Goal: Transaction & Acquisition: Purchase product/service

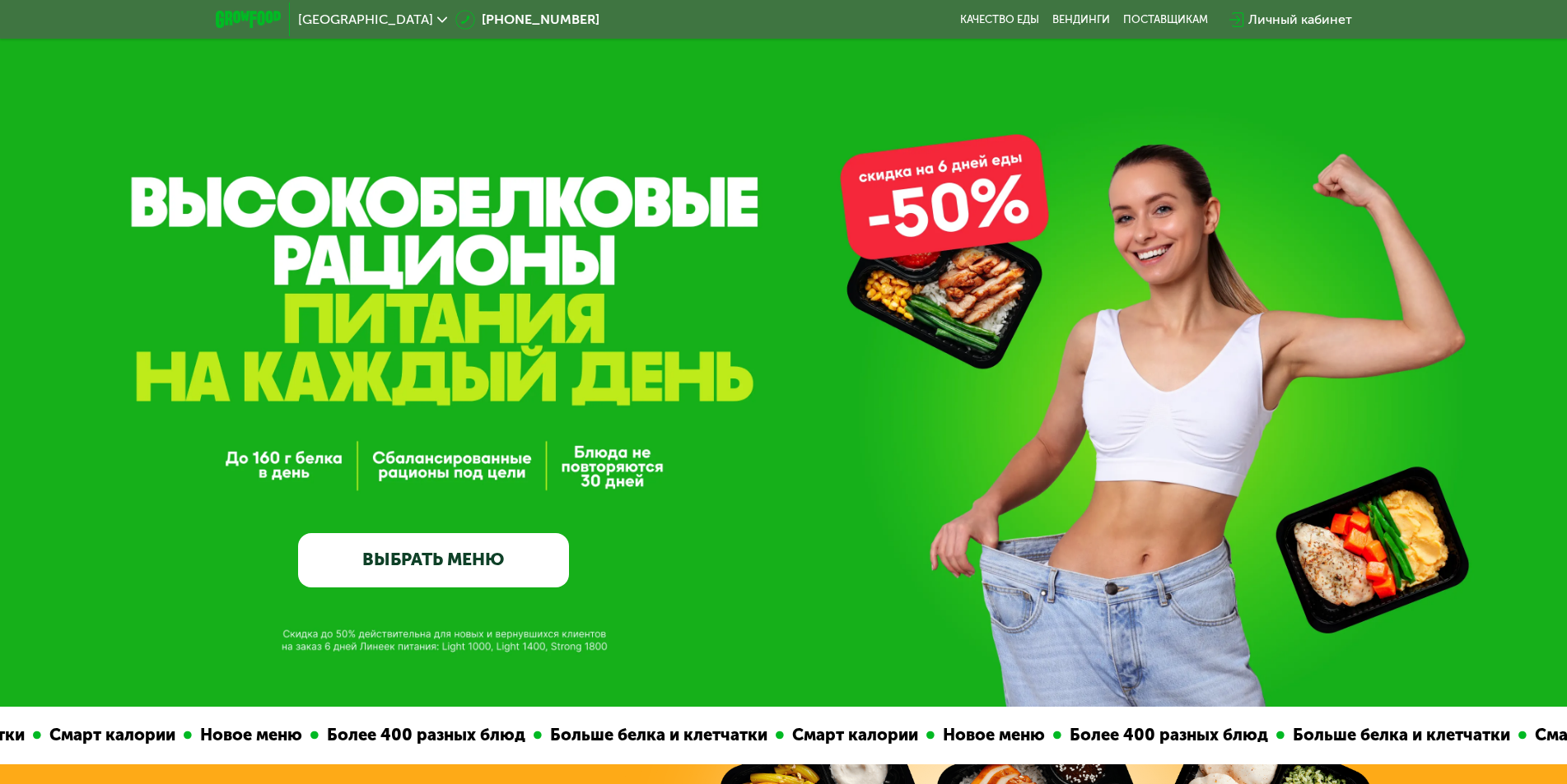
click at [461, 560] on link "ВЫБРАТЬ МЕНЮ" at bounding box center [433, 560] width 271 height 54
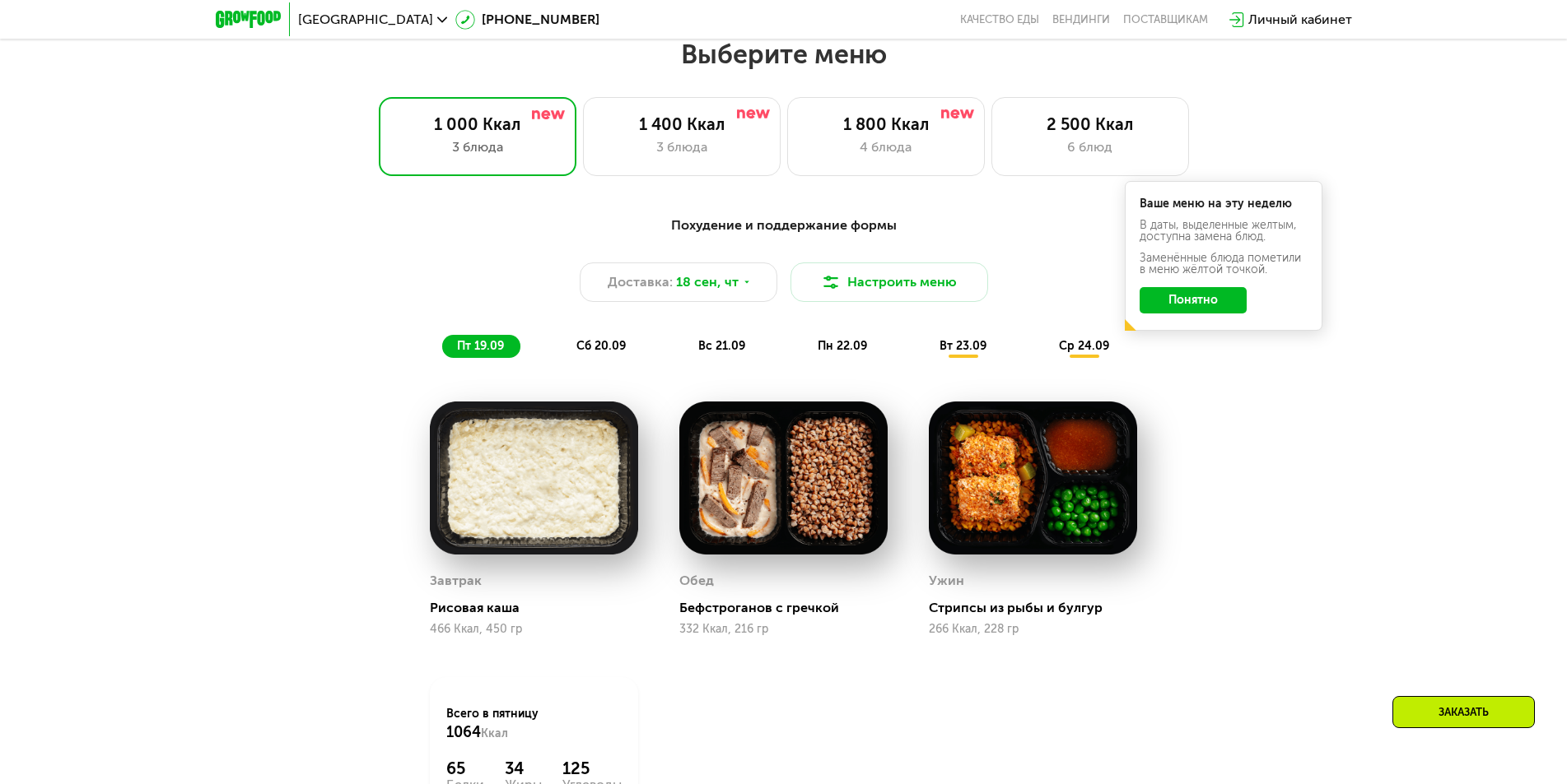
scroll to position [1362, 0]
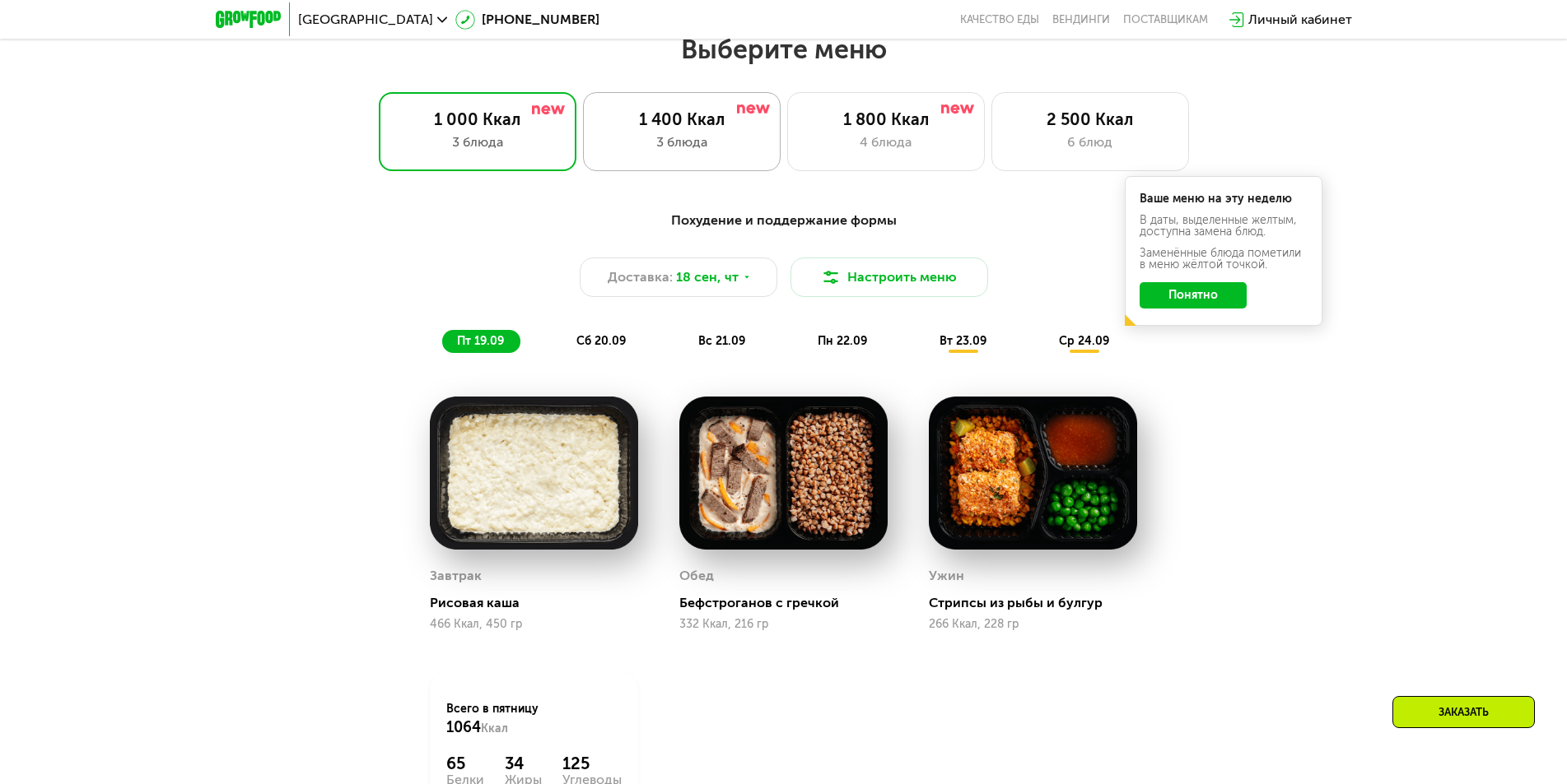
click at [716, 150] on div "3 блюда" at bounding box center [682, 142] width 163 height 20
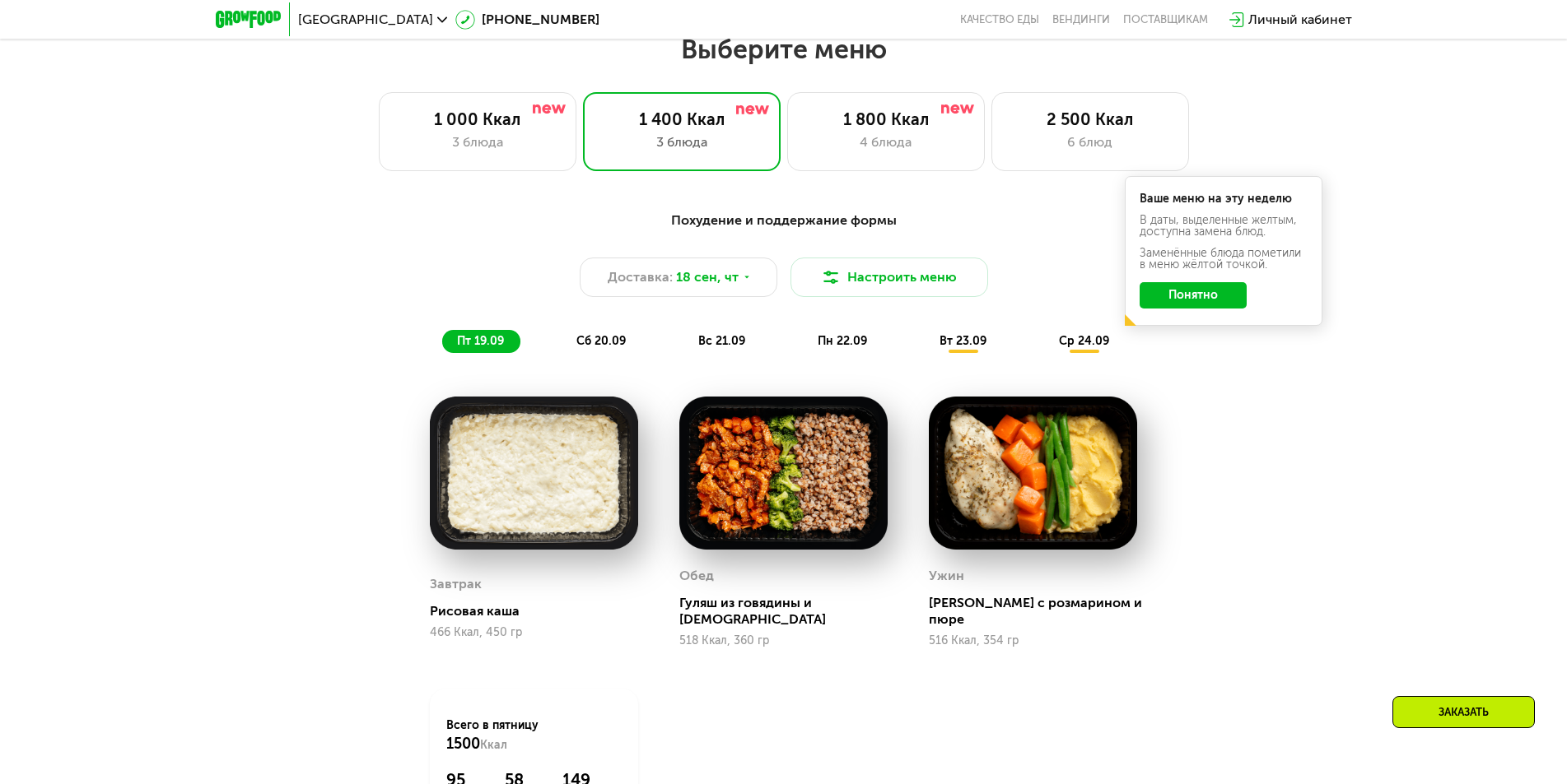
click at [594, 348] on span "сб 20.09" at bounding box center [601, 341] width 49 height 14
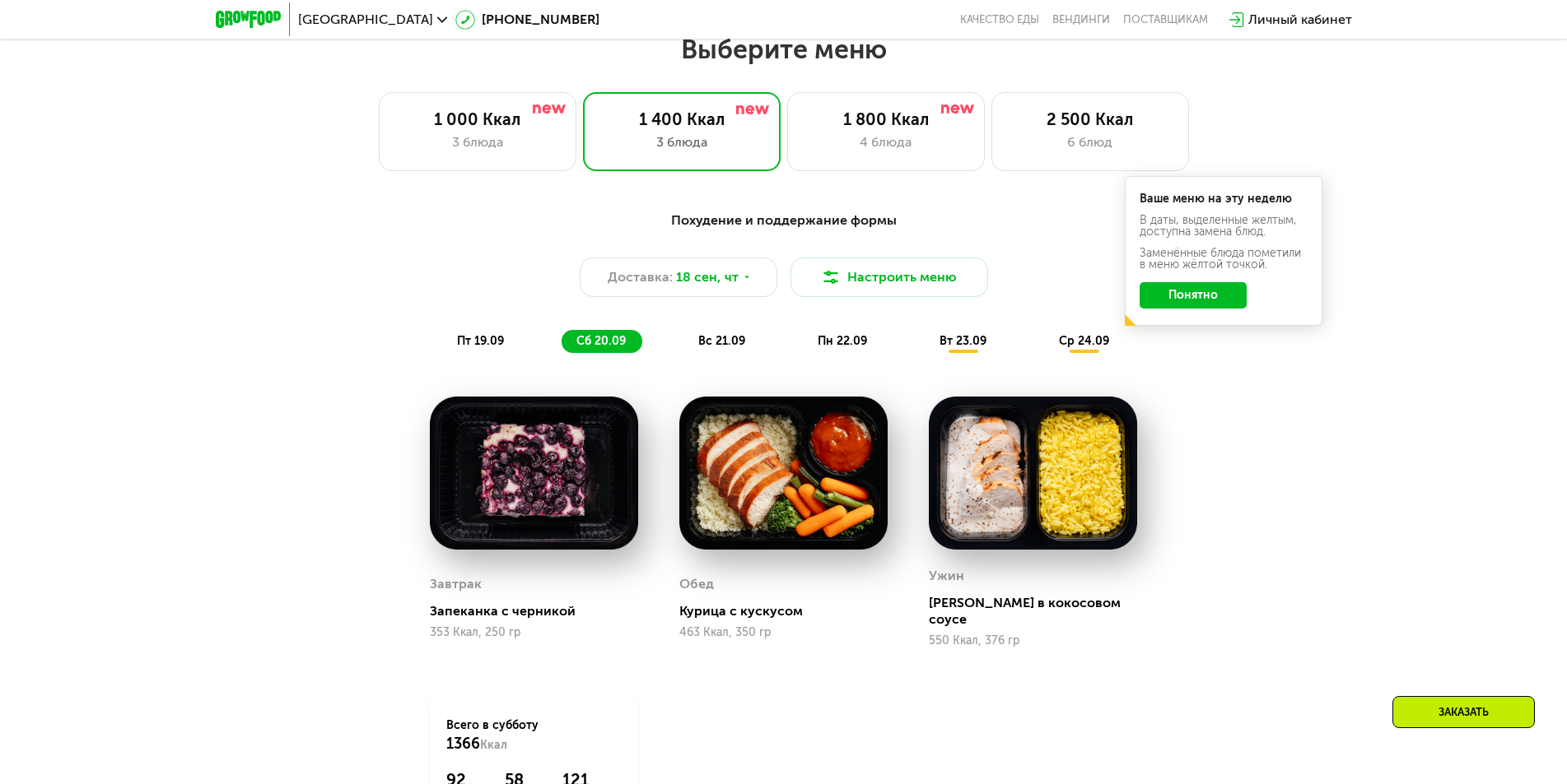
click at [716, 339] on div "вс 21.09" at bounding box center [722, 341] width 78 height 23
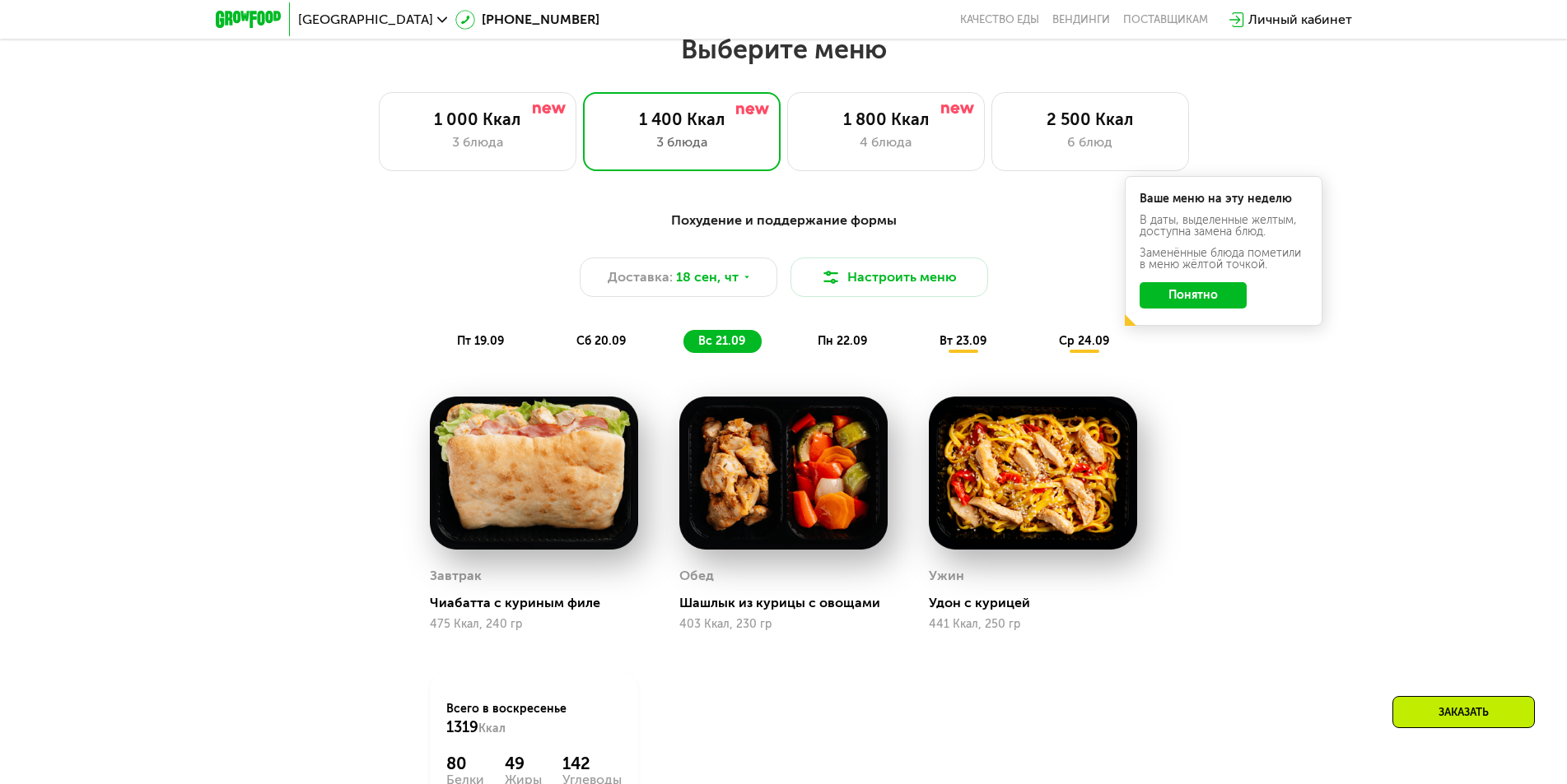
click at [836, 348] on span "пн 22.09" at bounding box center [842, 341] width 49 height 14
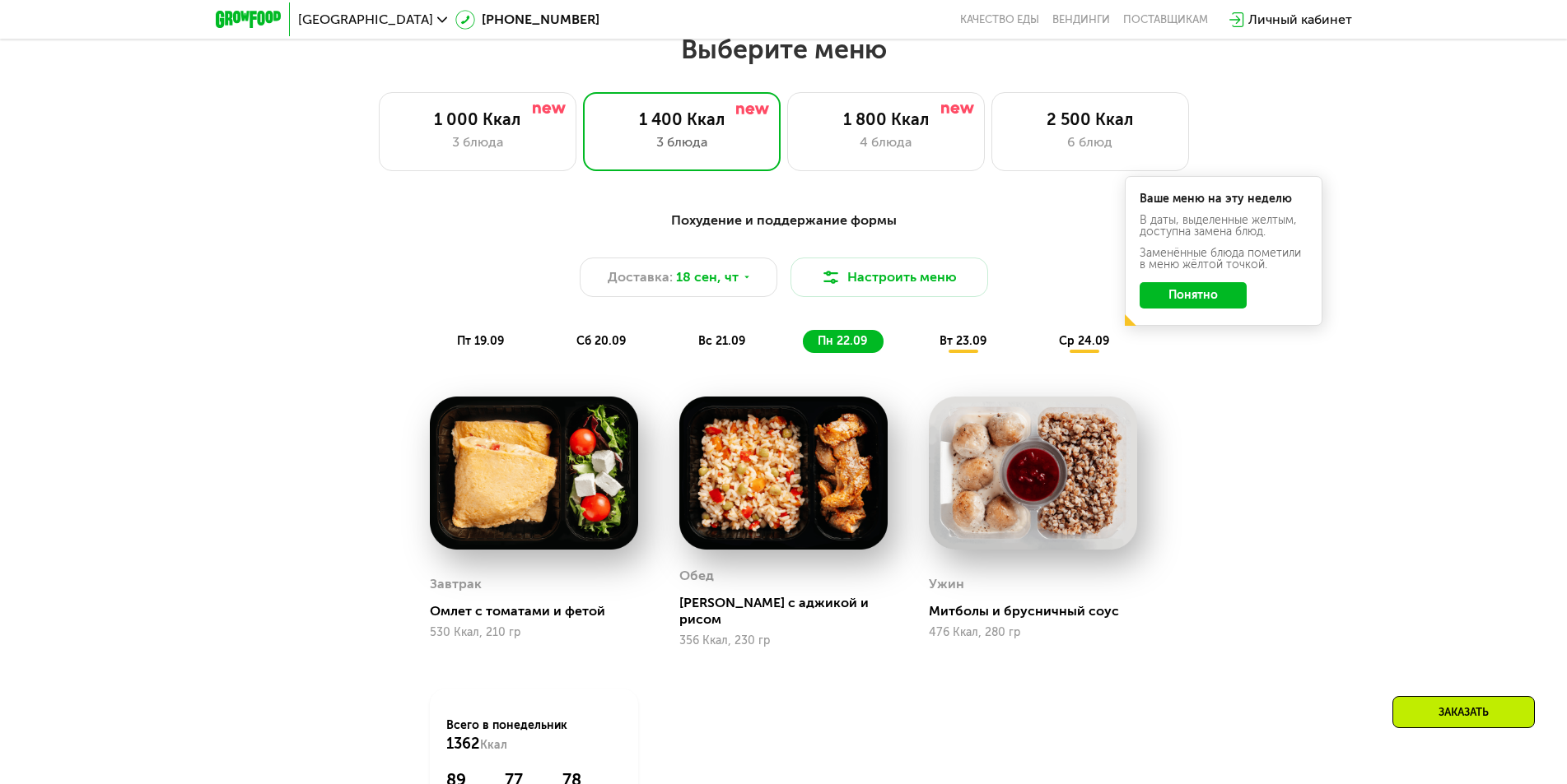
click at [956, 348] on span "вт 23.09" at bounding box center [963, 341] width 47 height 14
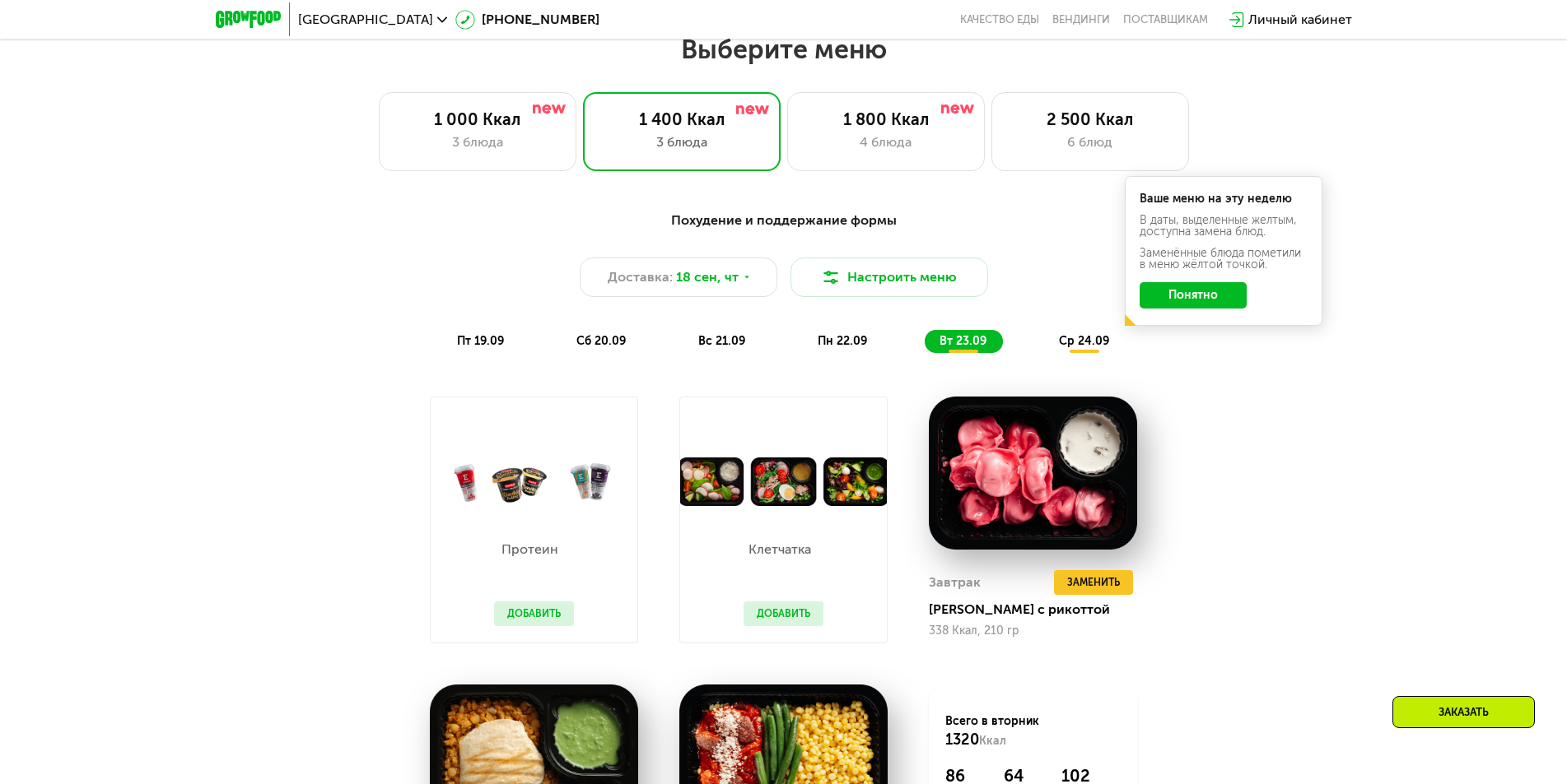
click at [1083, 348] on span "ср 24.09" at bounding box center [1083, 341] width 50 height 14
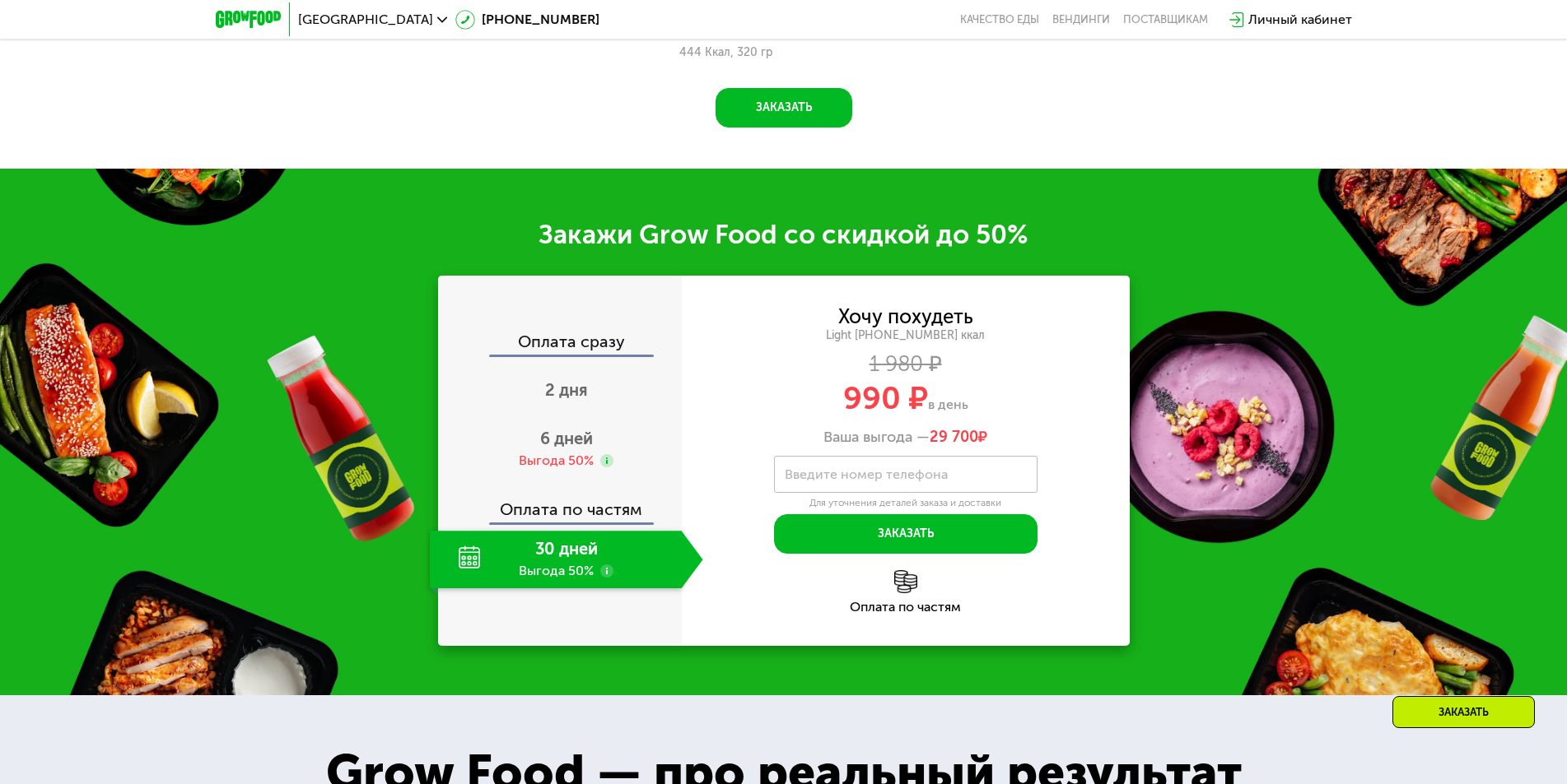
scroll to position [2267, 0]
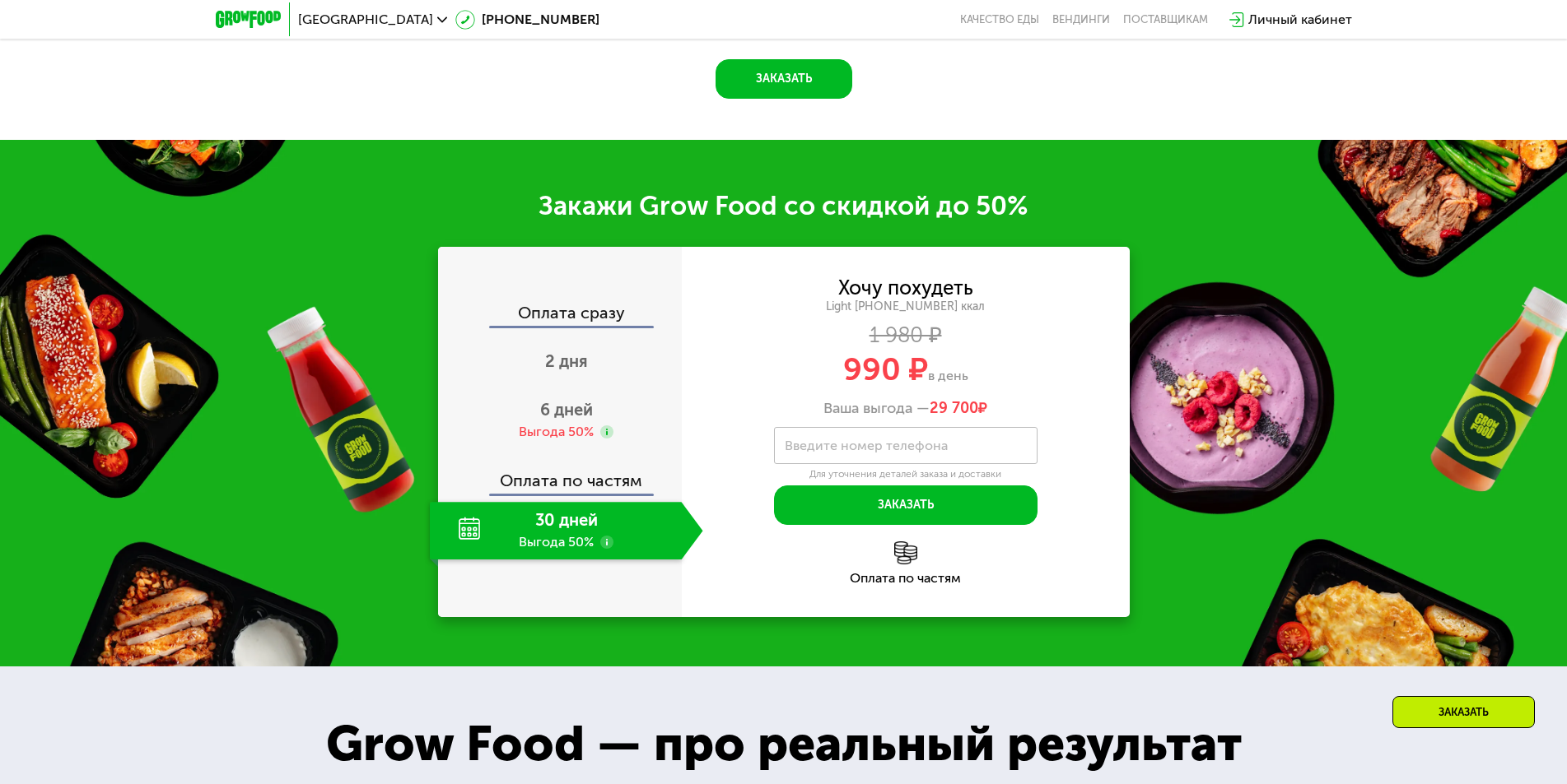
click at [557, 521] on div "30 дней Выгода 50%" at bounding box center [555, 531] width 252 height 58
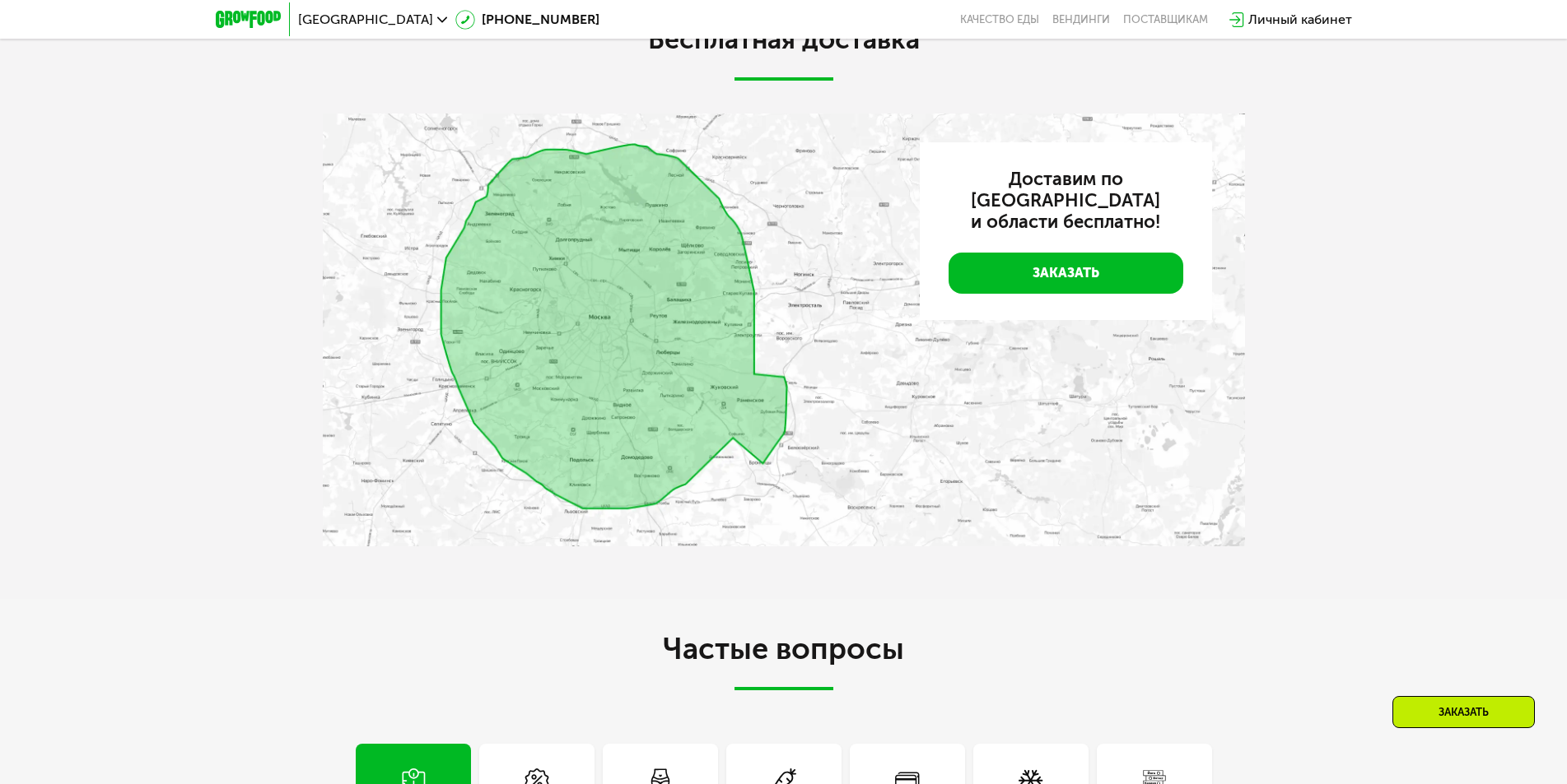
scroll to position [4325, 0]
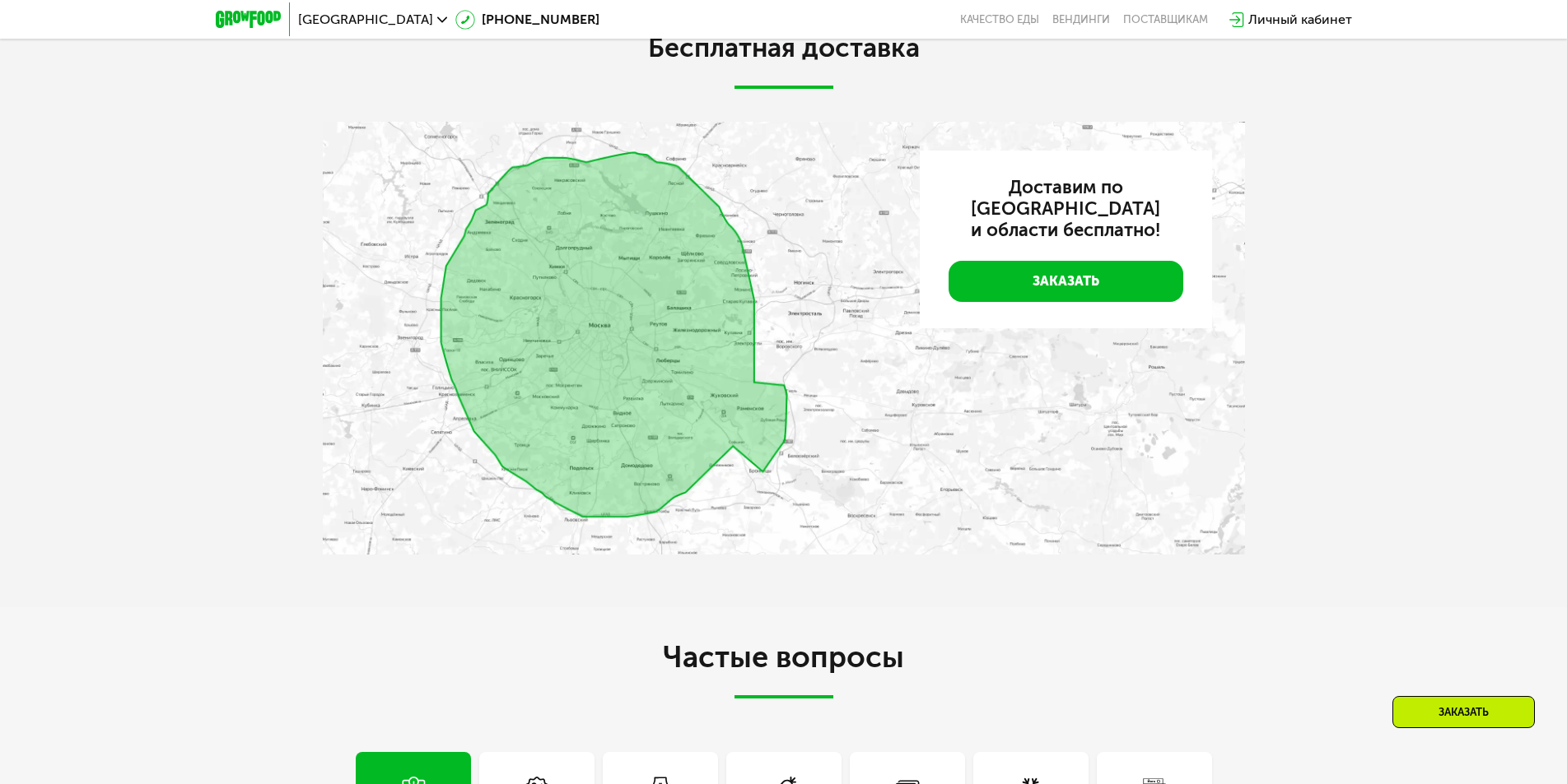
click at [593, 345] on img at bounding box center [784, 339] width 922 height 433
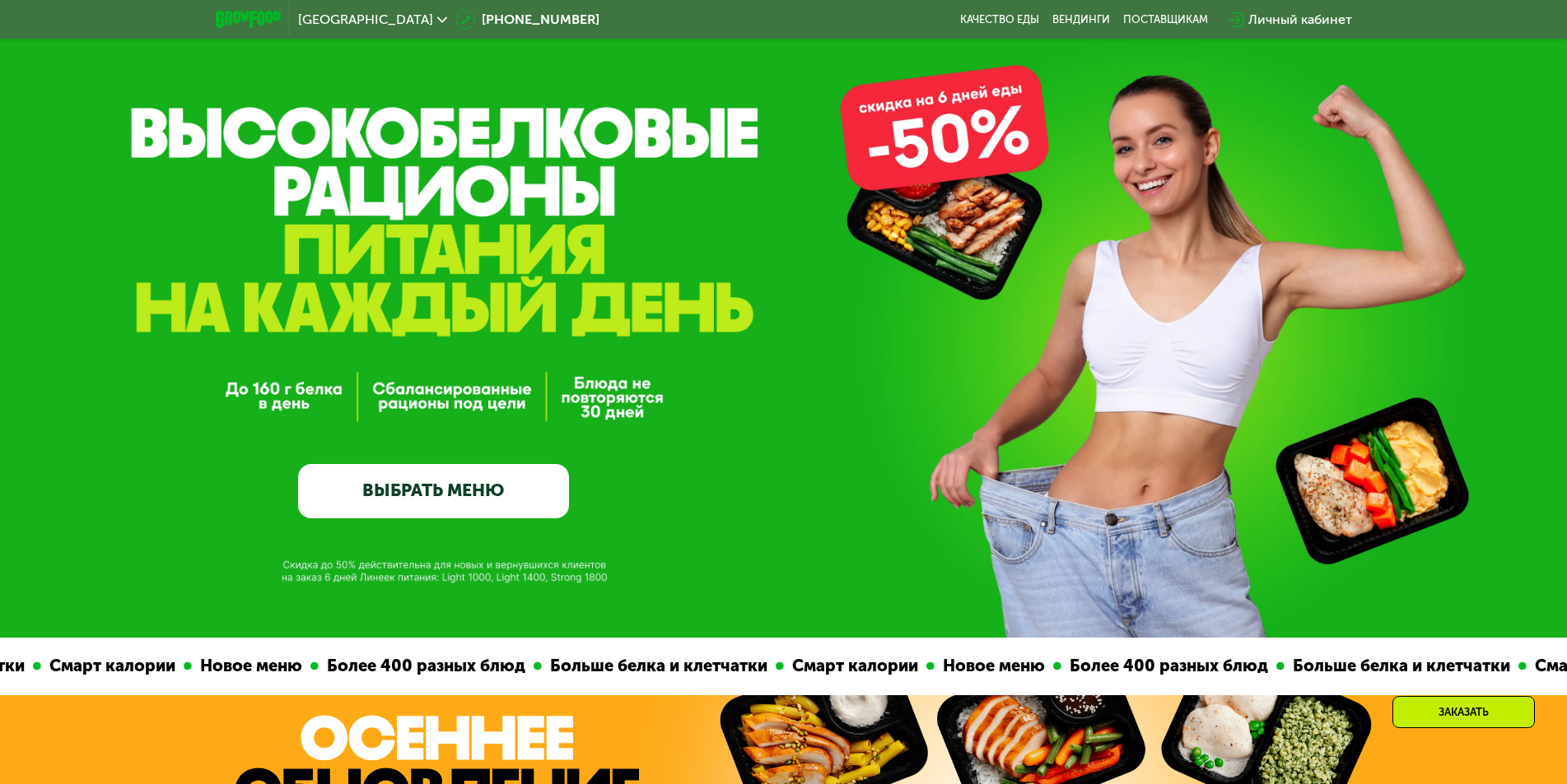
scroll to position [165, 0]
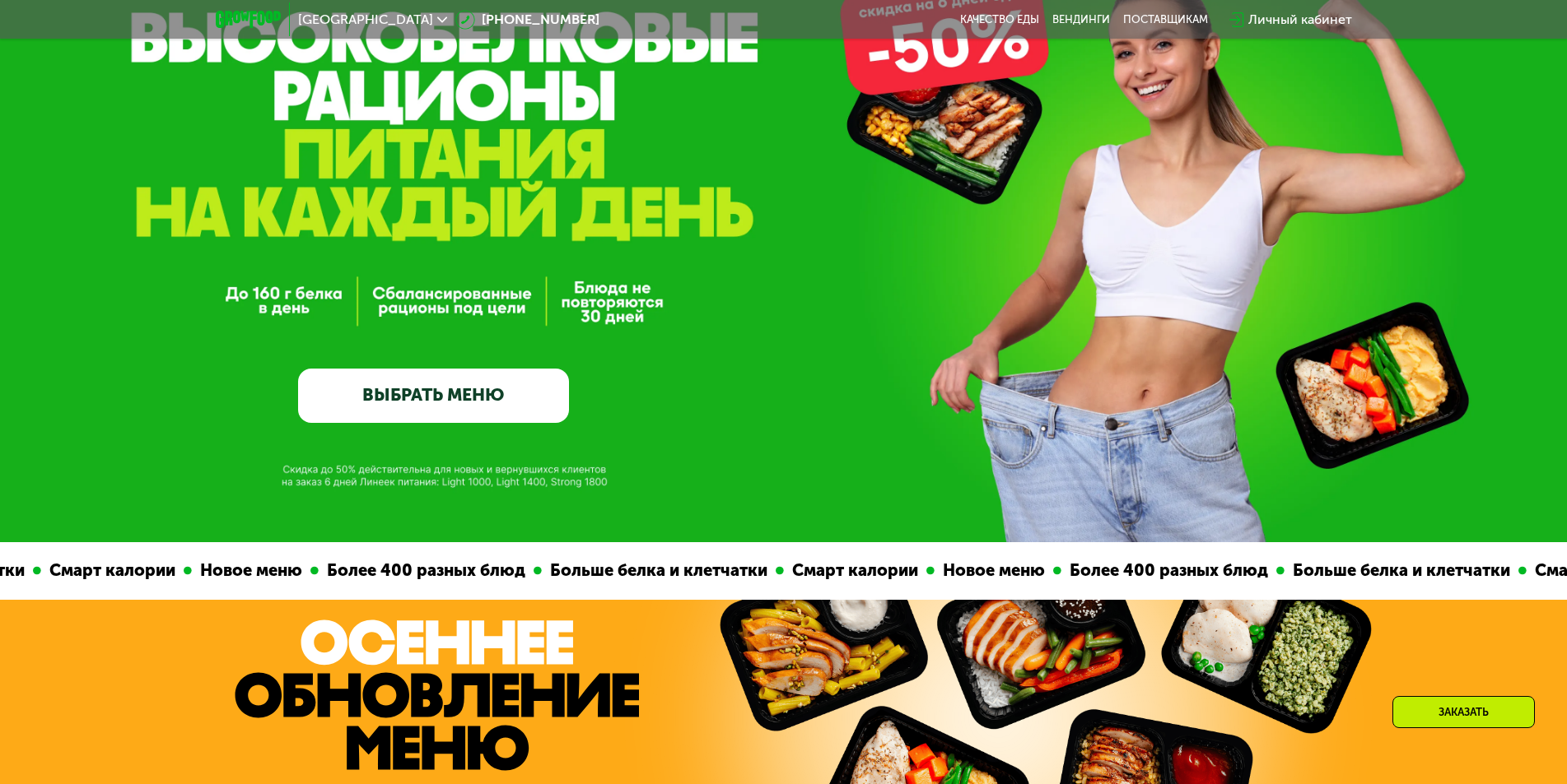
click at [407, 395] on link "ВЫБРАТЬ МЕНЮ" at bounding box center [433, 396] width 271 height 54
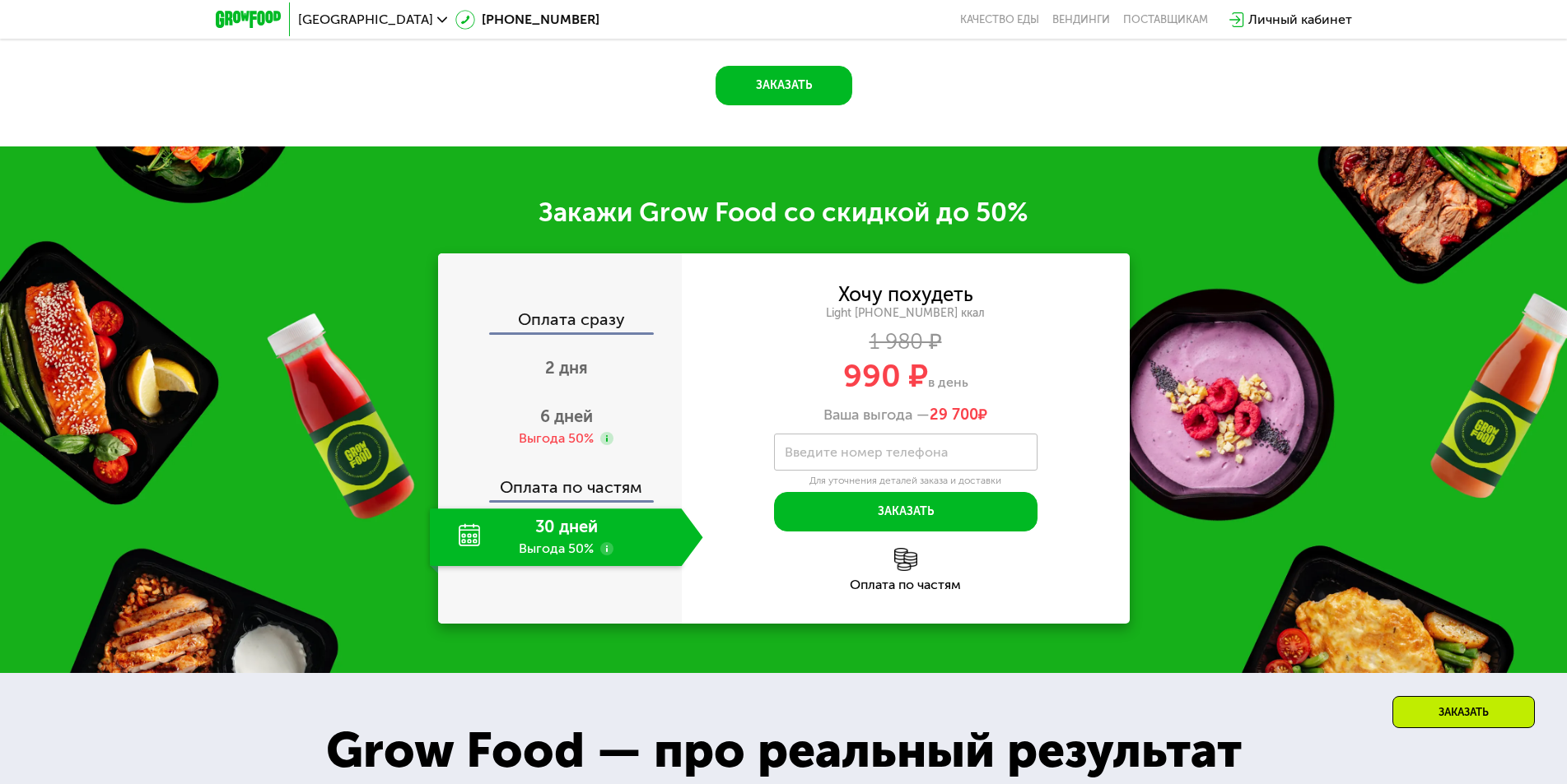
scroll to position [2349, 0]
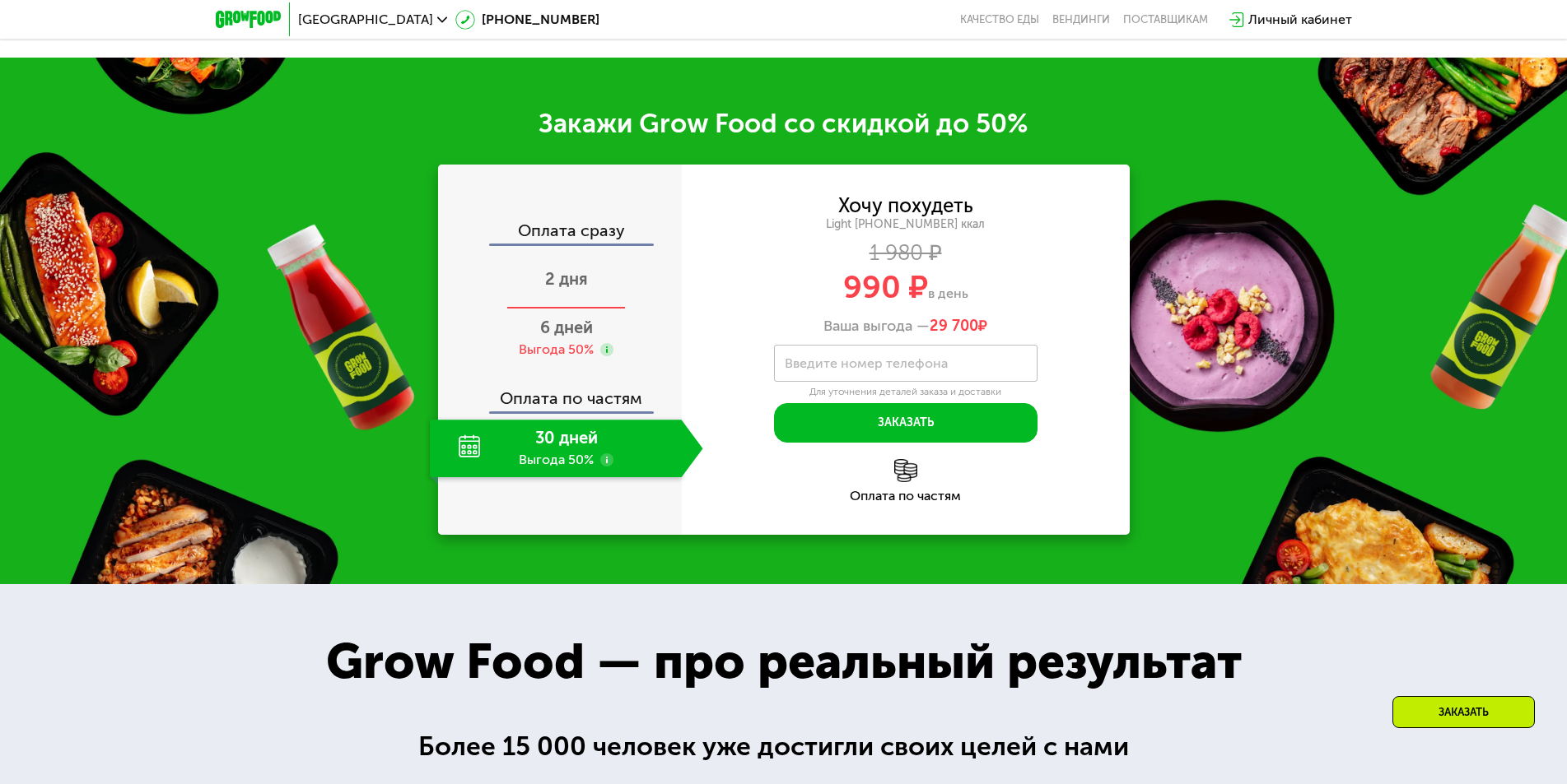
click at [570, 298] on div "2 дня" at bounding box center [566, 281] width 273 height 58
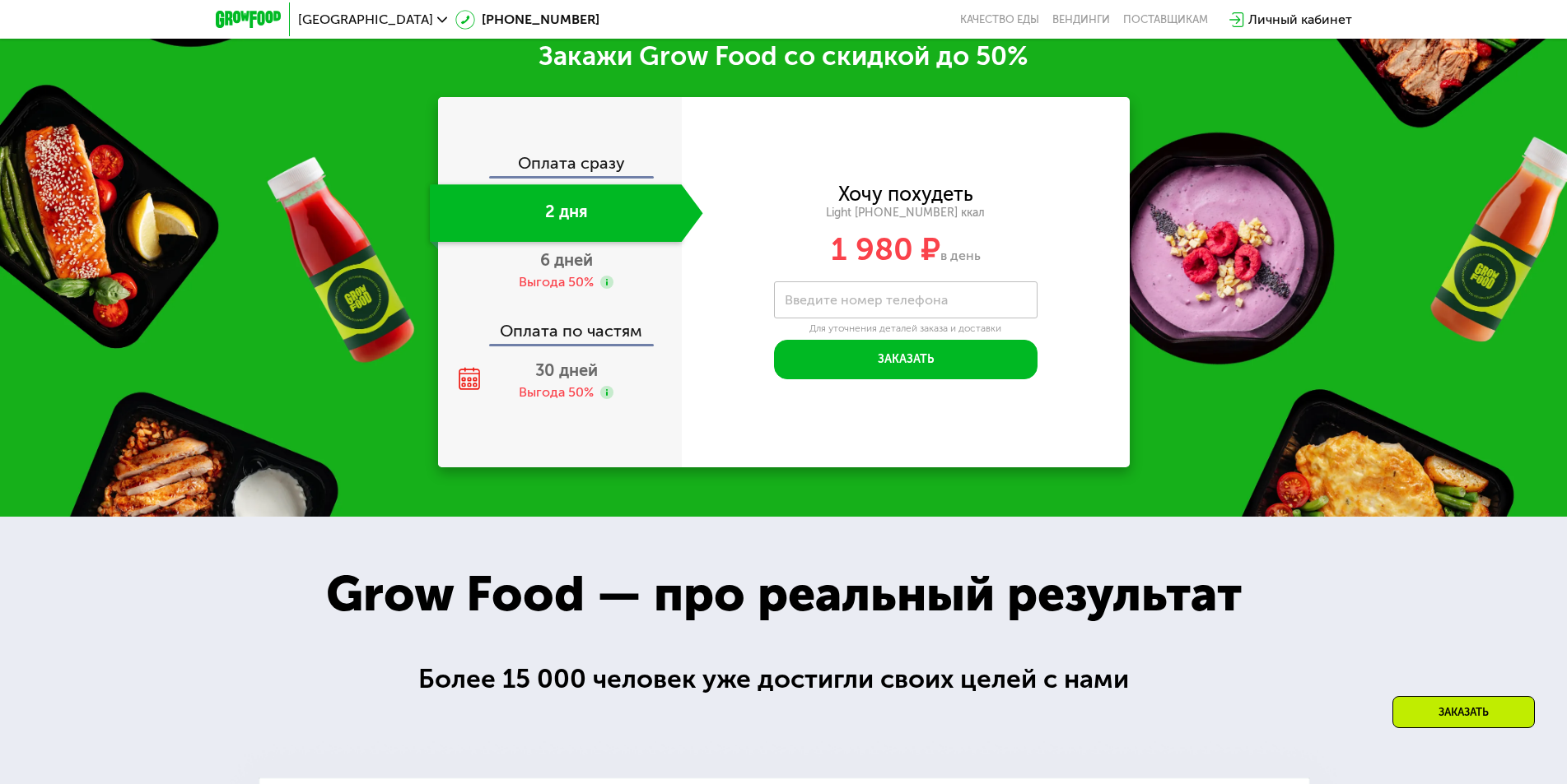
scroll to position [2246, 0]
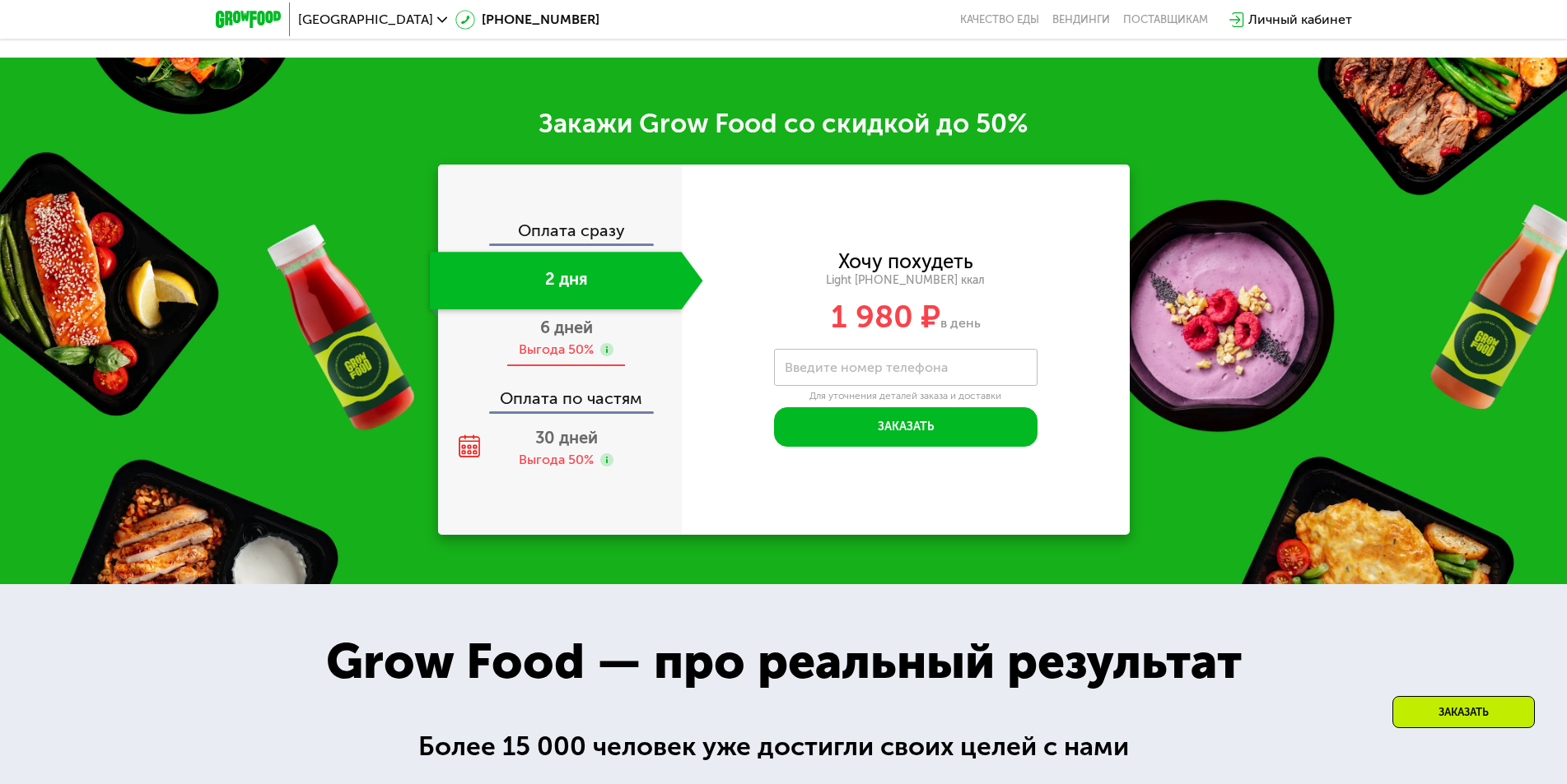
click at [554, 347] on div "Выгода 50%" at bounding box center [556, 350] width 75 height 18
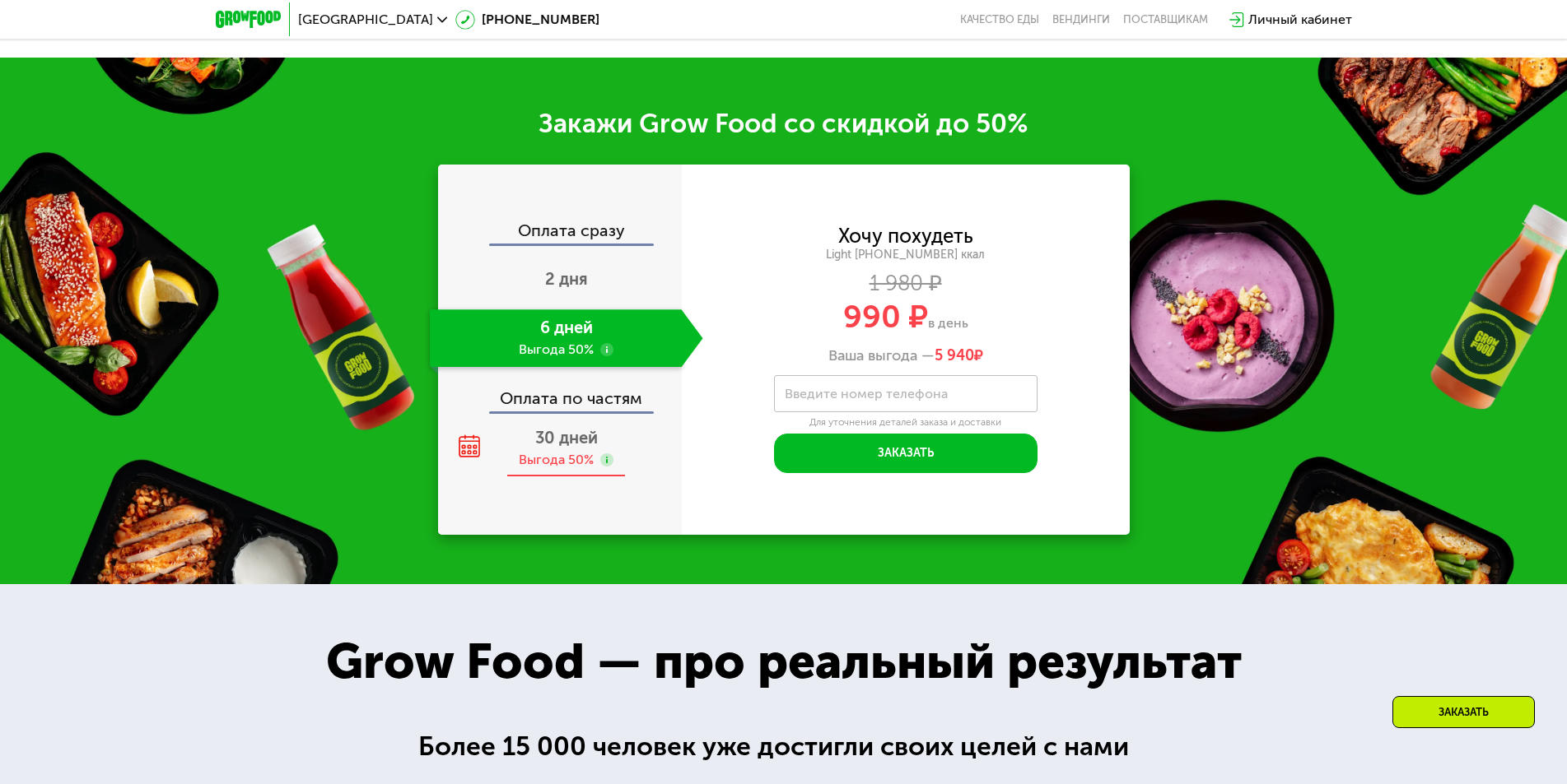
click at [542, 460] on div "30 дней Выгода 50%" at bounding box center [566, 449] width 273 height 58
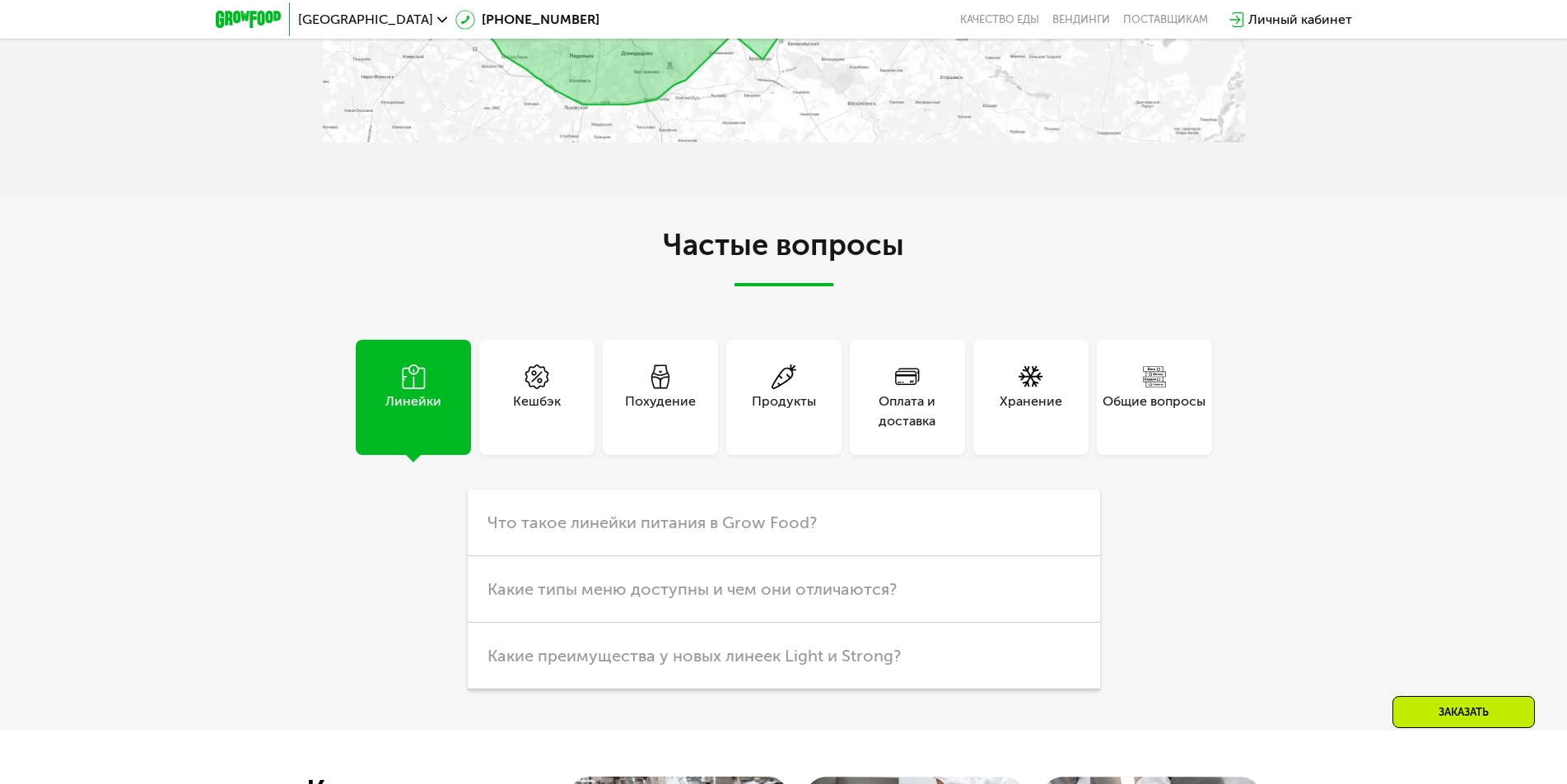
scroll to position [4715, 0]
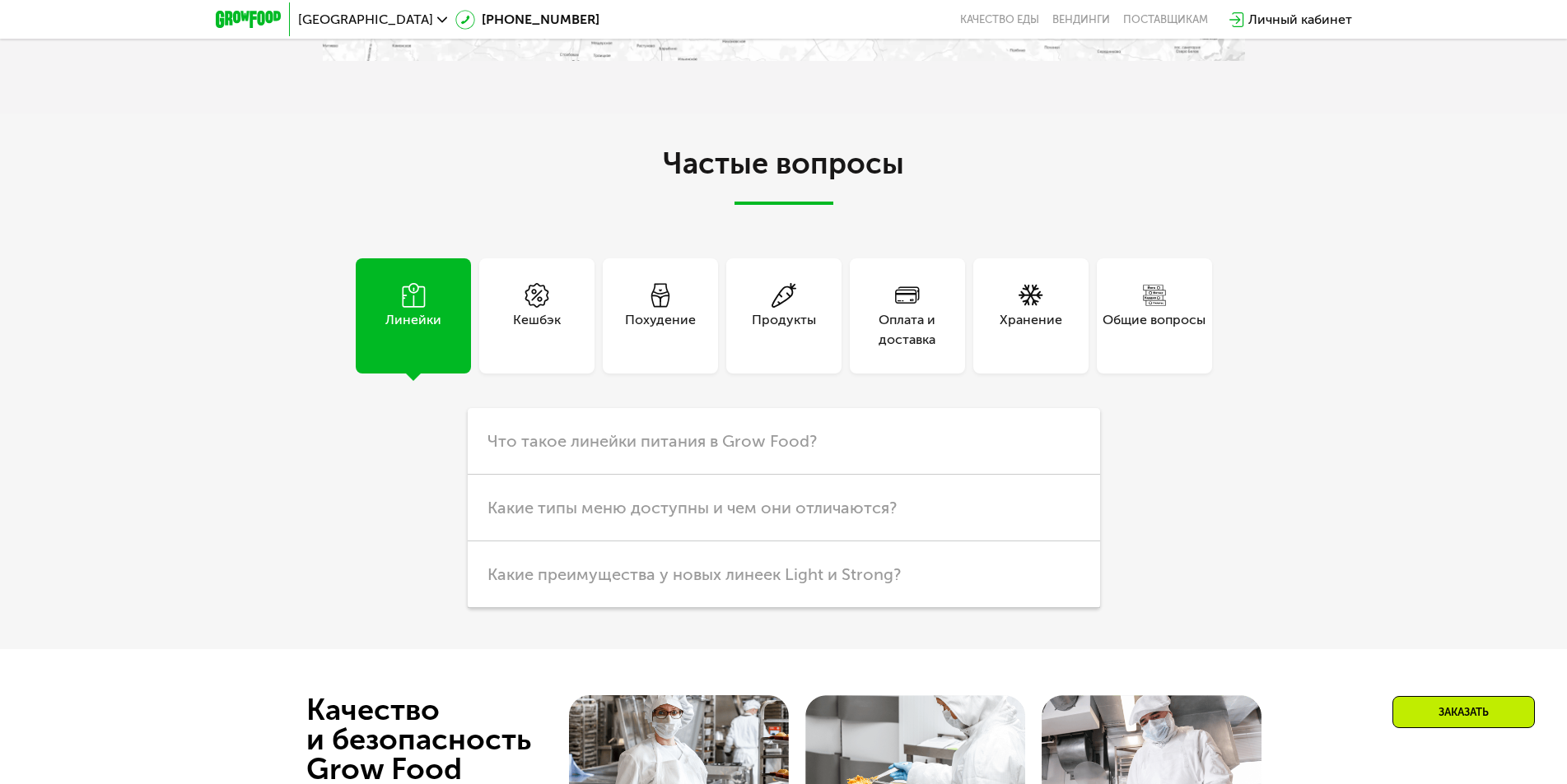
click at [896, 311] on div "Оплата и доставка" at bounding box center [907, 330] width 115 height 40
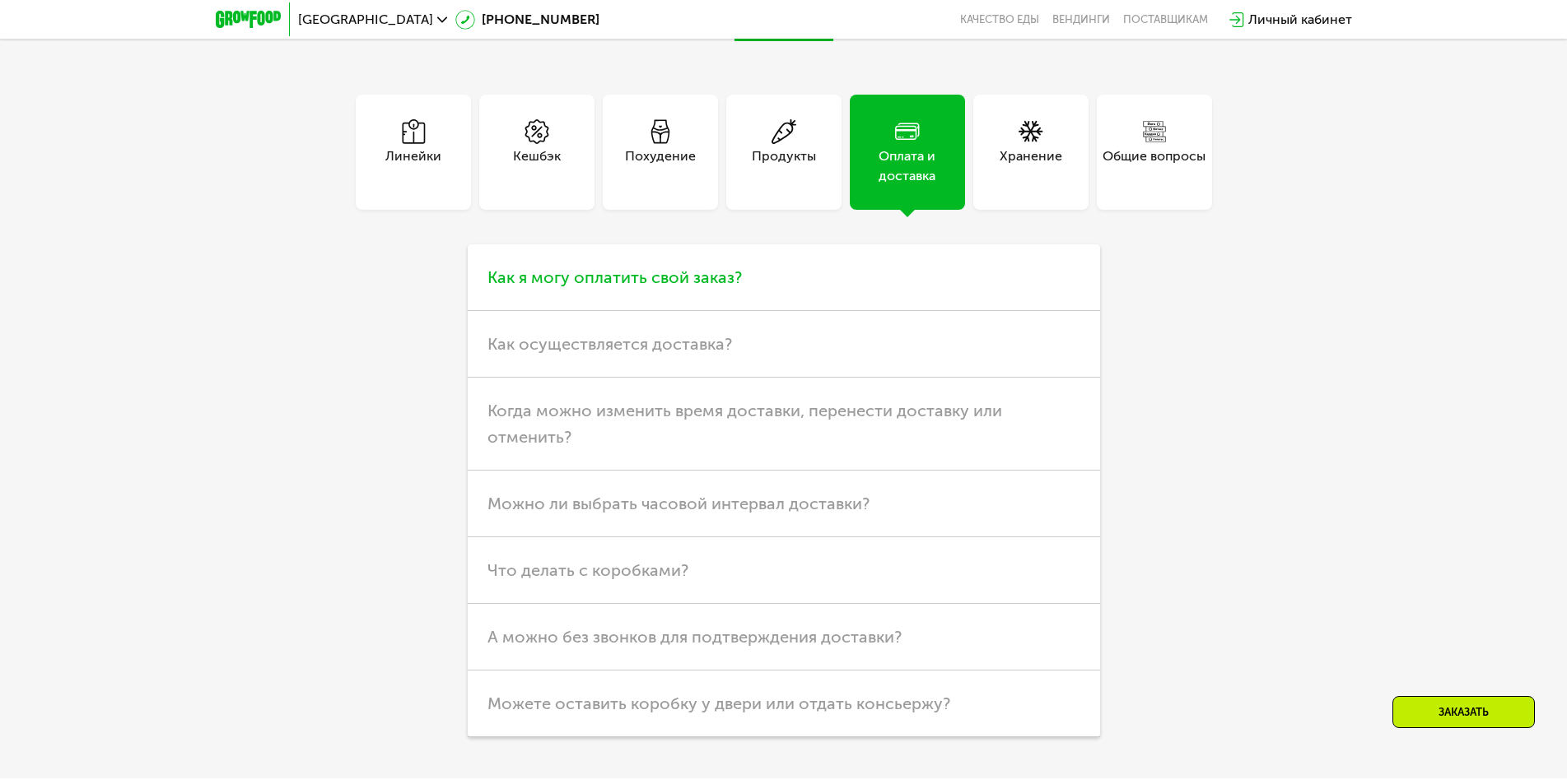
scroll to position [4879, 0]
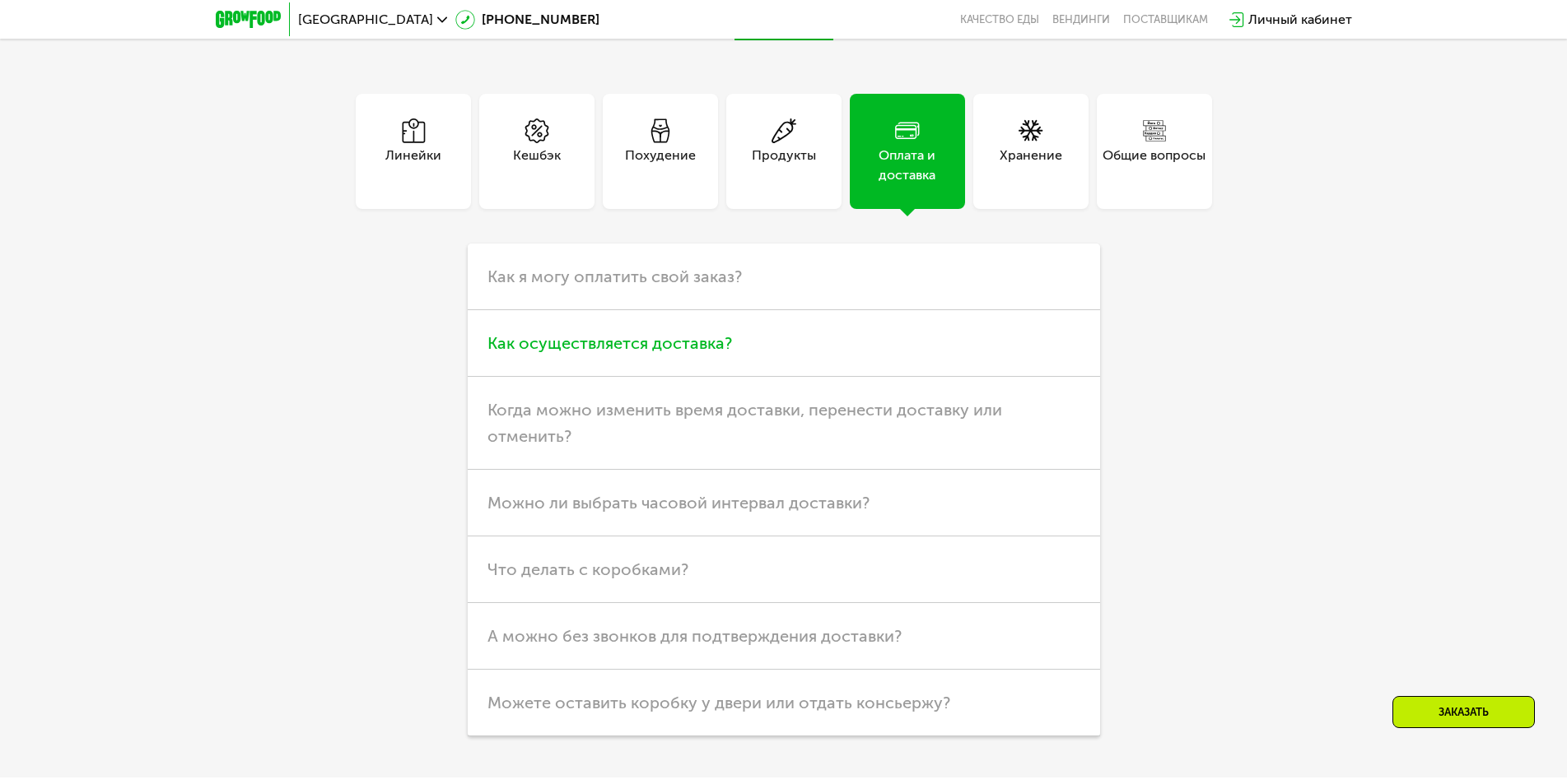
click at [879, 329] on h3 "Как осуществляется доставка?" at bounding box center [784, 344] width 632 height 67
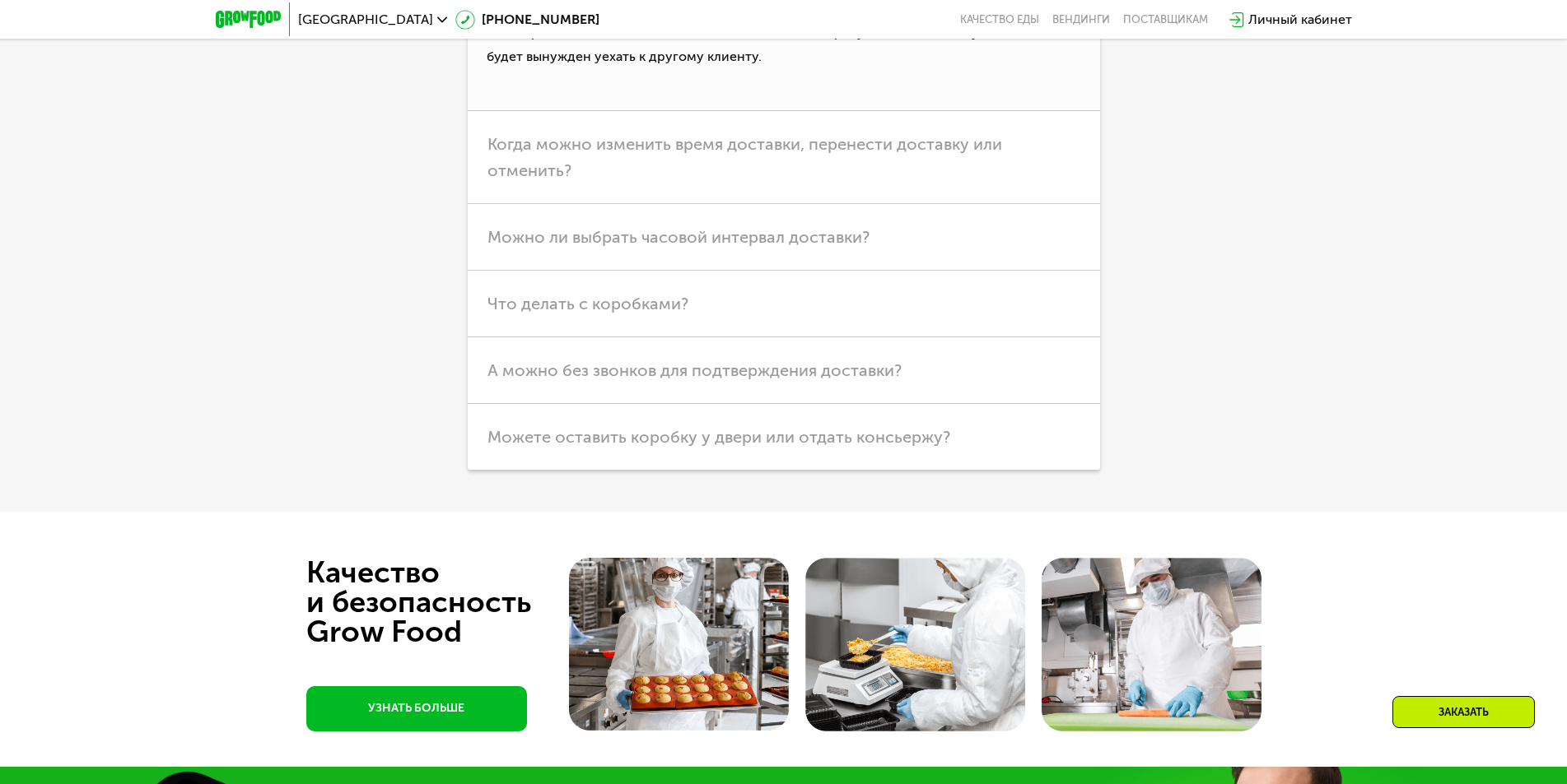
scroll to position [5537, 0]
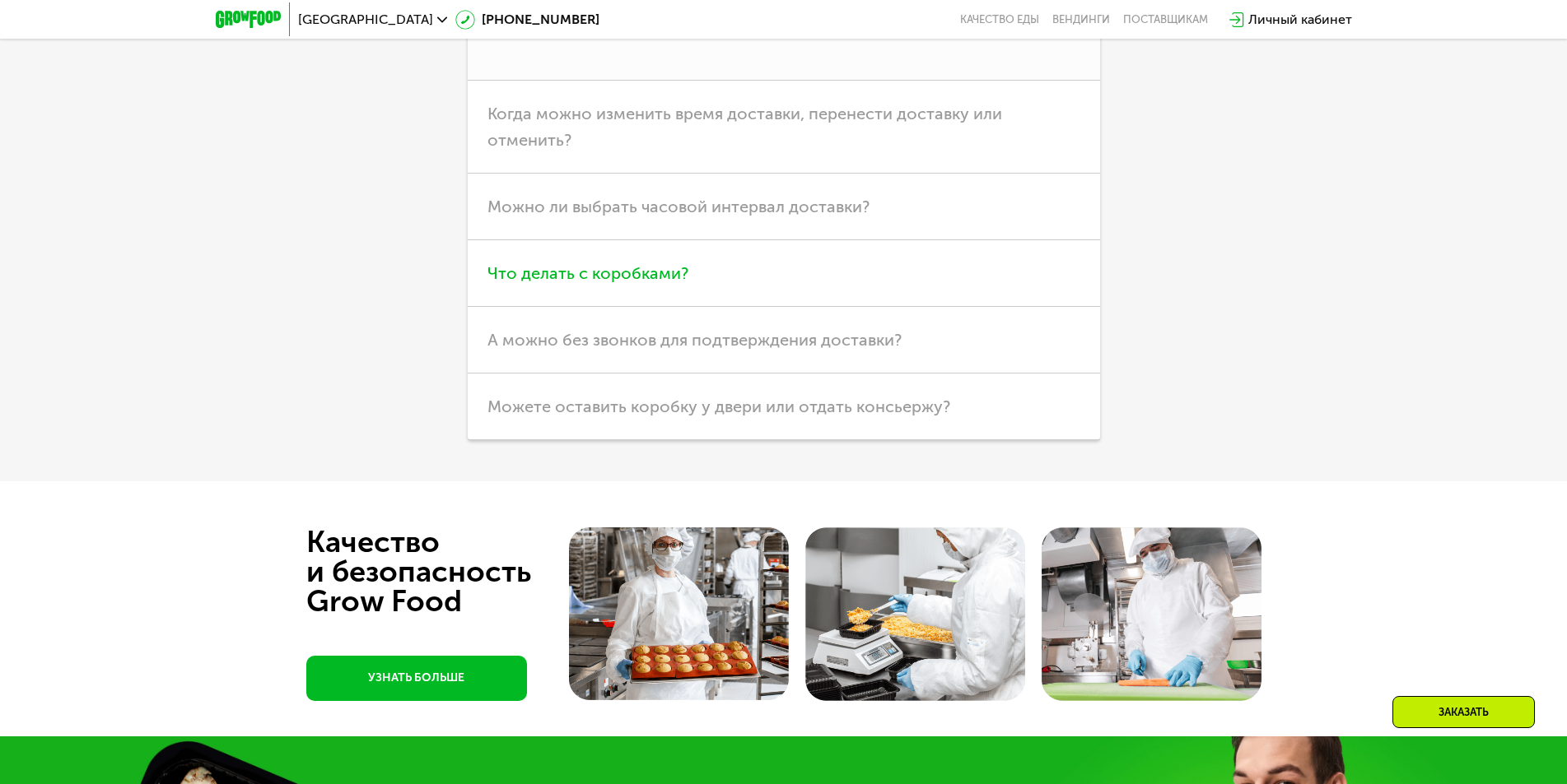
click at [802, 267] on h3 "Что делать с коробками?" at bounding box center [784, 273] width 632 height 67
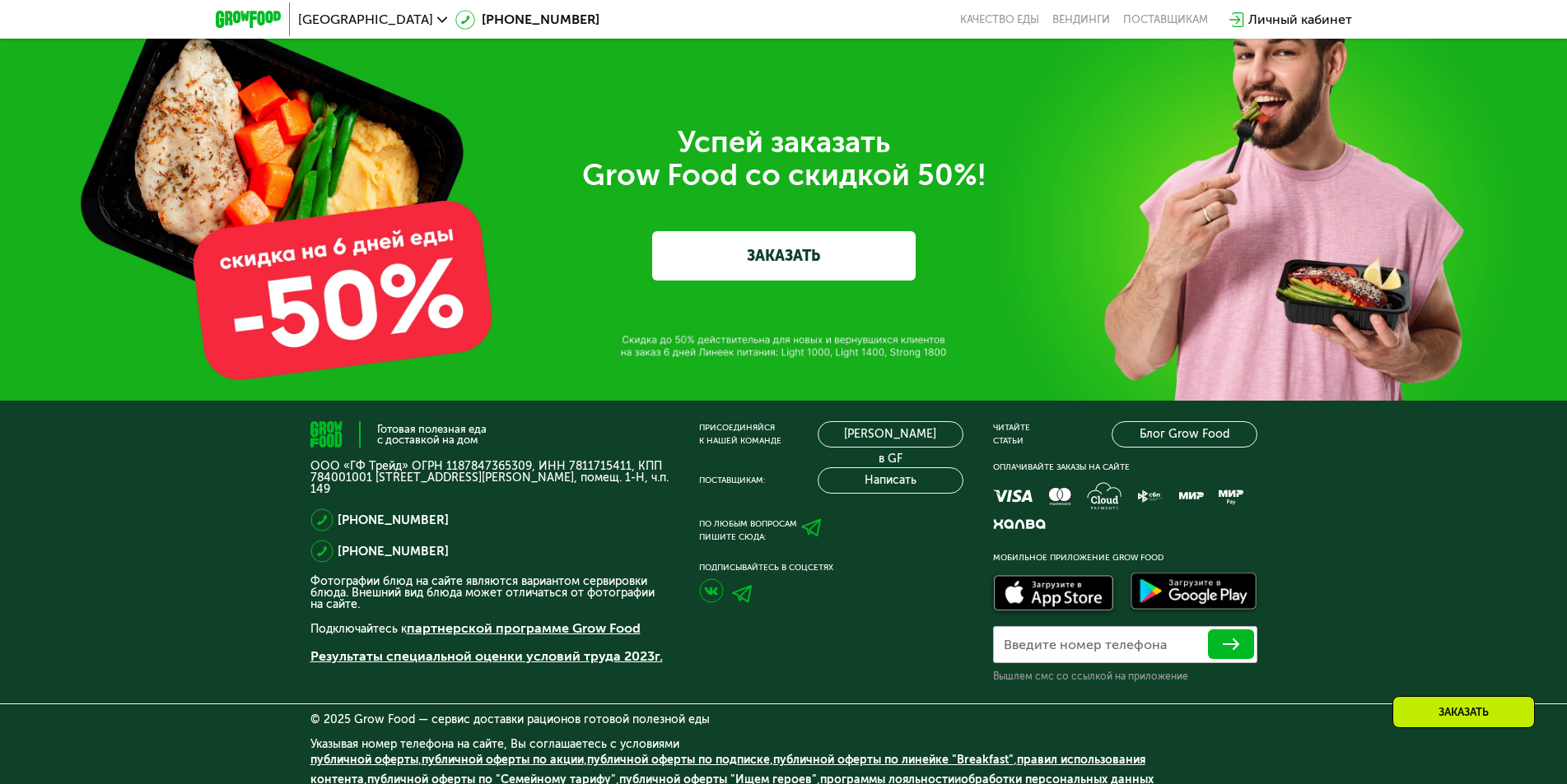
scroll to position [6035, 0]
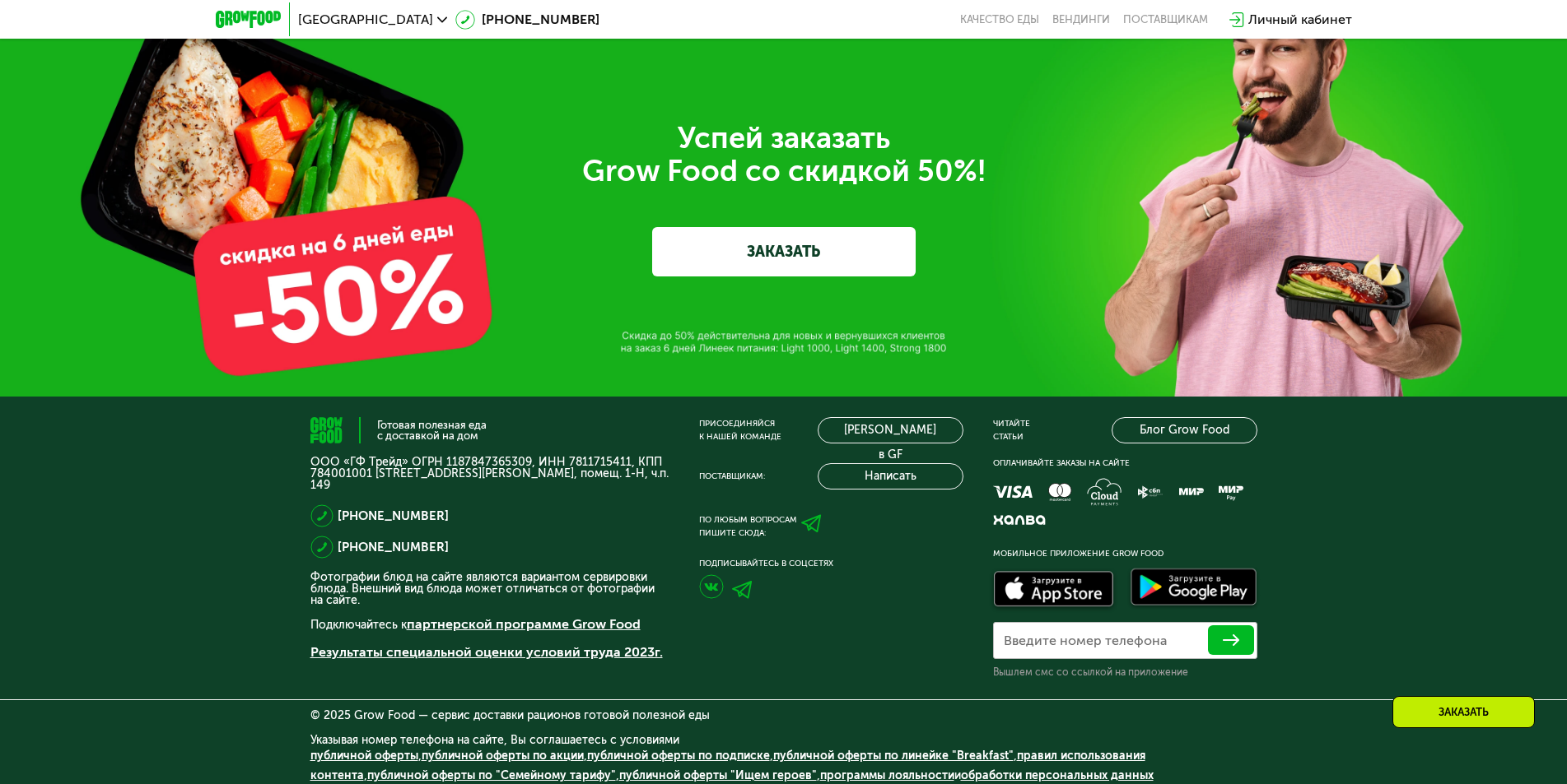
click at [810, 513] on icon at bounding box center [812, 524] width 20 height 20
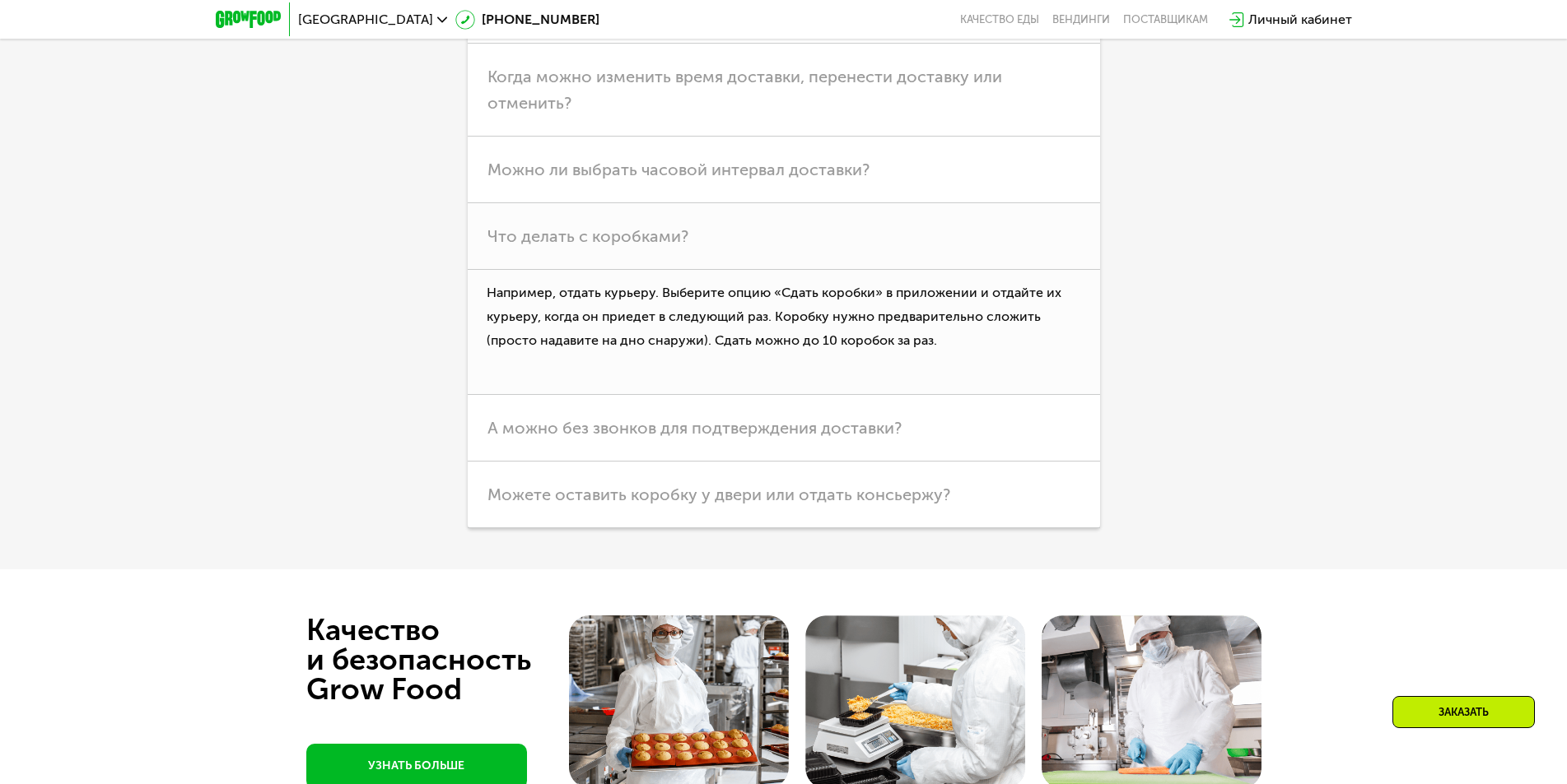
scroll to position [4718, 0]
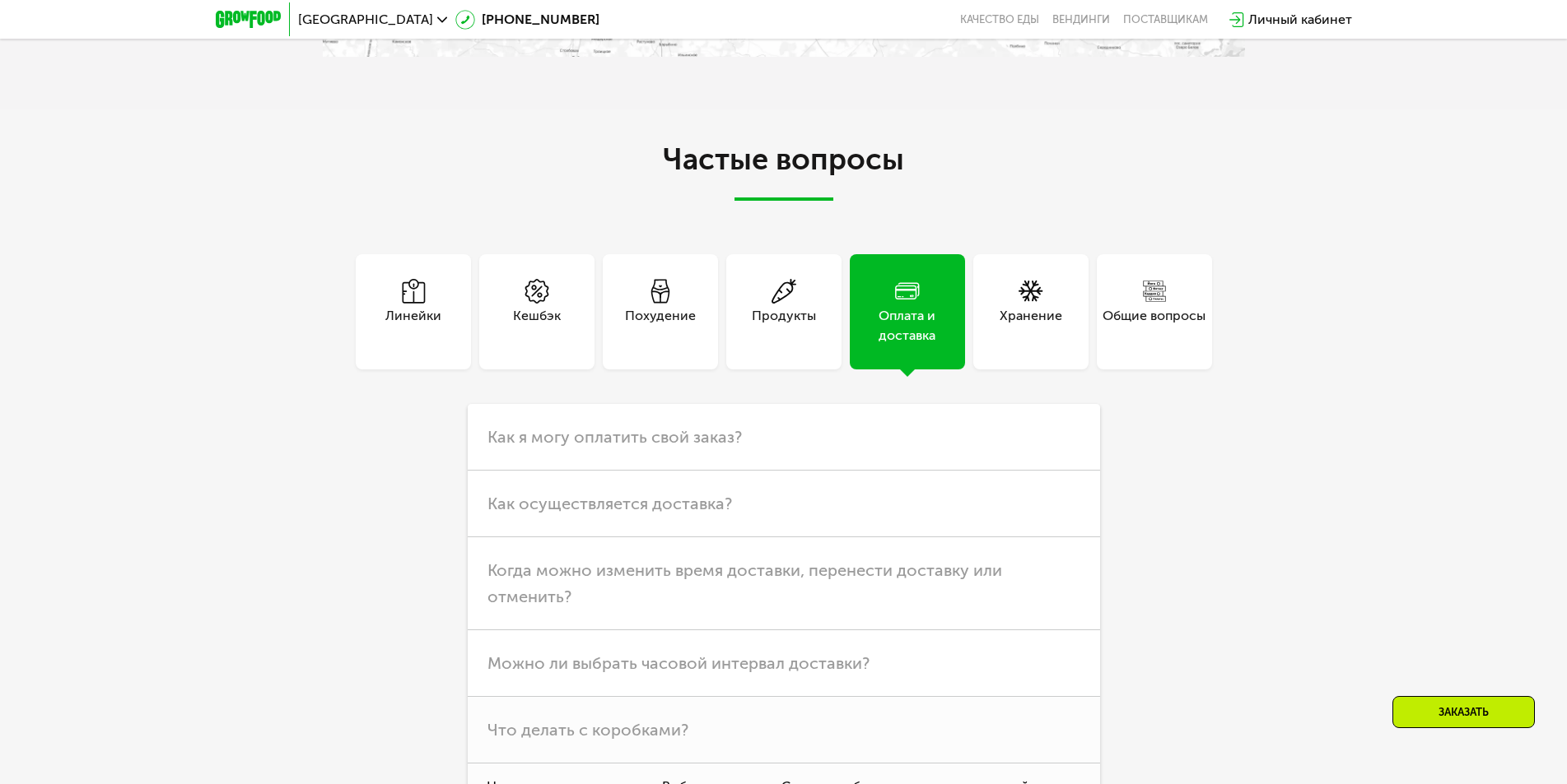
click at [1293, 15] on div "Личный кабинет" at bounding box center [1300, 20] width 104 height 20
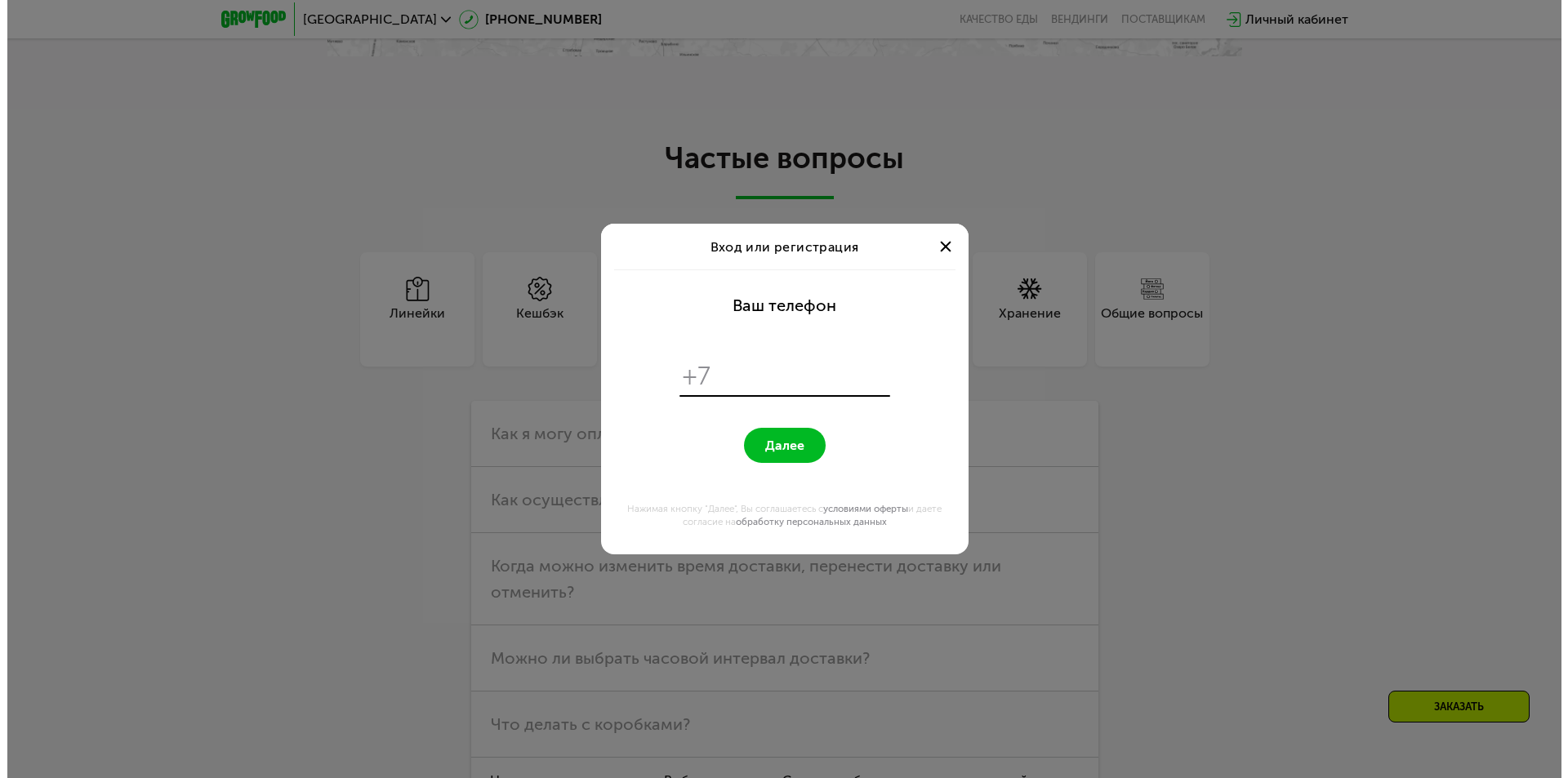
scroll to position [0, 0]
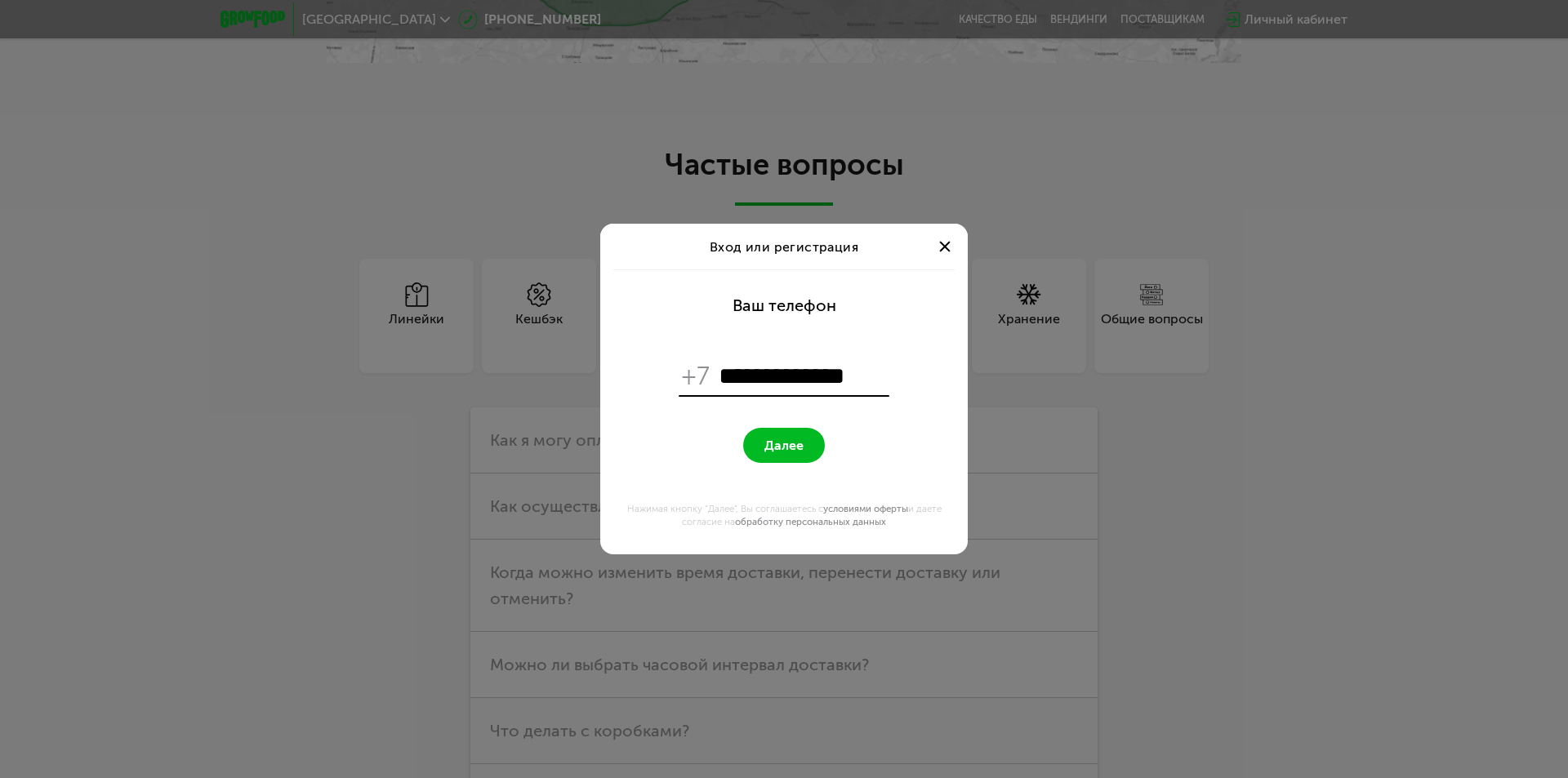
type input "**********"
click at [778, 449] on span "Далее" at bounding box center [784, 445] width 40 height 15
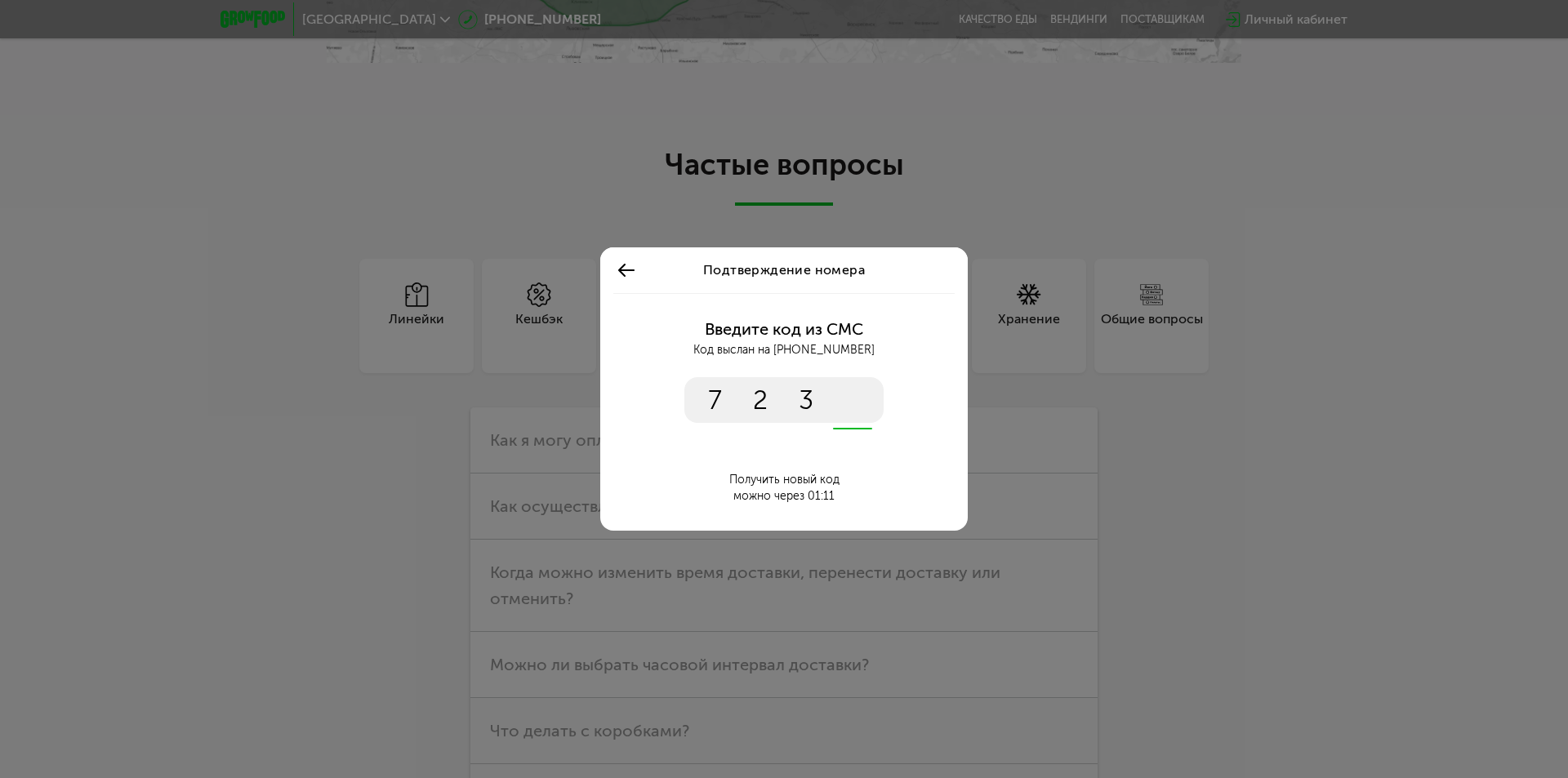
type input "****"
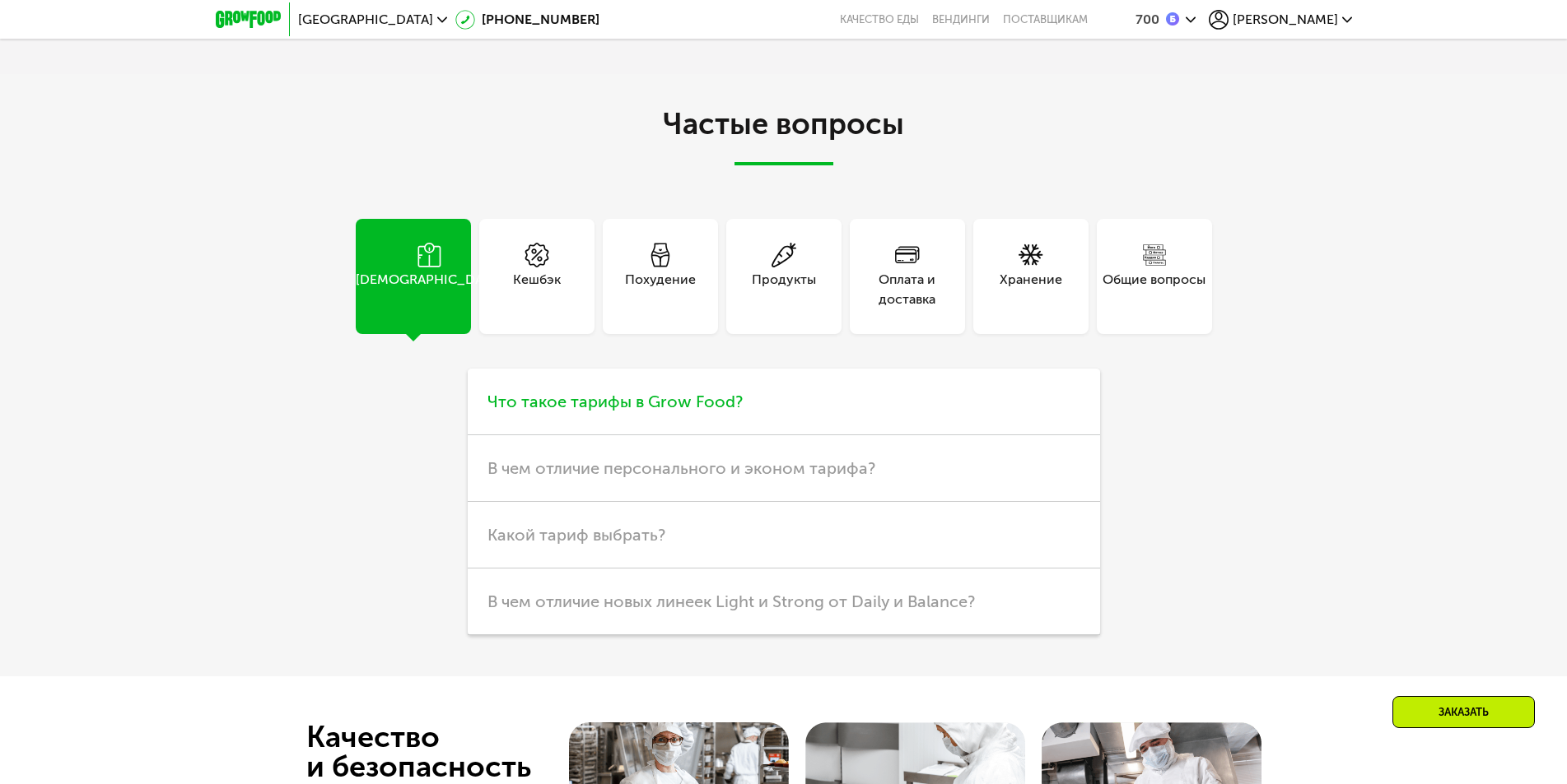
scroll to position [4529, 0]
click at [892, 269] on div "Оплата и доставка" at bounding box center [907, 288] width 115 height 40
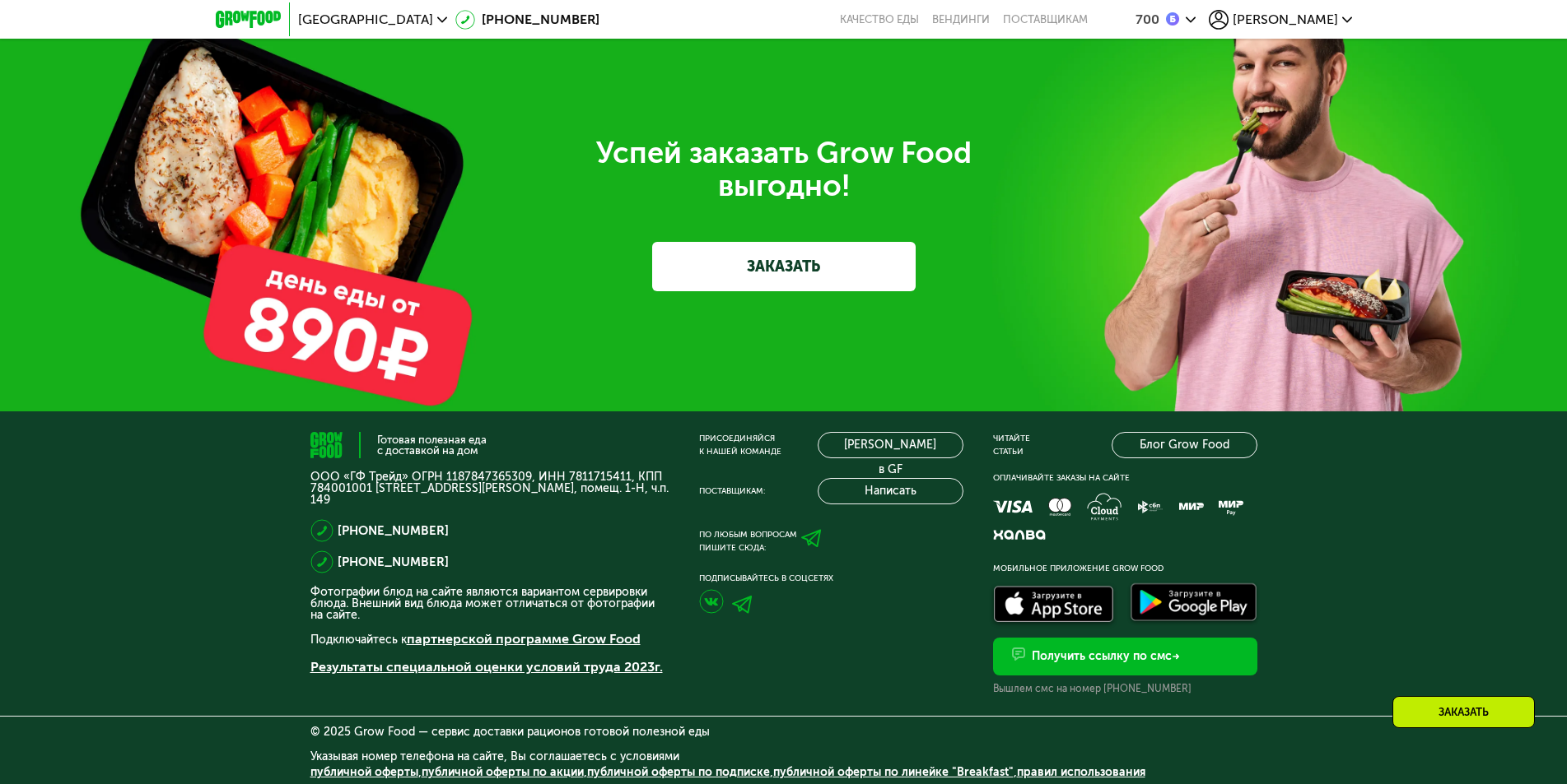
scroll to position [5810, 0]
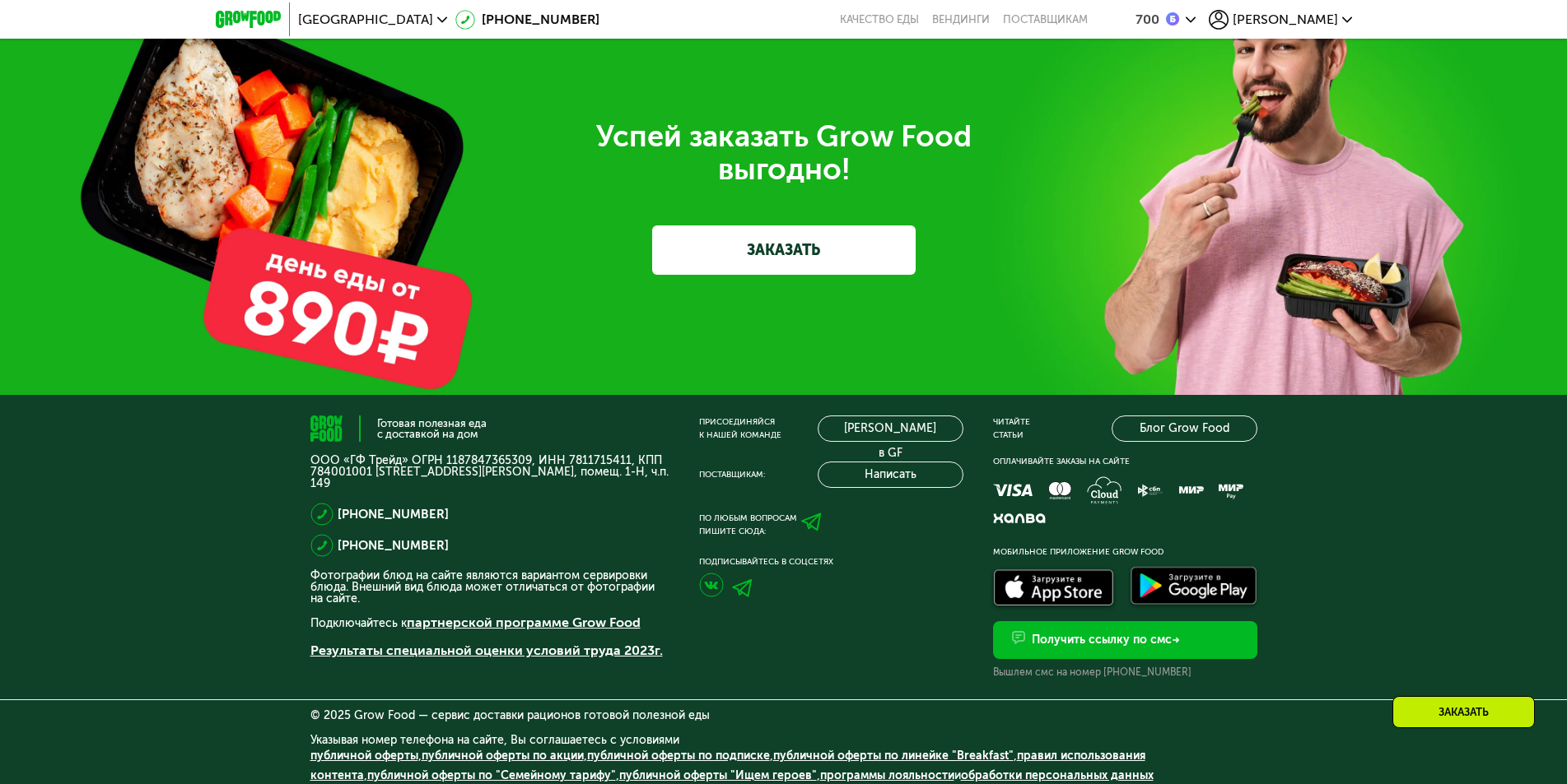
click at [747, 580] on img at bounding box center [742, 588] width 20 height 18
click at [1309, 18] on span "[PERSON_NAME]" at bounding box center [1285, 20] width 105 height 14
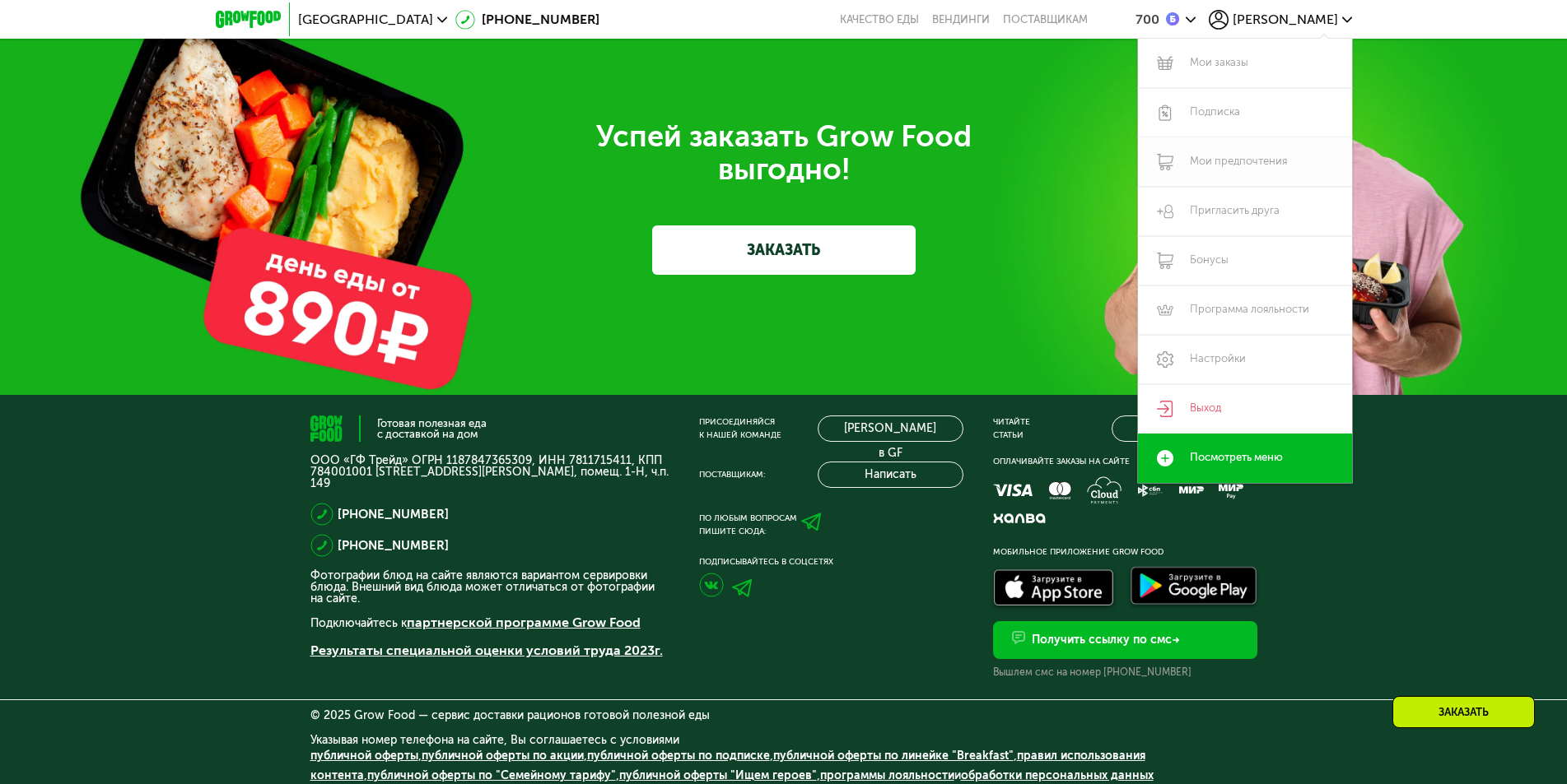
click at [1217, 165] on link "Мои предпочтения" at bounding box center [1244, 162] width 214 height 49
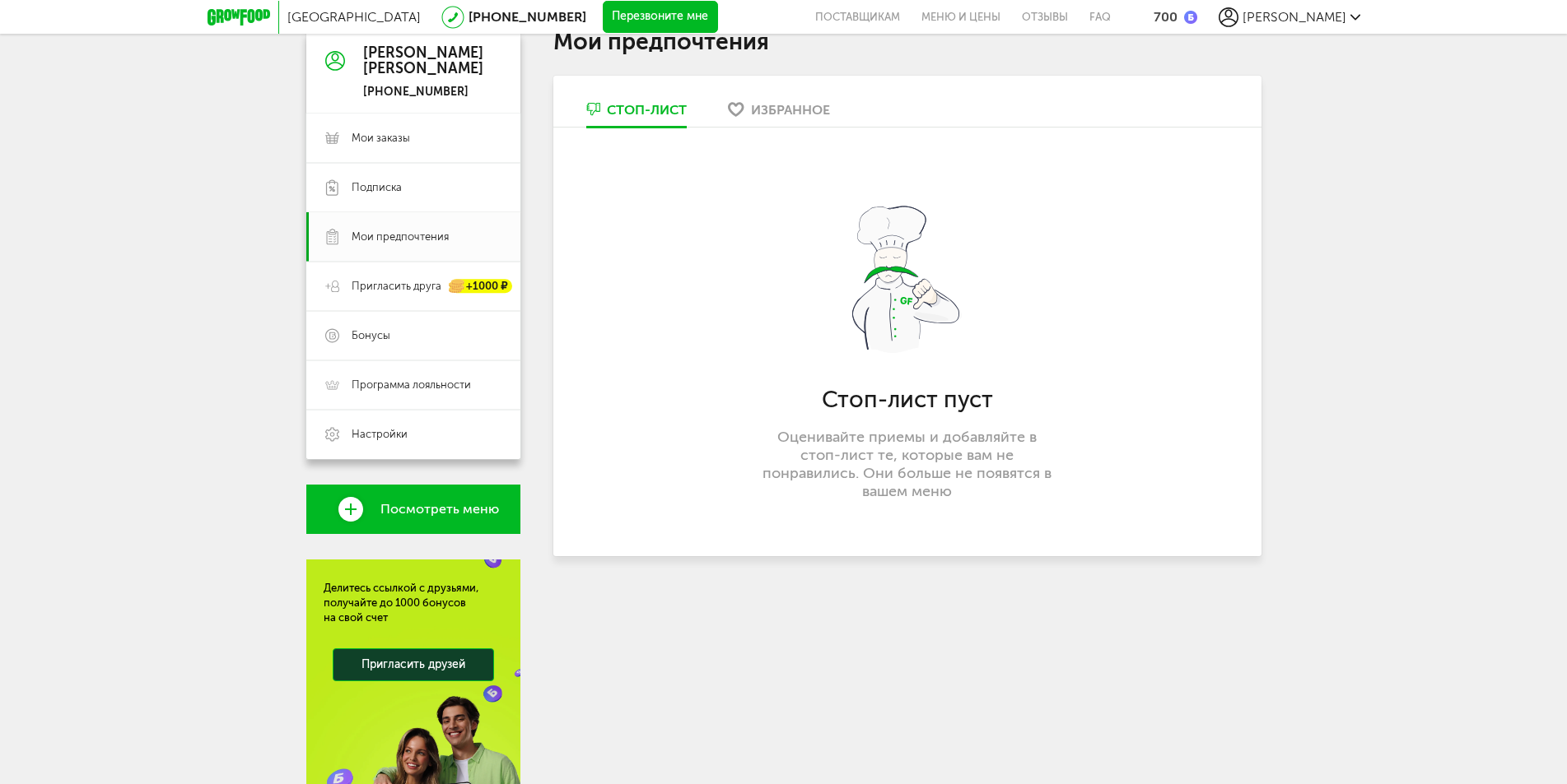
scroll to position [165, 0]
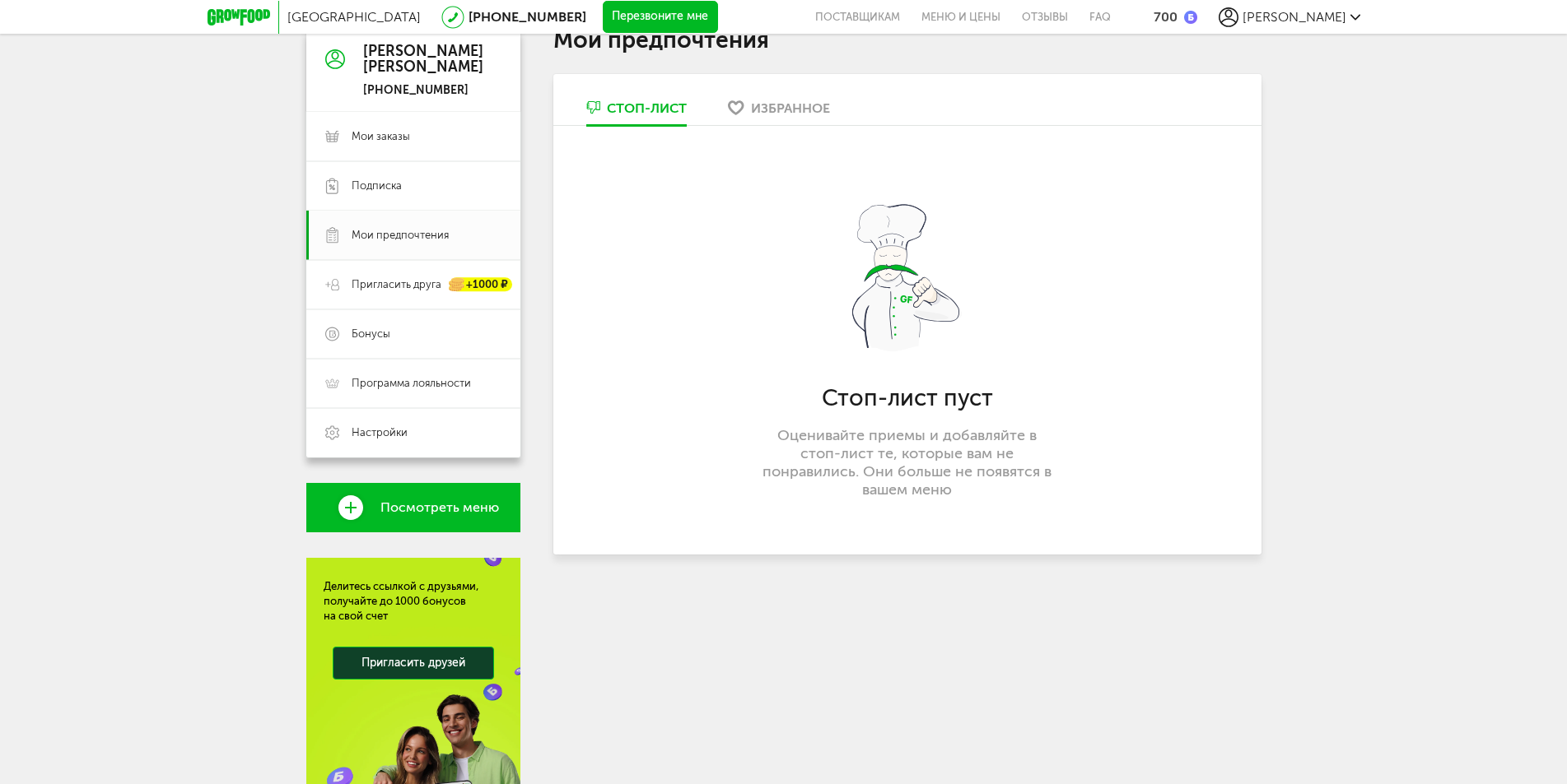
click at [797, 104] on div "Избранное" at bounding box center [790, 108] width 79 height 15
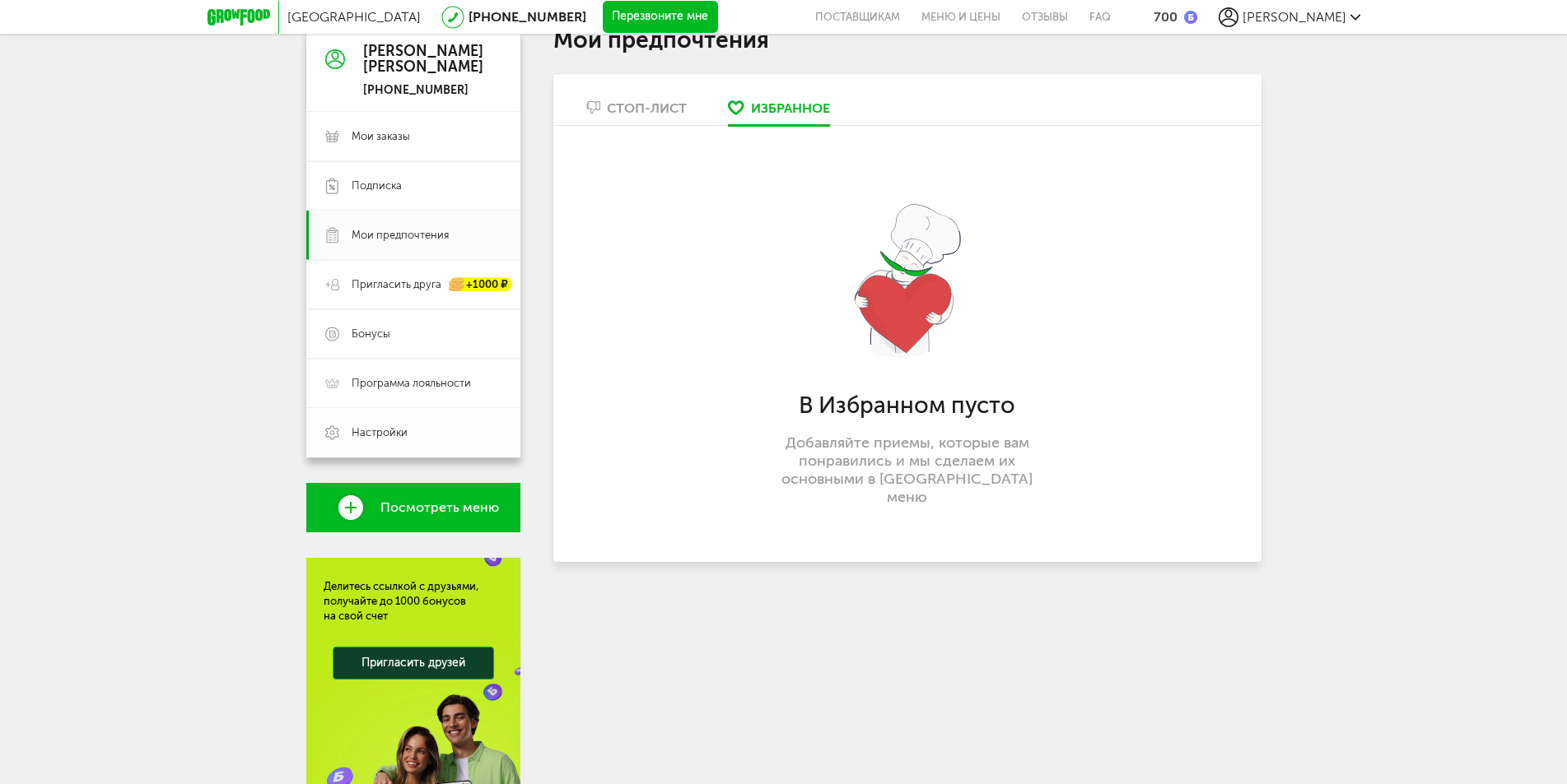
click at [403, 436] on span "Настройки" at bounding box center [379, 432] width 56 height 14
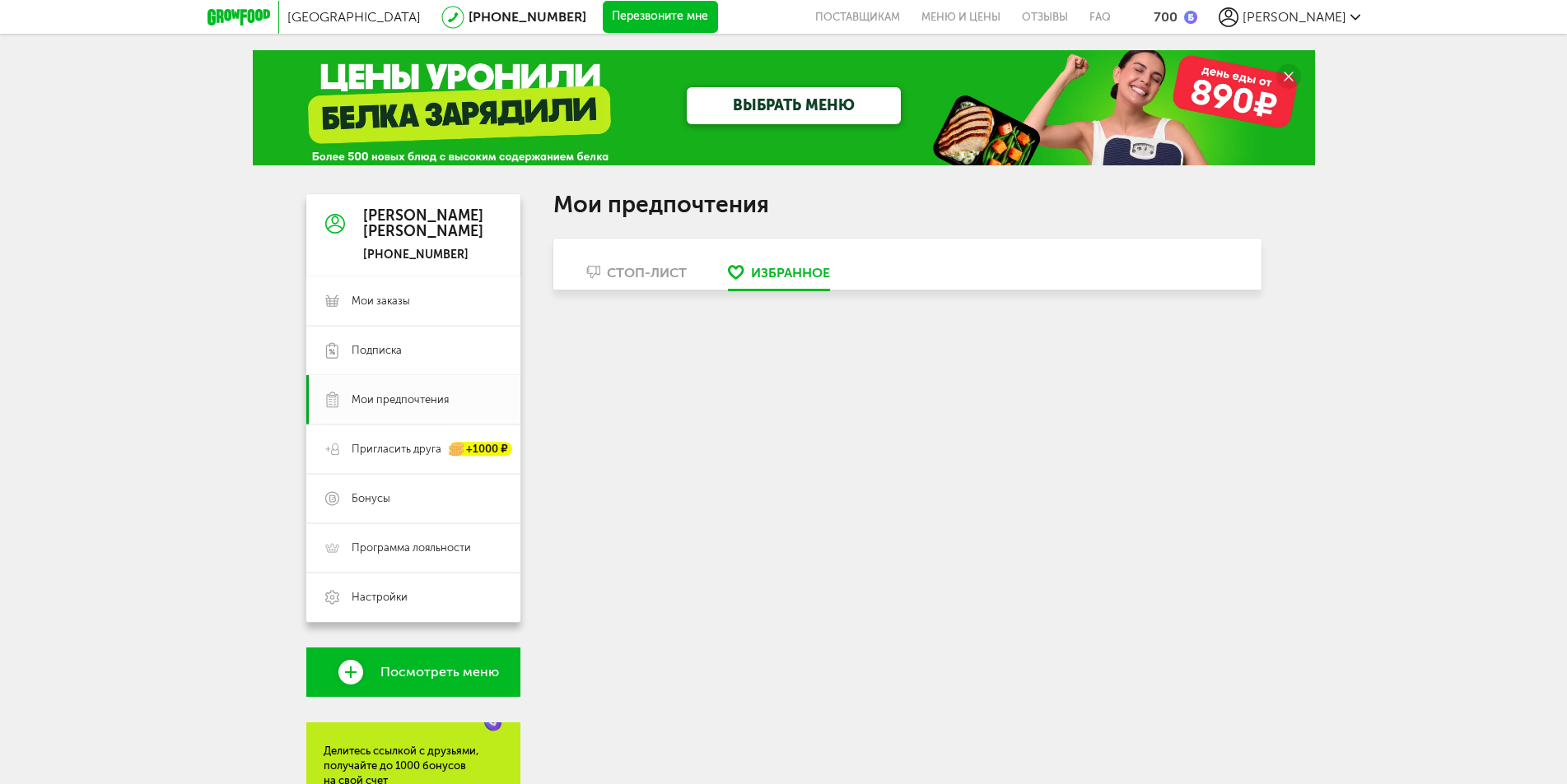
scroll to position [165, 0]
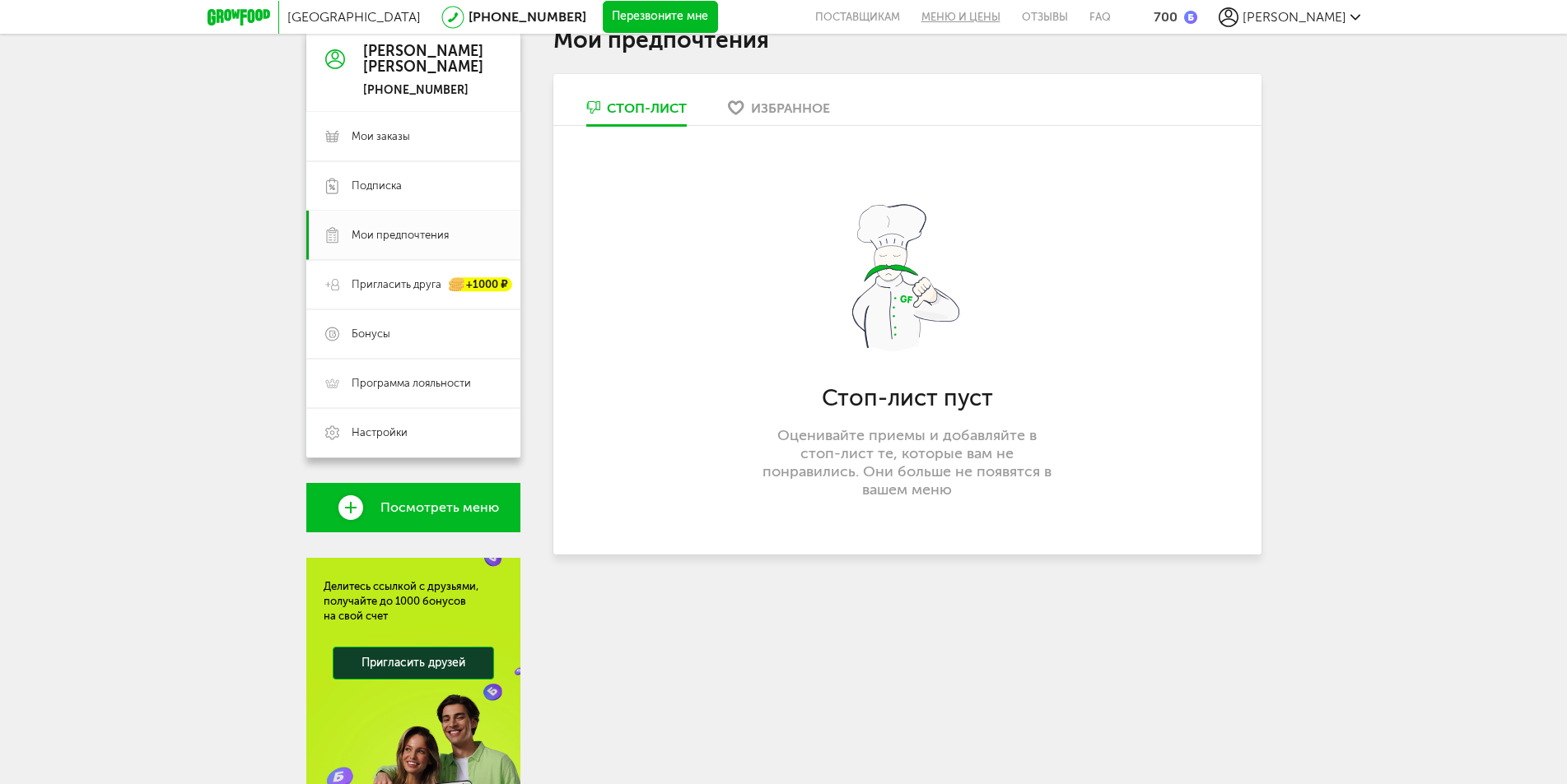
click at [971, 25] on link "Меню и цены" at bounding box center [961, 17] width 100 height 34
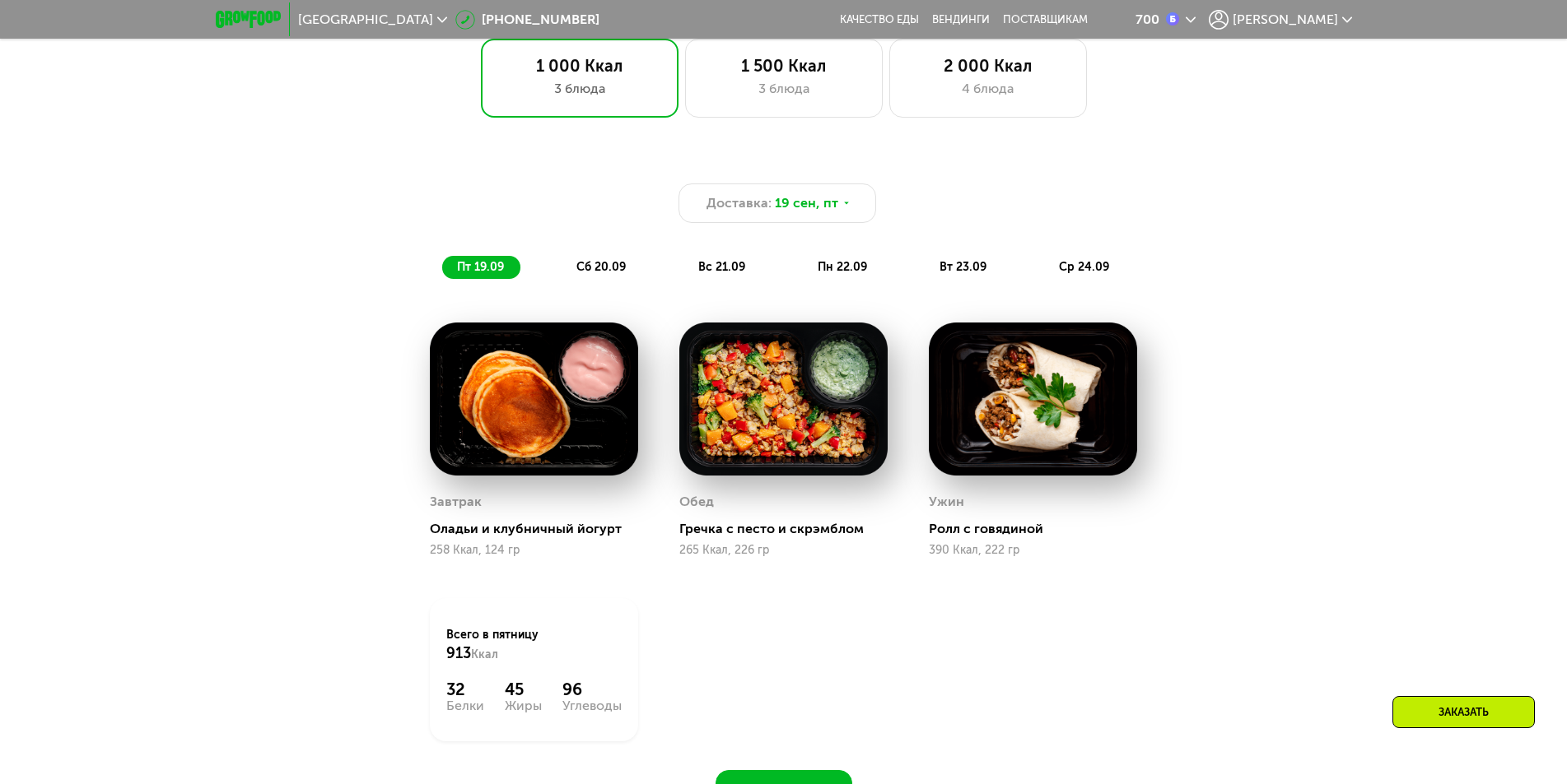
scroll to position [1196, 0]
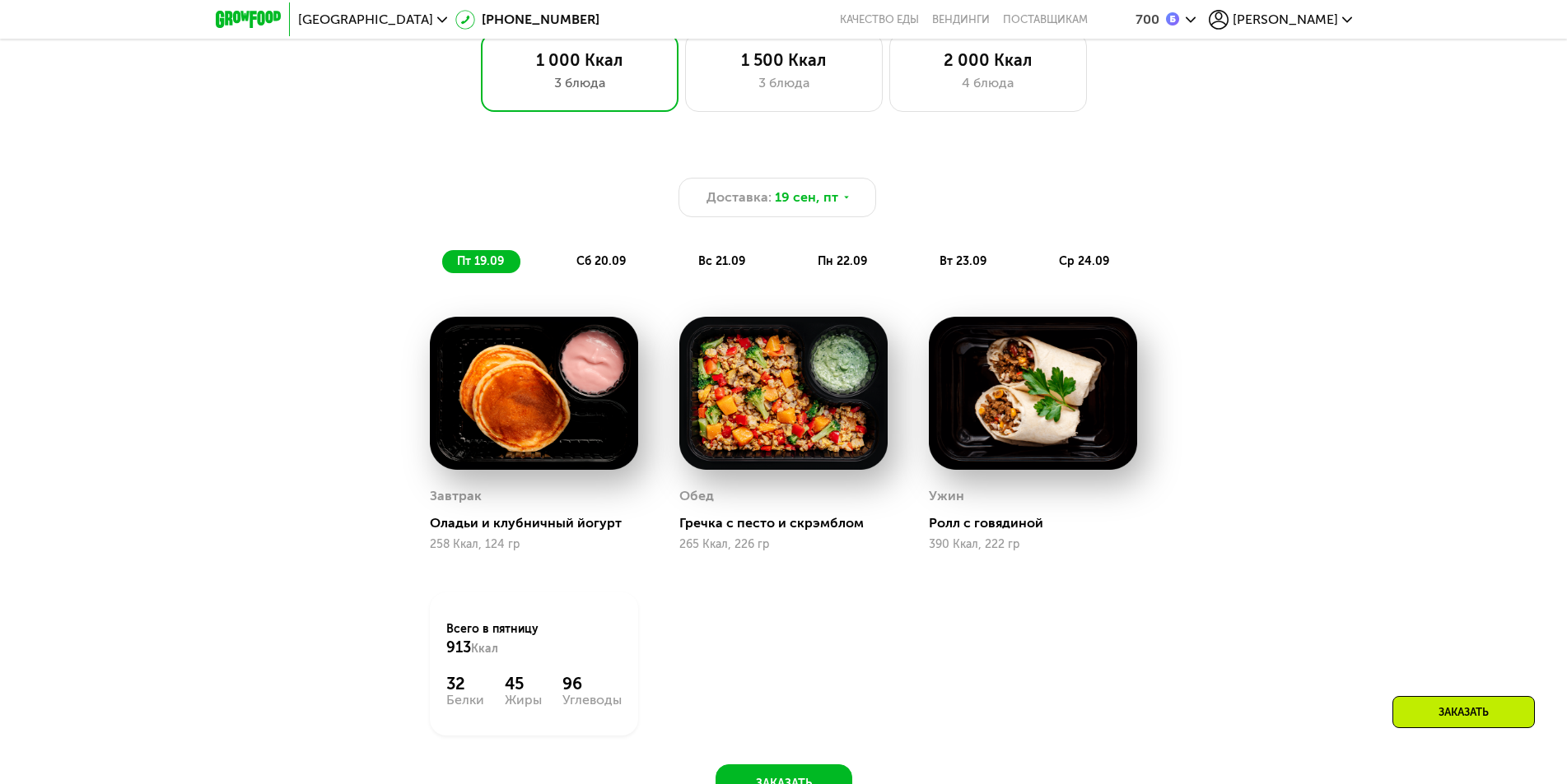
click at [615, 268] on span "сб 20.09" at bounding box center [601, 261] width 49 height 14
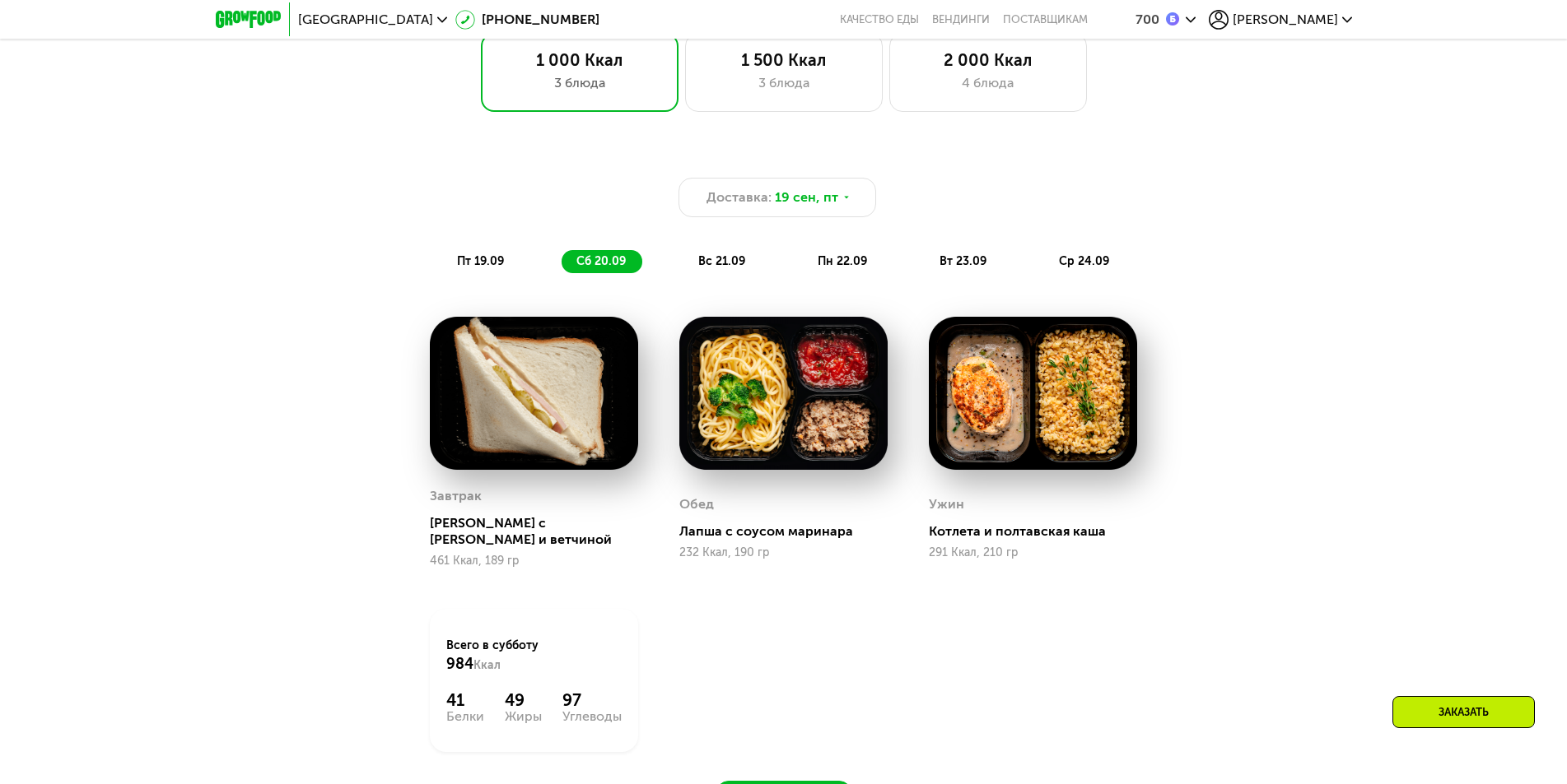
click at [716, 268] on span "вс 21.09" at bounding box center [721, 261] width 47 height 14
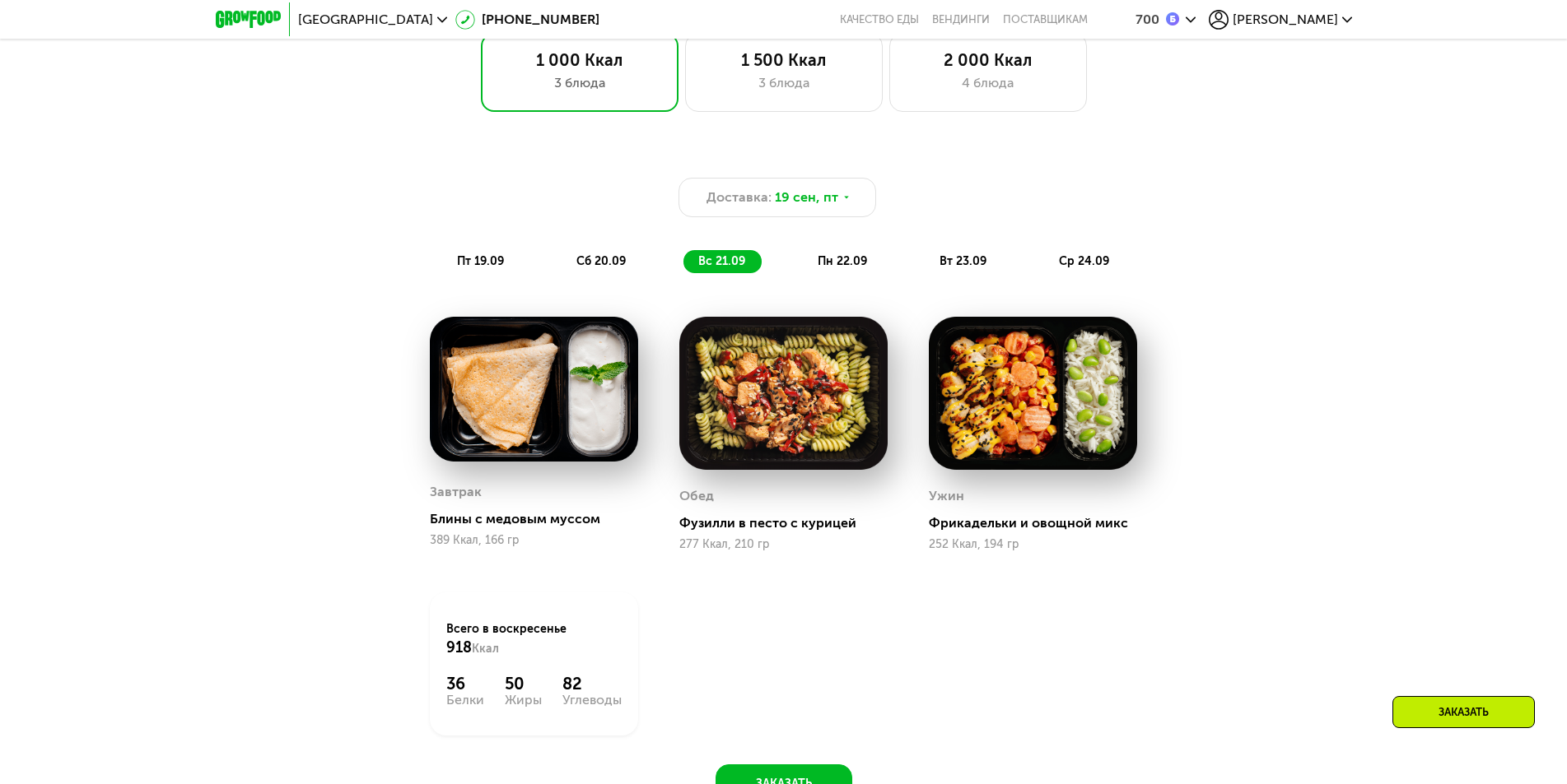
click at [835, 254] on div "Доставка: 19 сен, пт пт 19.09 сб 20.09 вс 21.09 пн 22.09 вт 23.09 ср 24.09" at bounding box center [784, 225] width 974 height 96
click at [823, 273] on div "пн 22.09" at bounding box center [843, 261] width 81 height 23
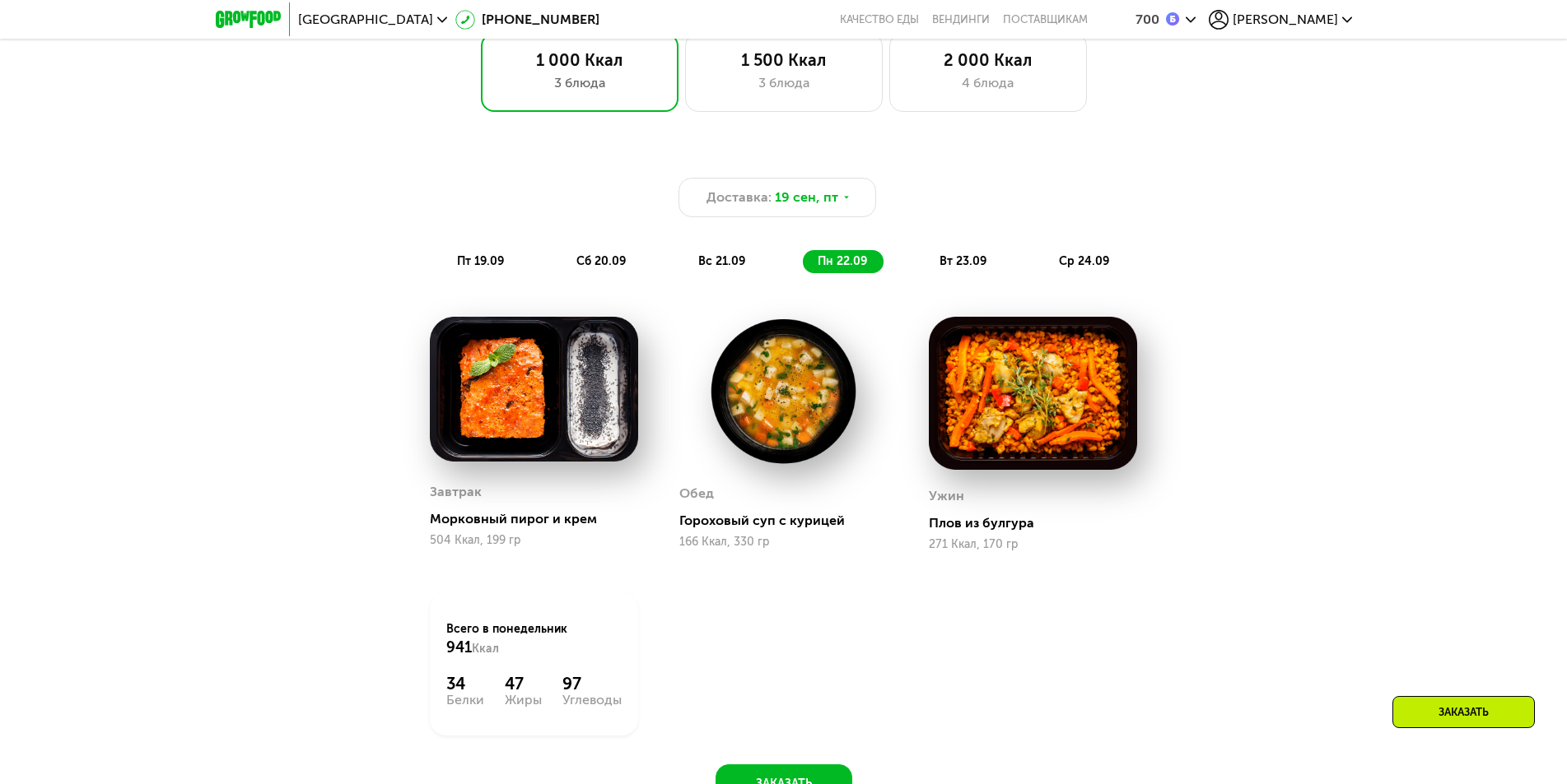
click at [965, 267] on span "вт 23.09" at bounding box center [963, 261] width 47 height 14
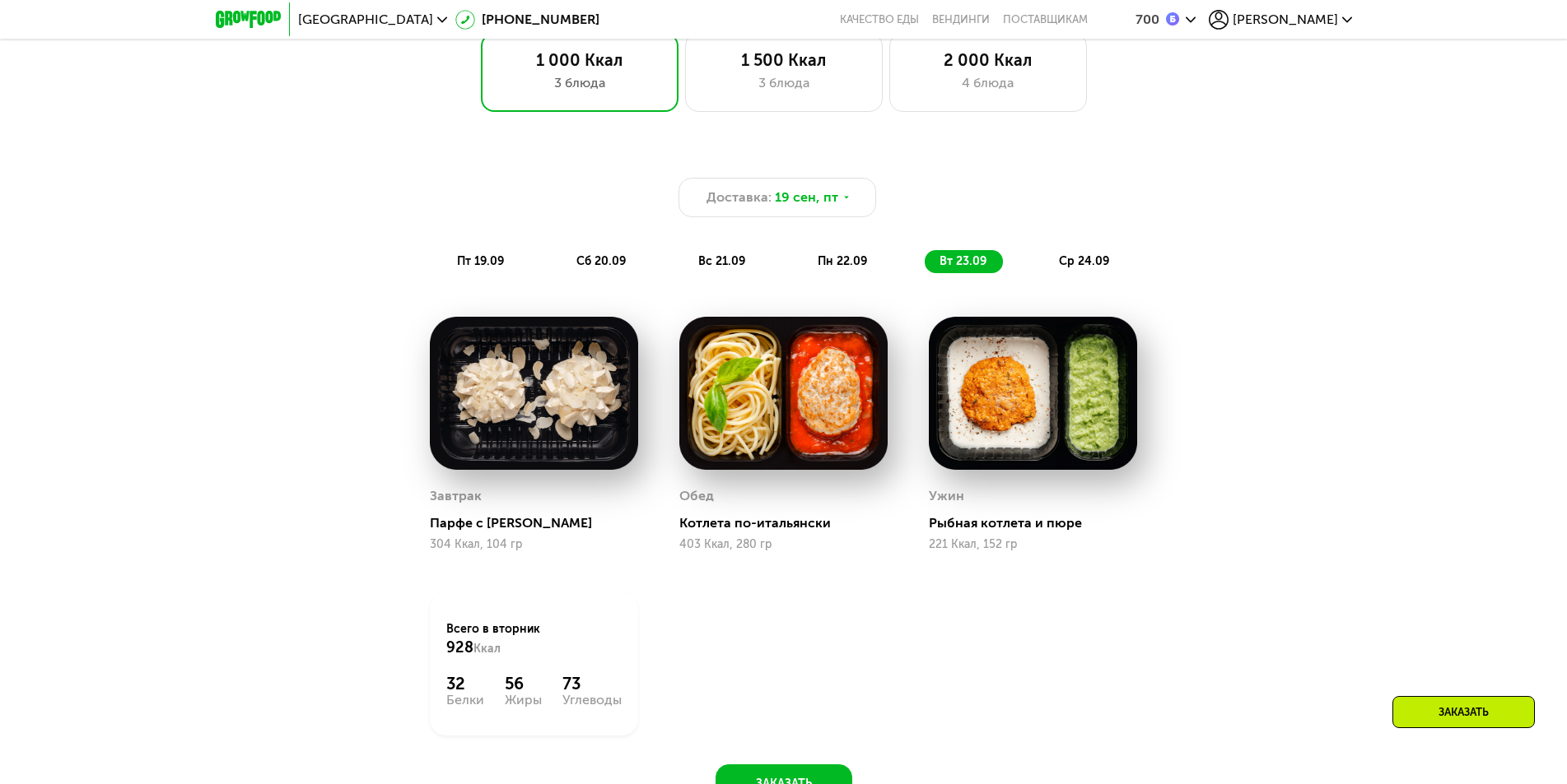
click at [1094, 253] on div "Доставка: 19 сен, пт пт 19.09 сб 20.09 вс 21.09 пн 22.09 вт 23.09 ср 24.09" at bounding box center [784, 225] width 974 height 96
click at [1072, 267] on span "ср 24.09" at bounding box center [1083, 261] width 50 height 14
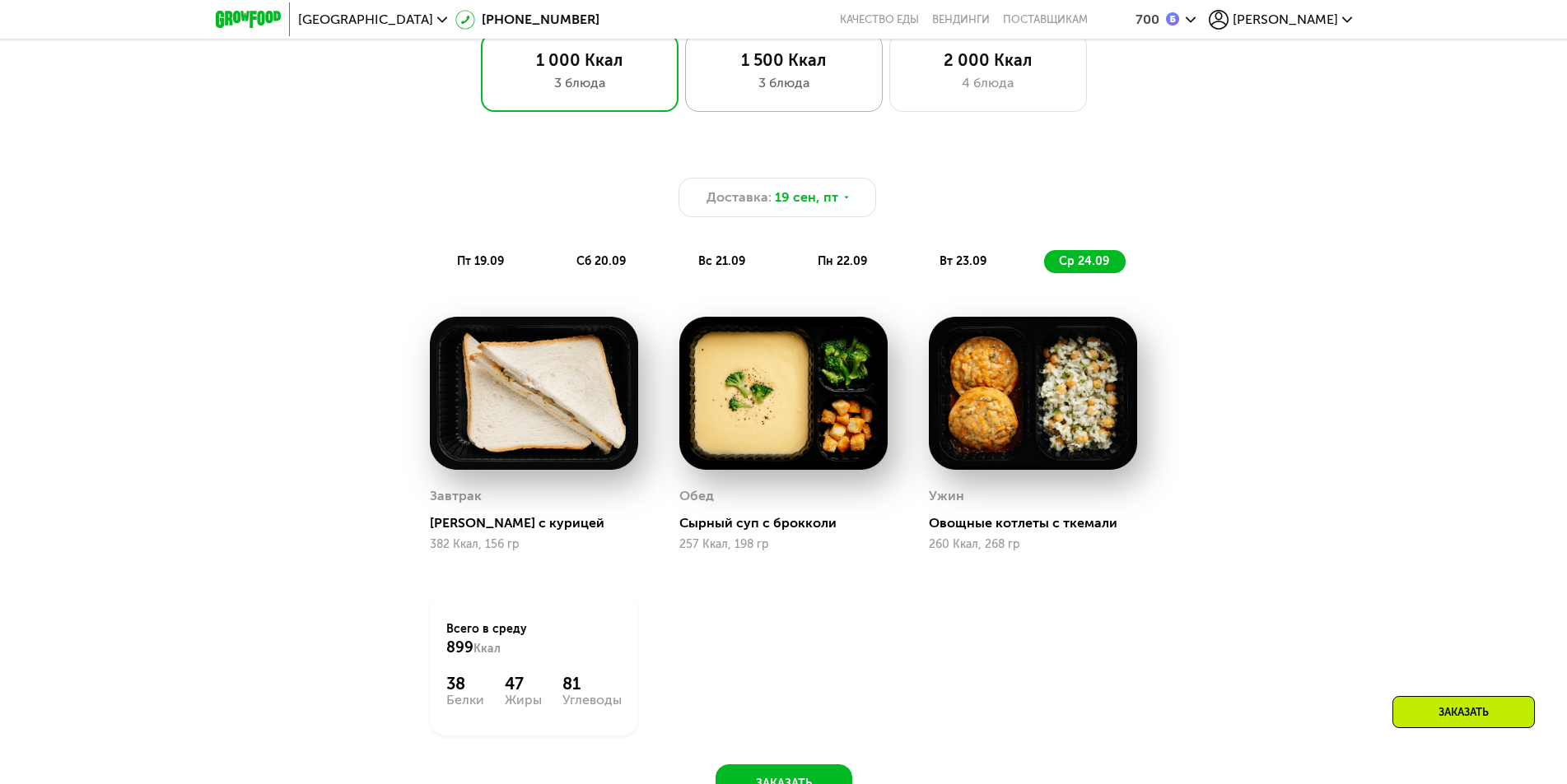
click at [774, 98] on div "1 500 Ккал 3 блюда" at bounding box center [784, 72] width 198 height 79
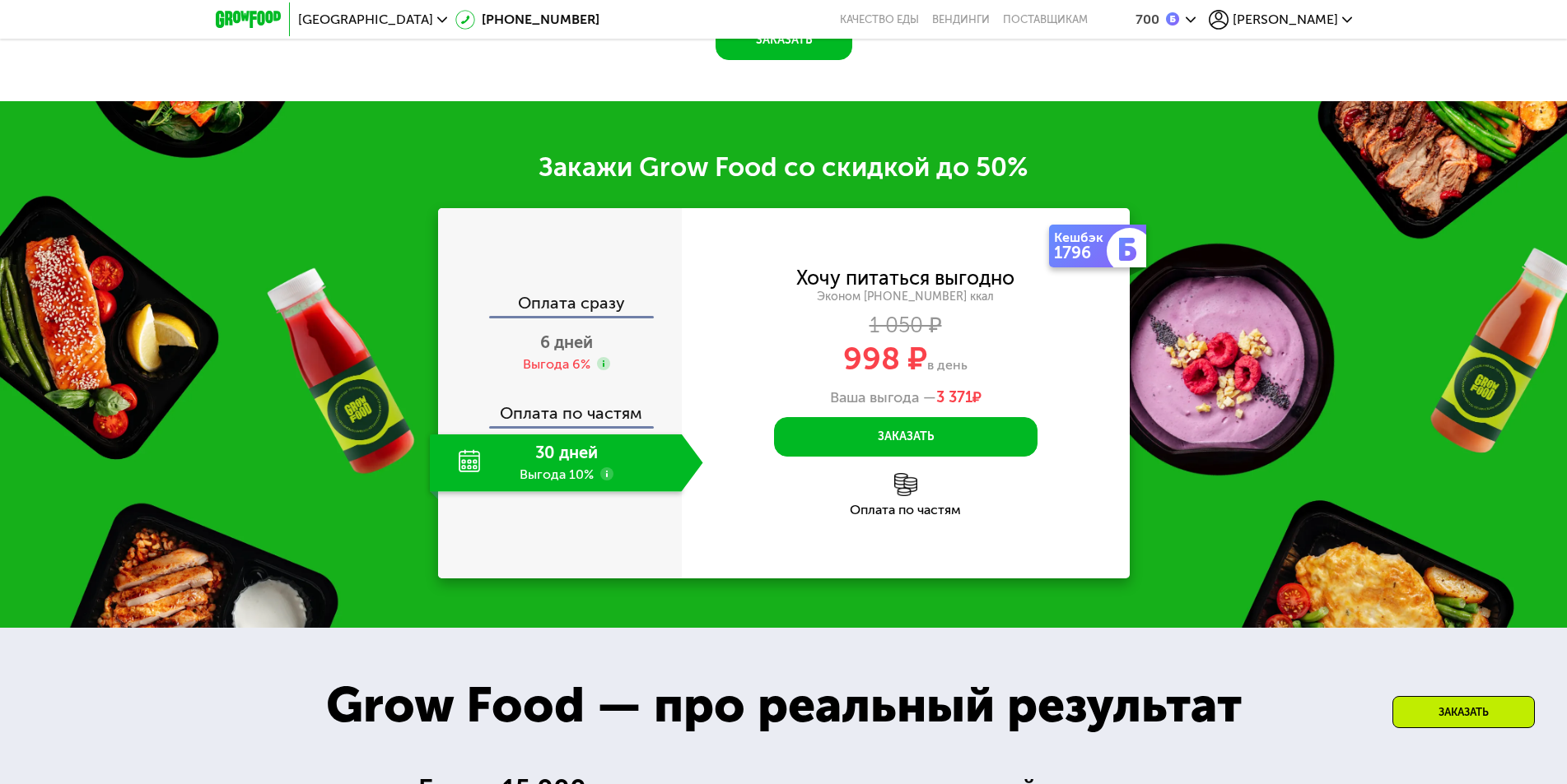
scroll to position [1854, 0]
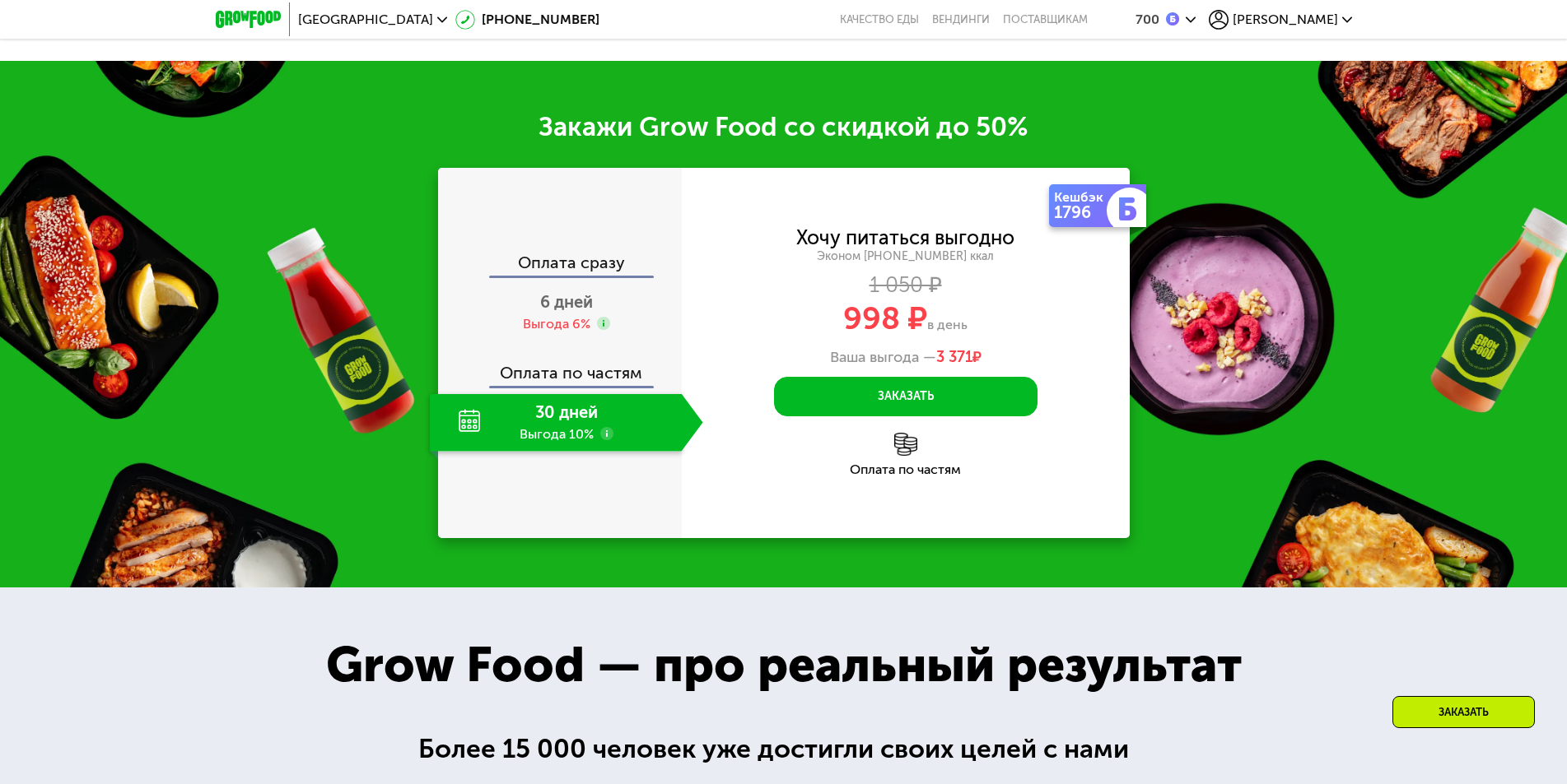
click at [1083, 221] on div "1796" at bounding box center [1081, 212] width 56 height 16
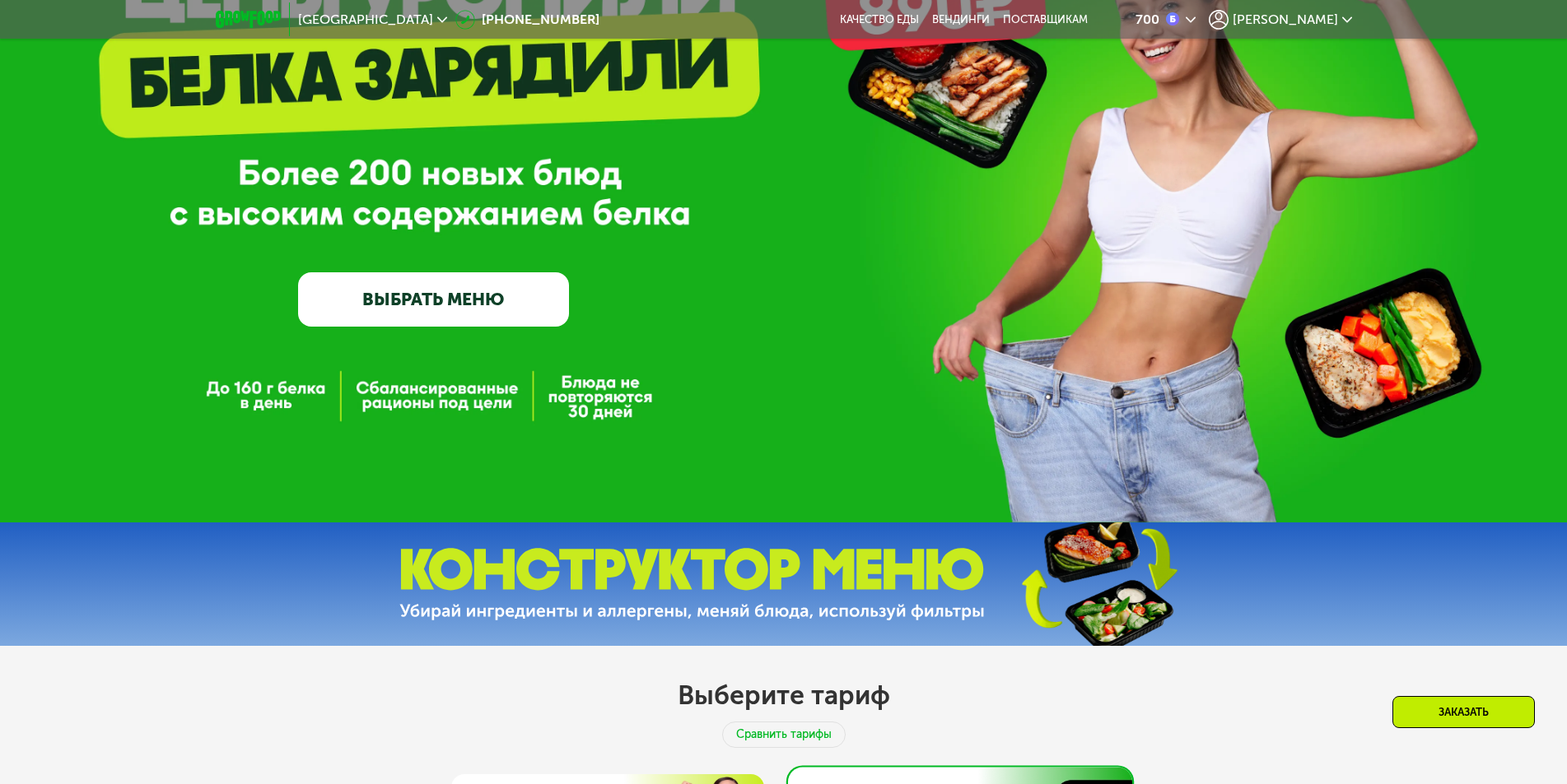
scroll to position [0, 0]
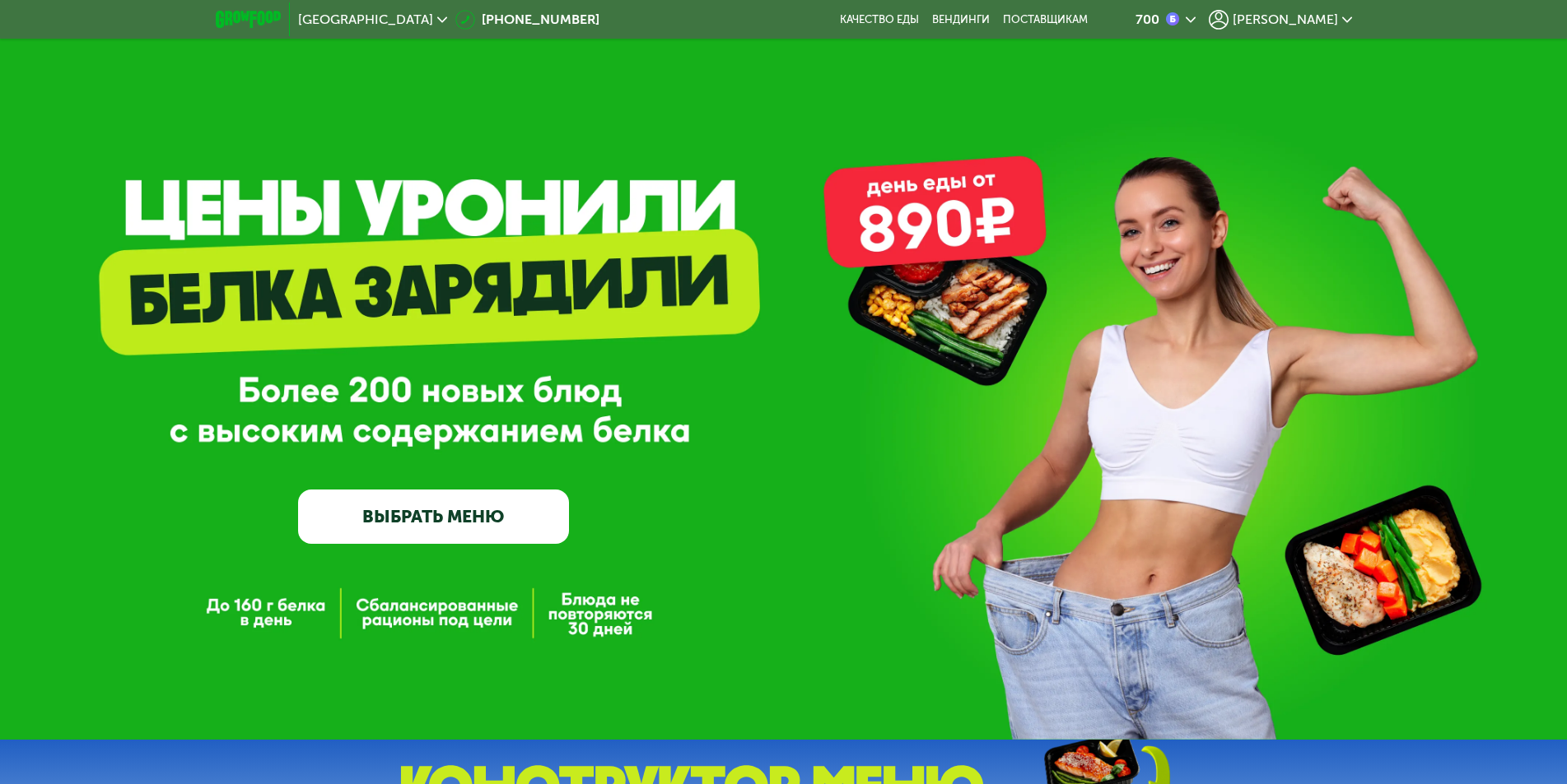
click at [1160, 20] on div "700" at bounding box center [1147, 20] width 24 height 14
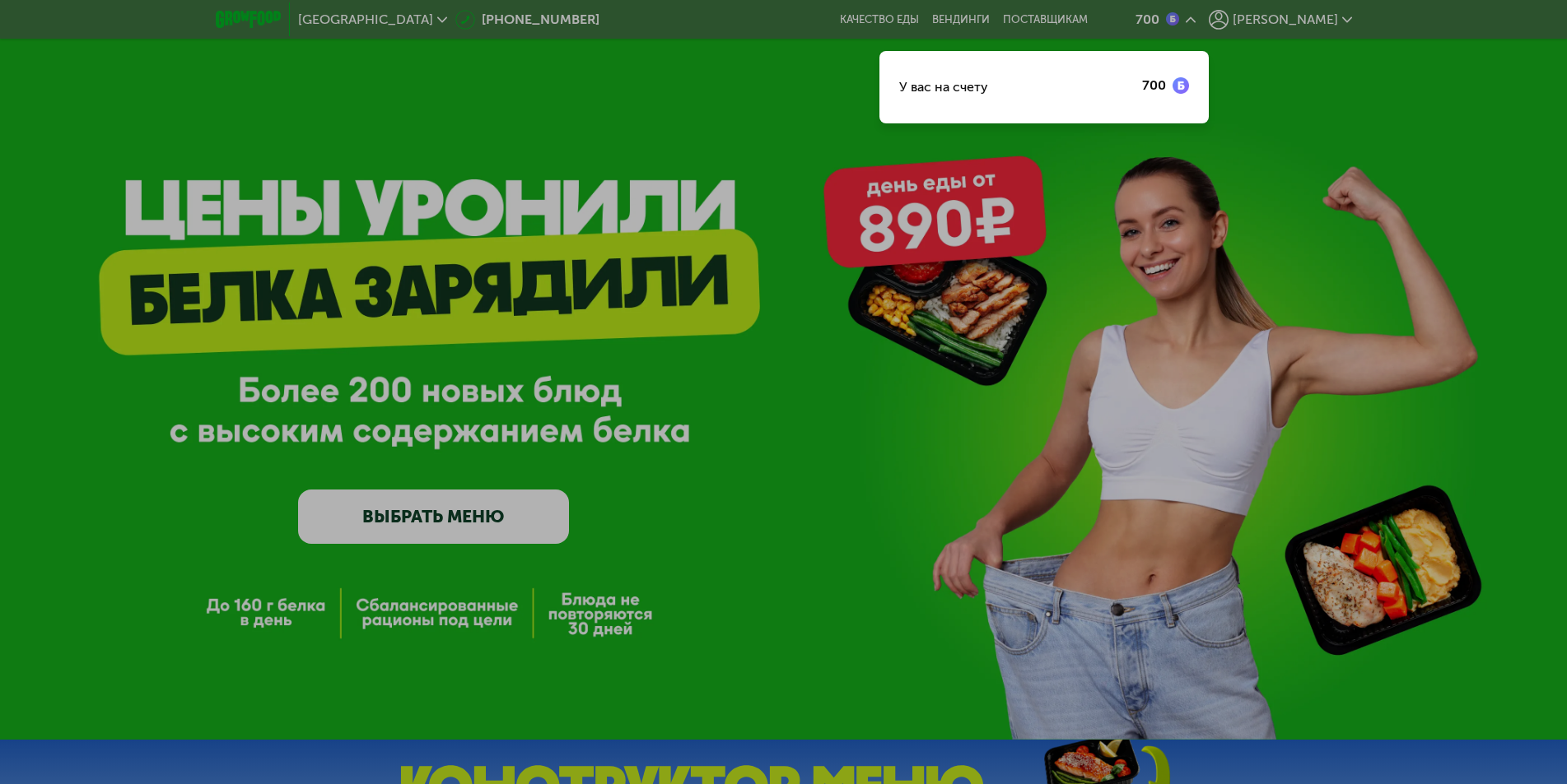
click at [835, 110] on div at bounding box center [784, 392] width 1567 height 784
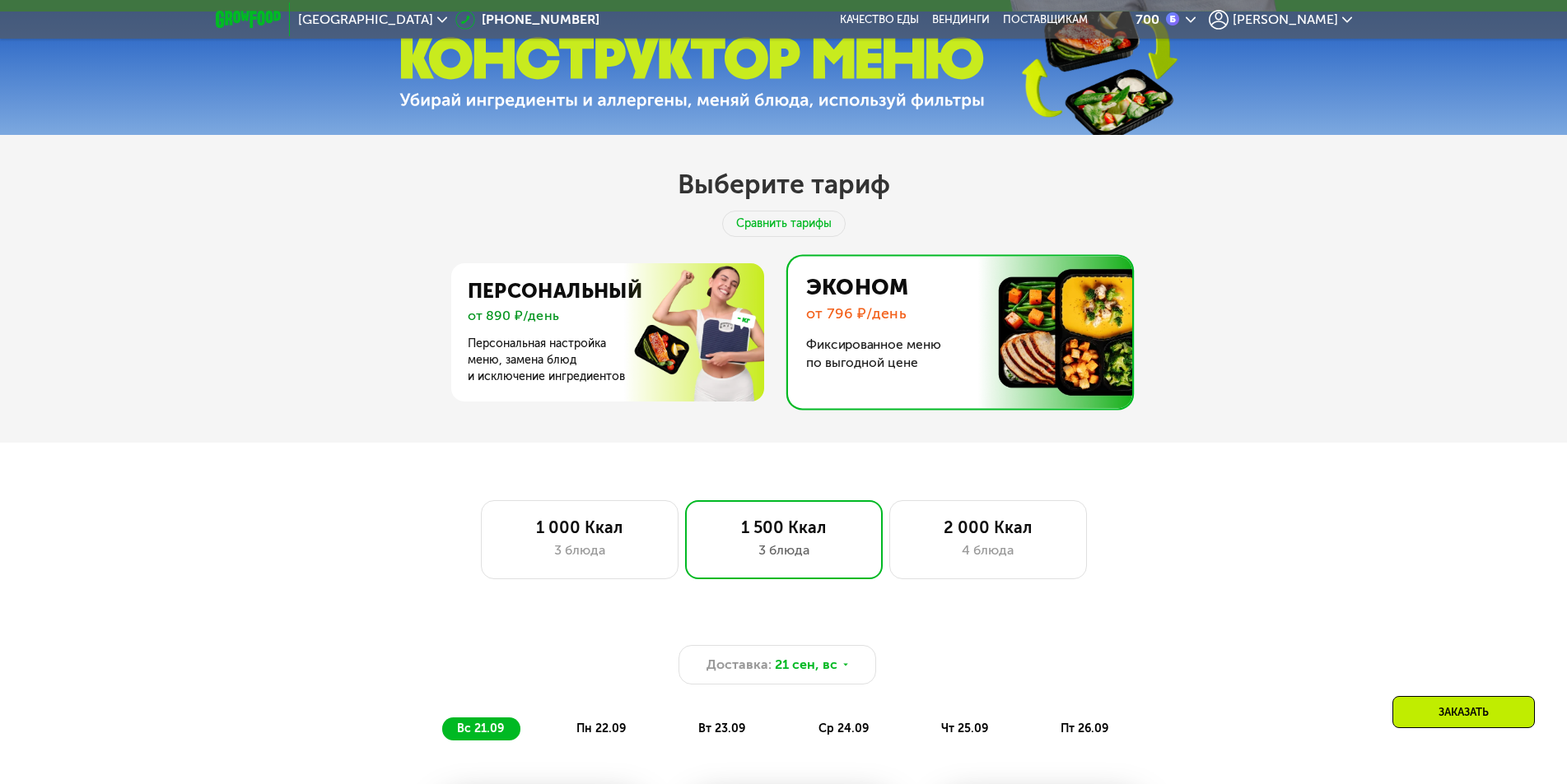
scroll to position [741, 0]
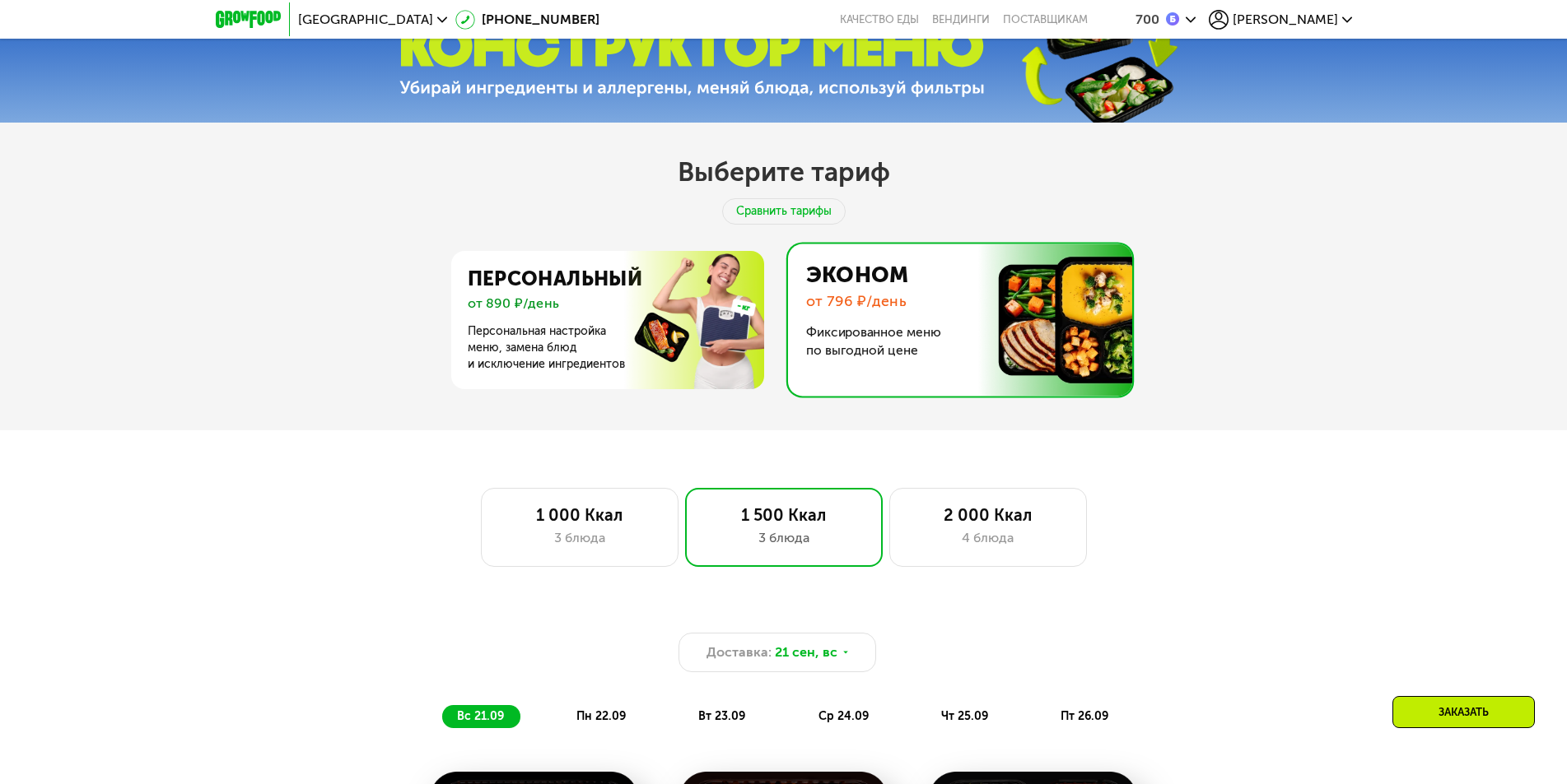
click at [852, 316] on img at bounding box center [955, 319] width 352 height 152
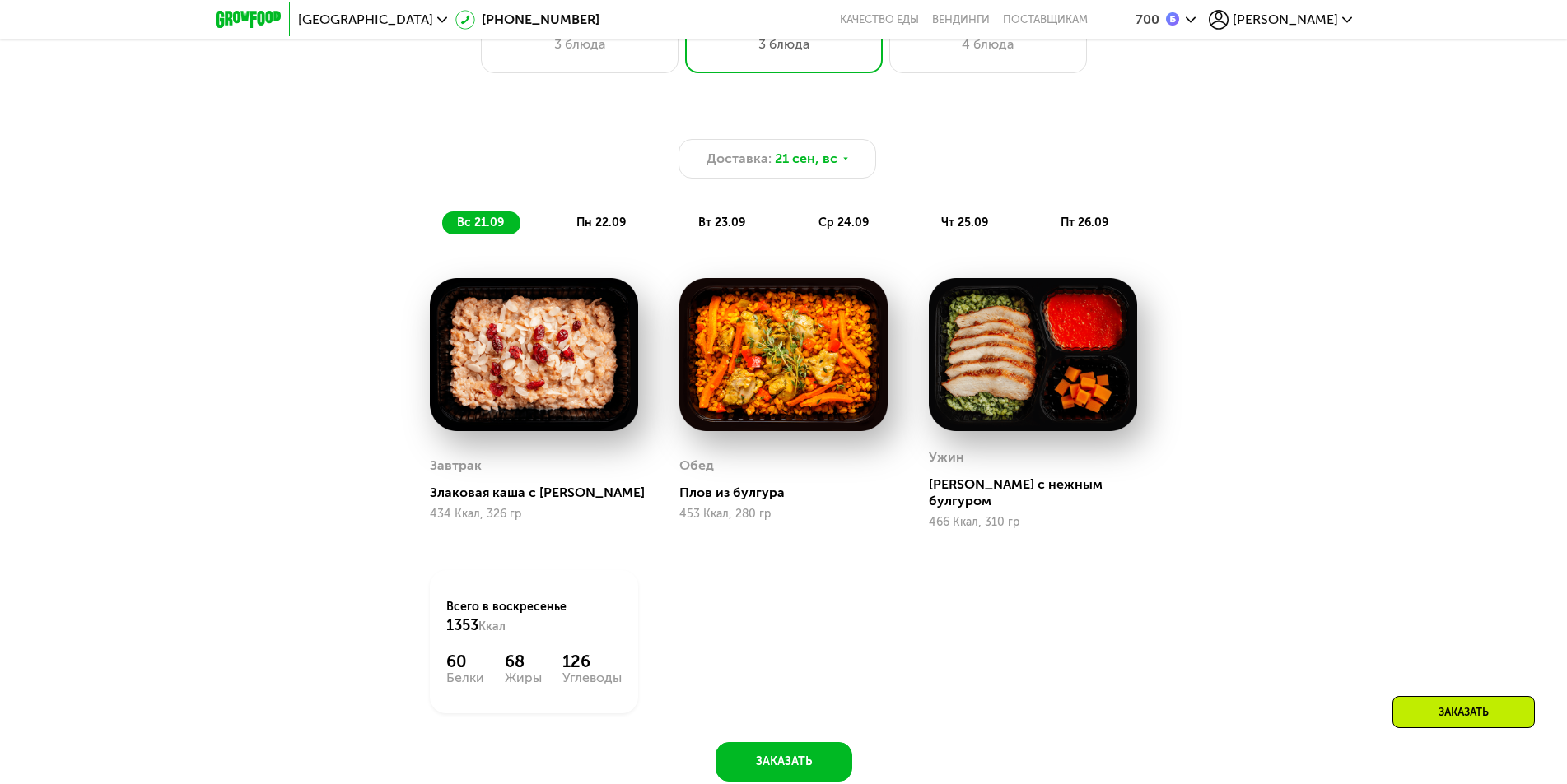
scroll to position [823, 0]
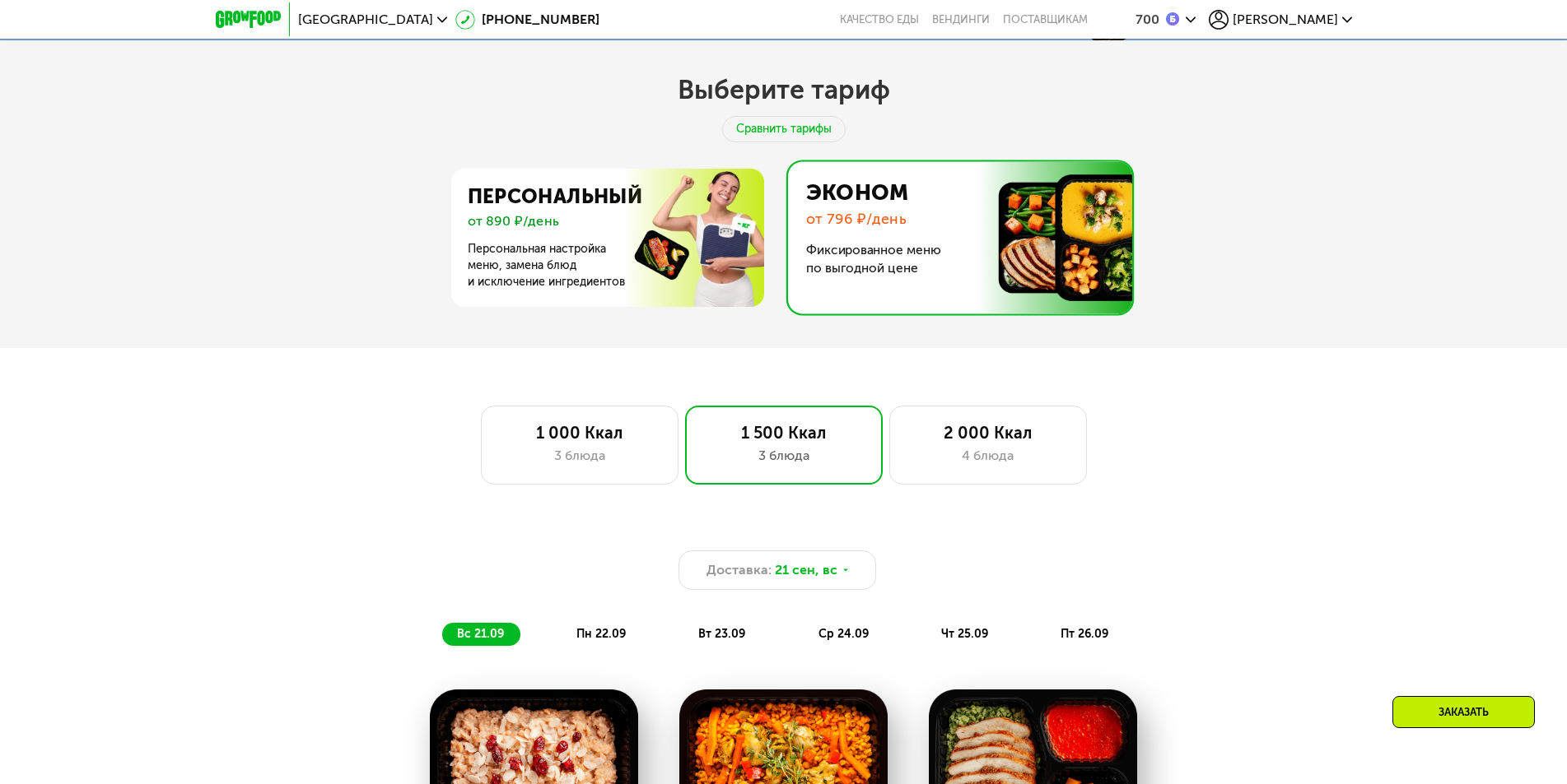
click at [1029, 172] on img at bounding box center [955, 237] width 352 height 152
click at [1007, 189] on img at bounding box center [955, 237] width 352 height 152
click at [989, 184] on img at bounding box center [955, 237] width 352 height 152
click at [632, 253] on img at bounding box center [603, 238] width 320 height 138
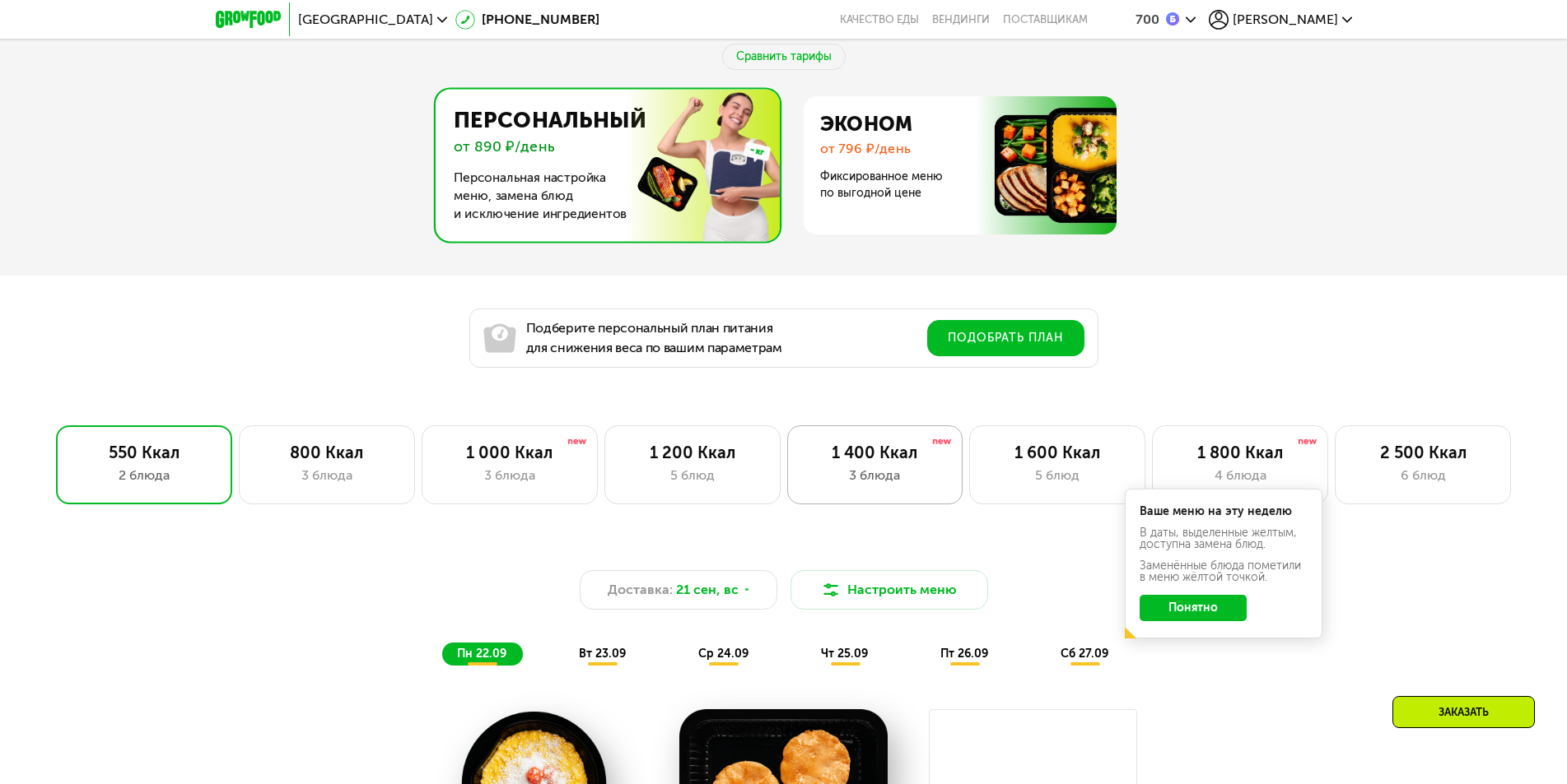
scroll to position [741, 0]
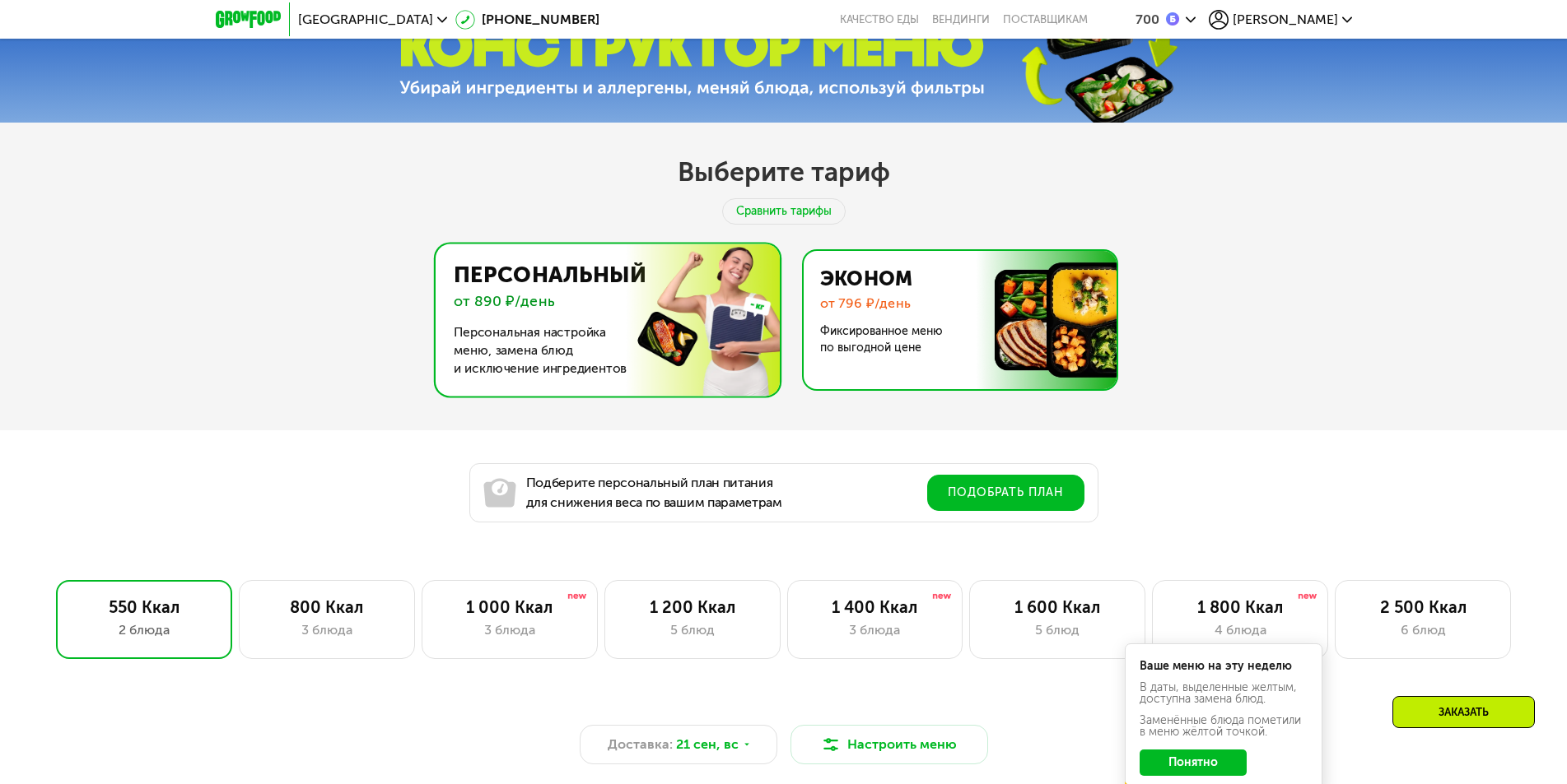
click at [918, 341] on img at bounding box center [955, 320] width 320 height 138
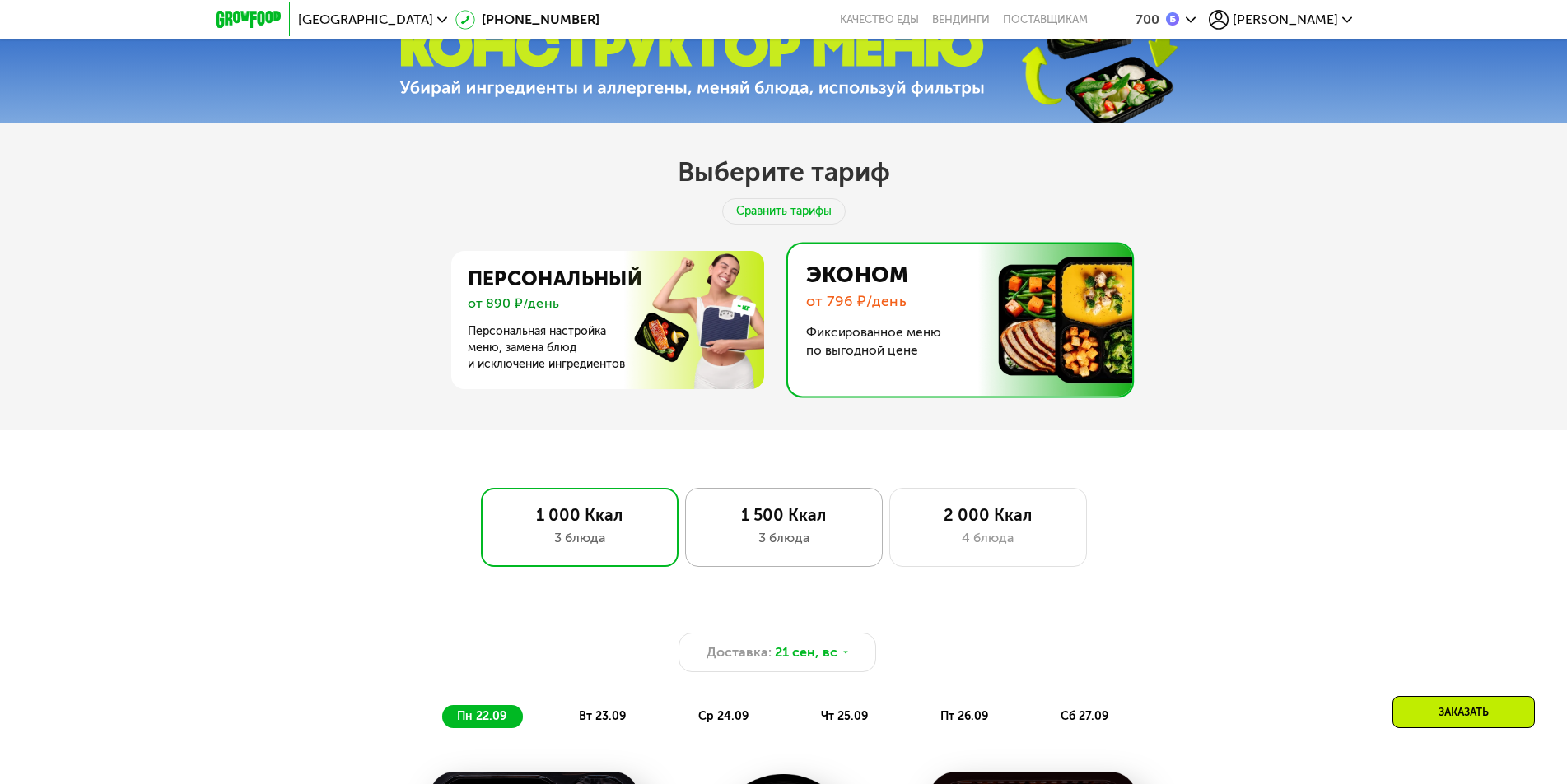
click at [803, 533] on div "1 500 Ккал 3 блюда" at bounding box center [784, 527] width 198 height 79
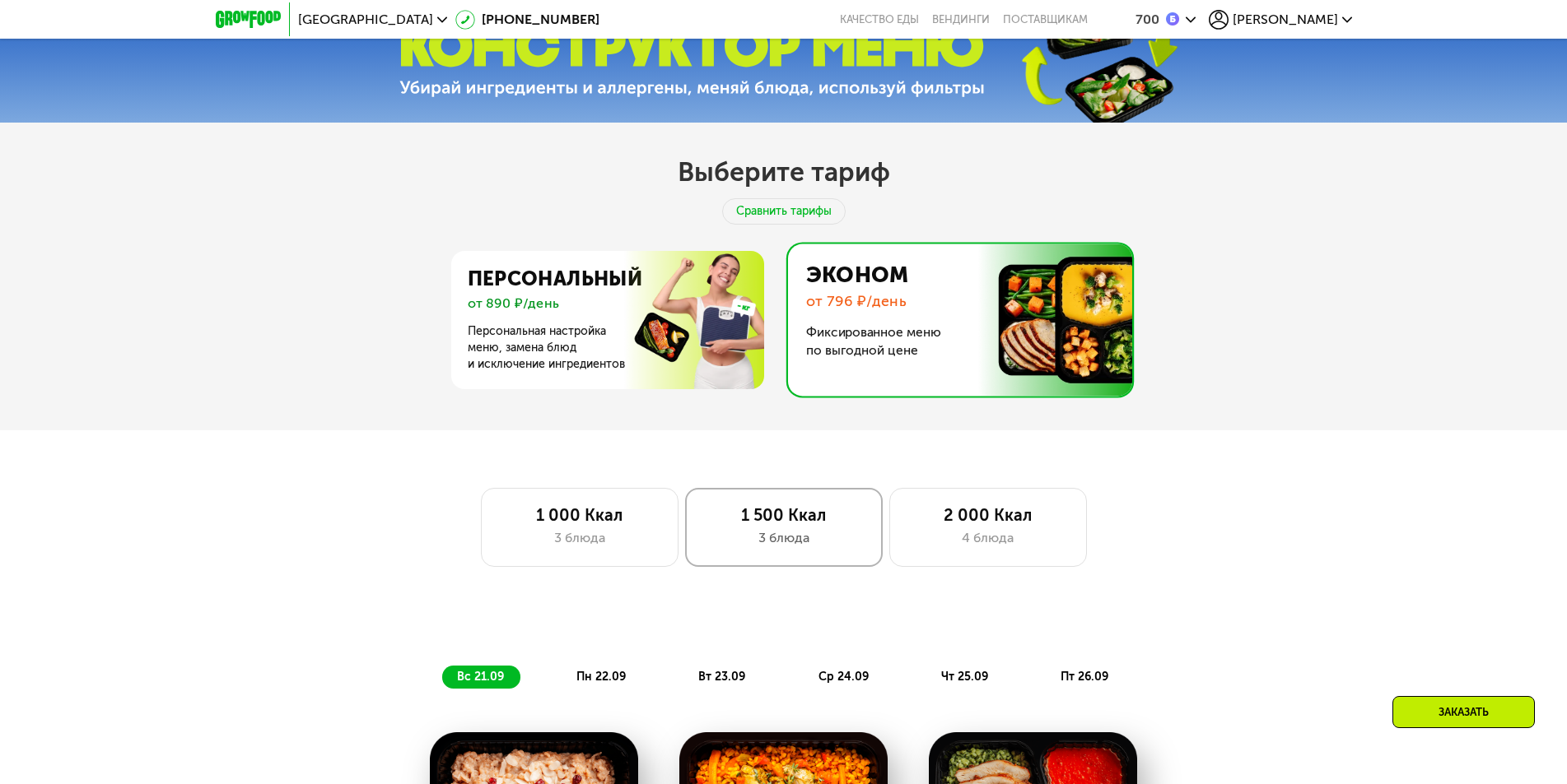
scroll to position [1152, 0]
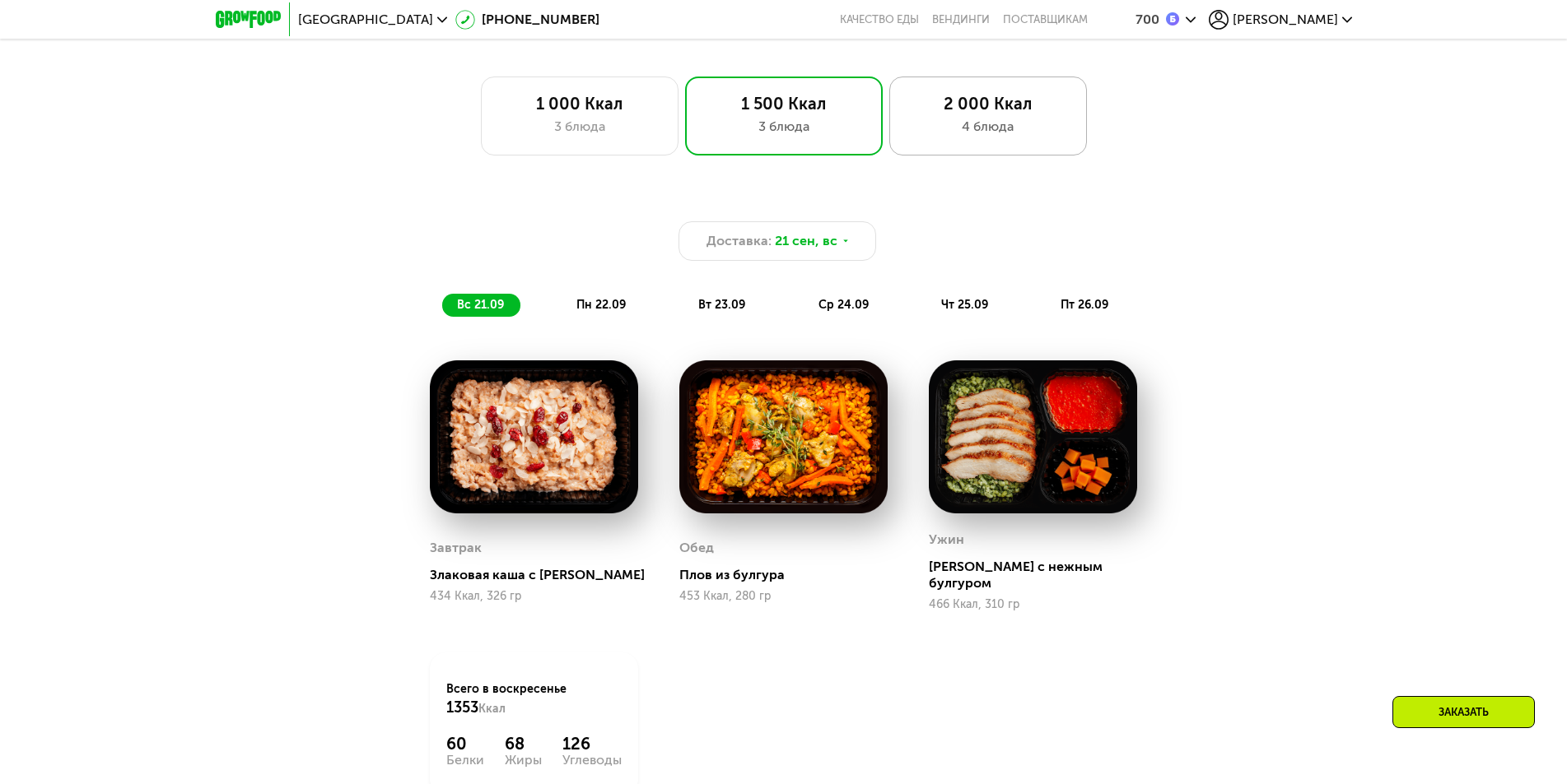
click at [1008, 137] on div "4 блюда" at bounding box center [988, 126] width 163 height 20
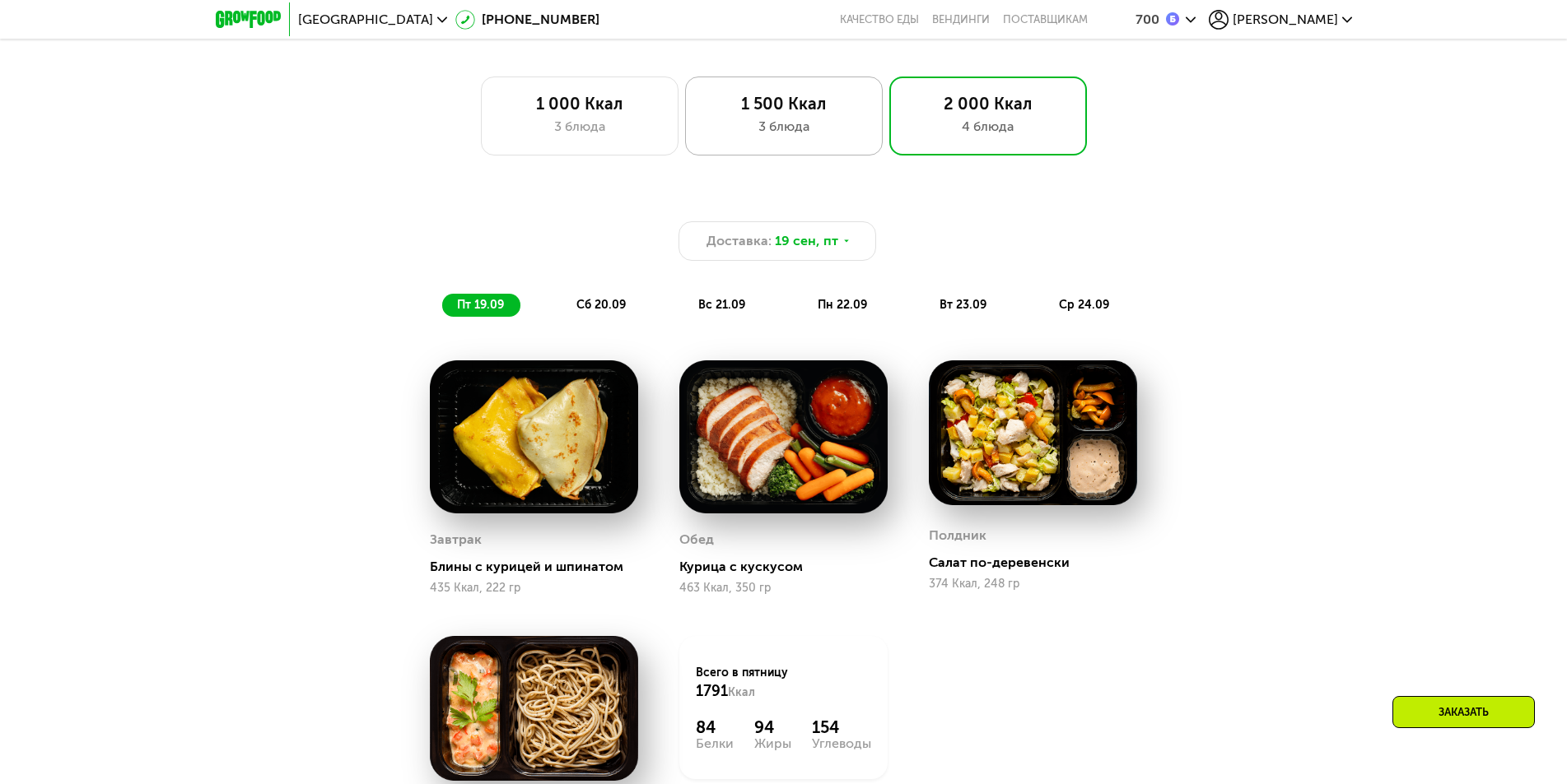
click at [785, 112] on div "1 500 Ккал" at bounding box center [784, 104] width 163 height 20
